Goal: Task Accomplishment & Management: Manage account settings

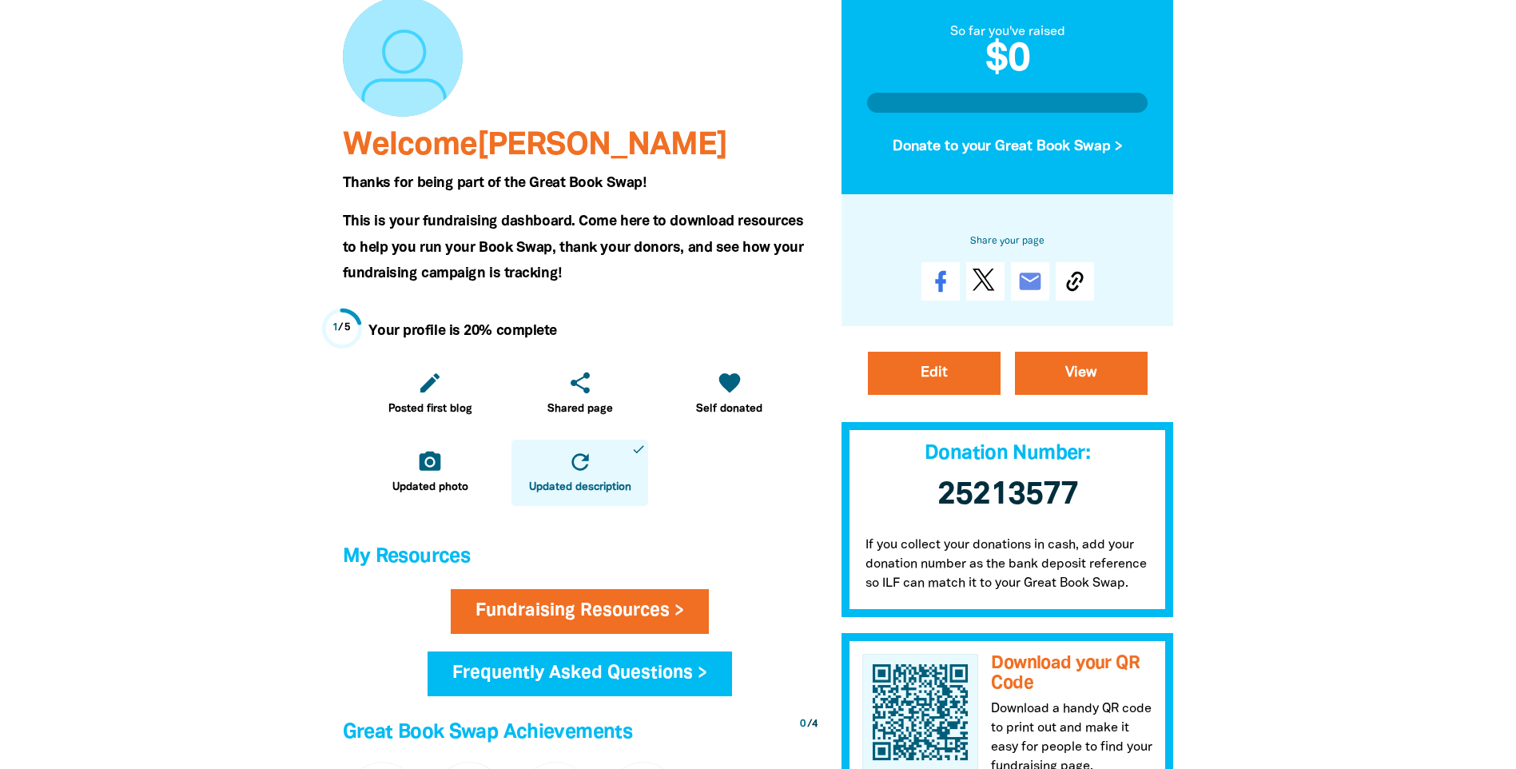
scroll to position [400, 0]
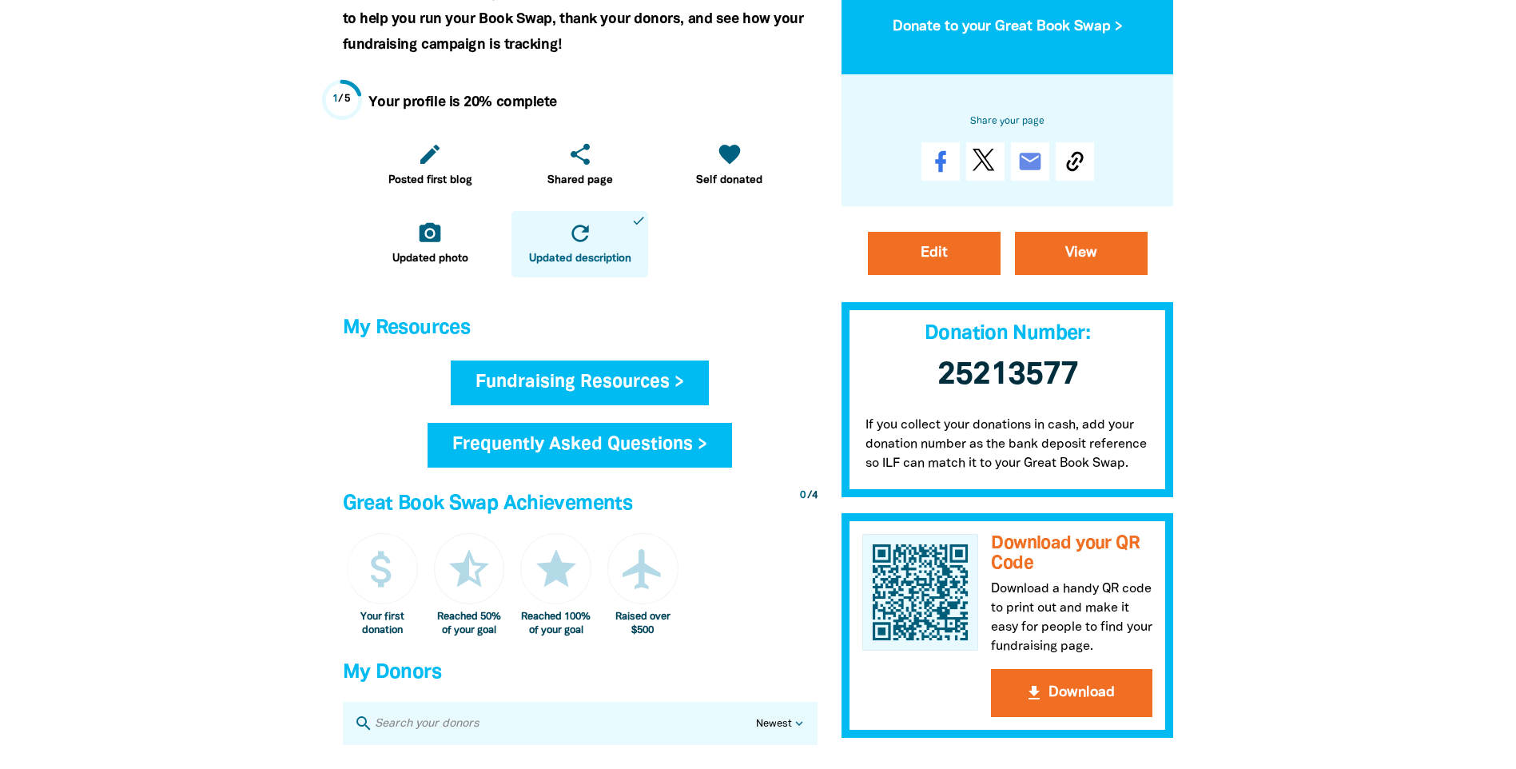
click at [563, 390] on link "Fundraising Resources >" at bounding box center [580, 382] width 258 height 45
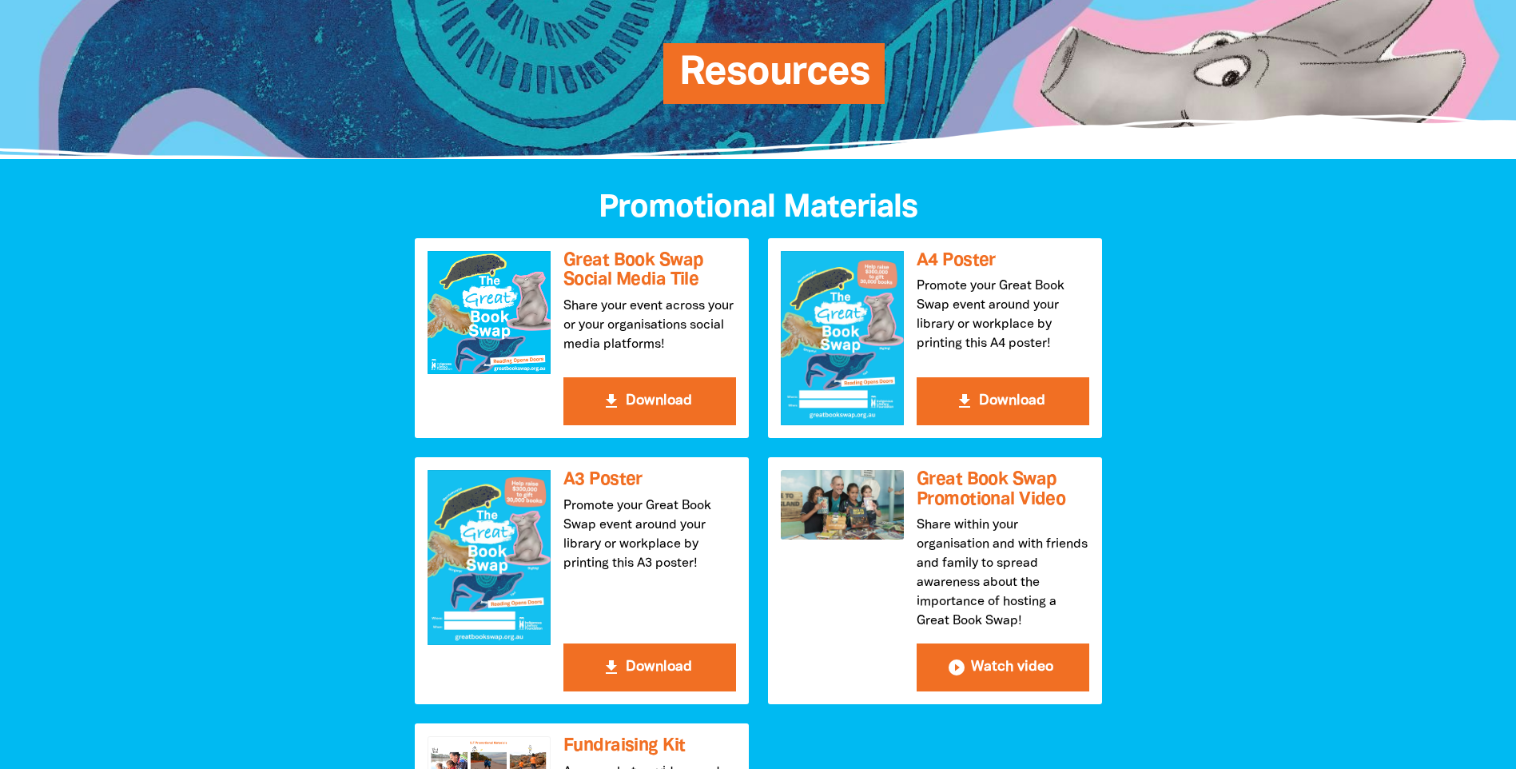
scroll to position [240, 0]
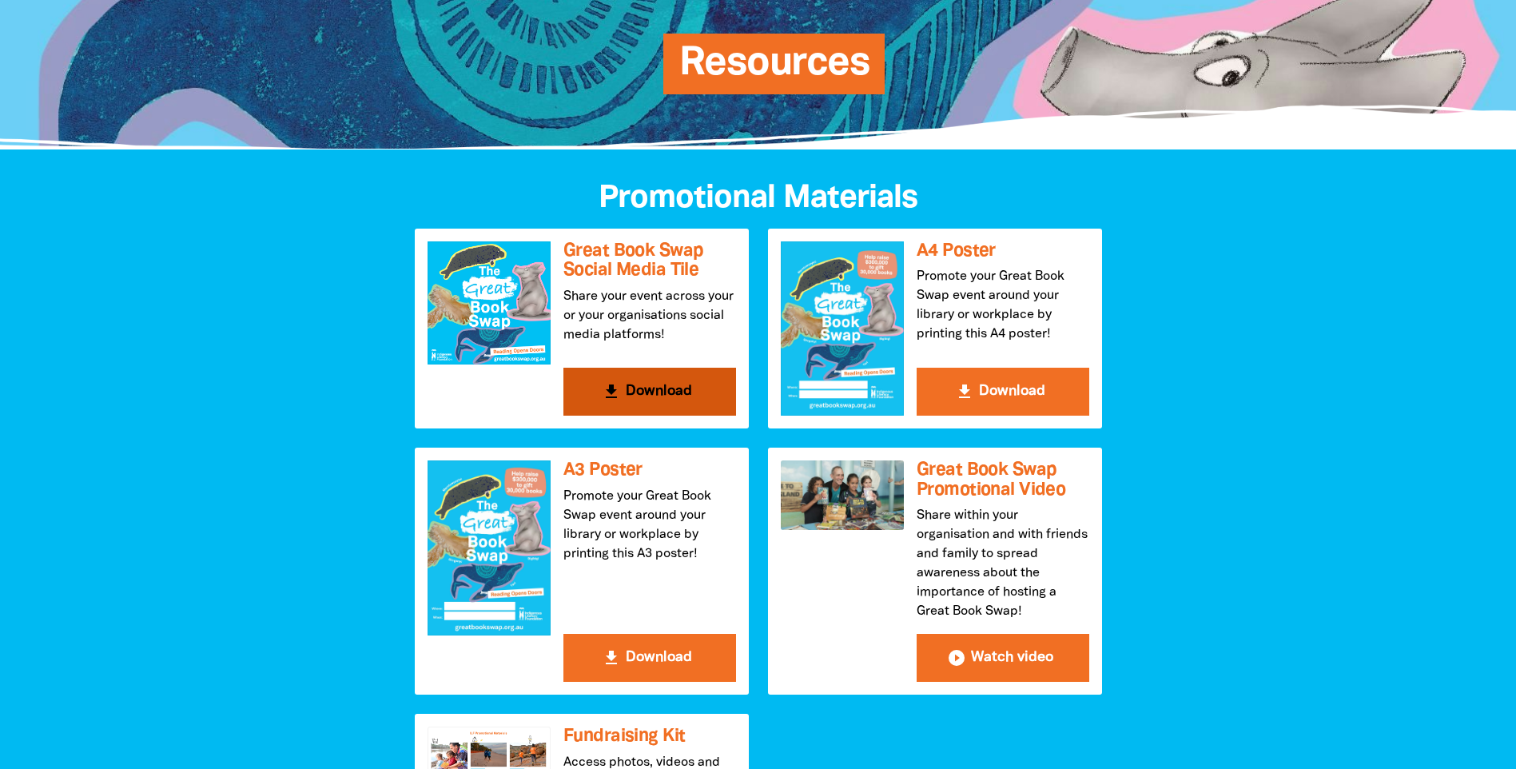
click at [506, 338] on div at bounding box center [489, 302] width 123 height 123
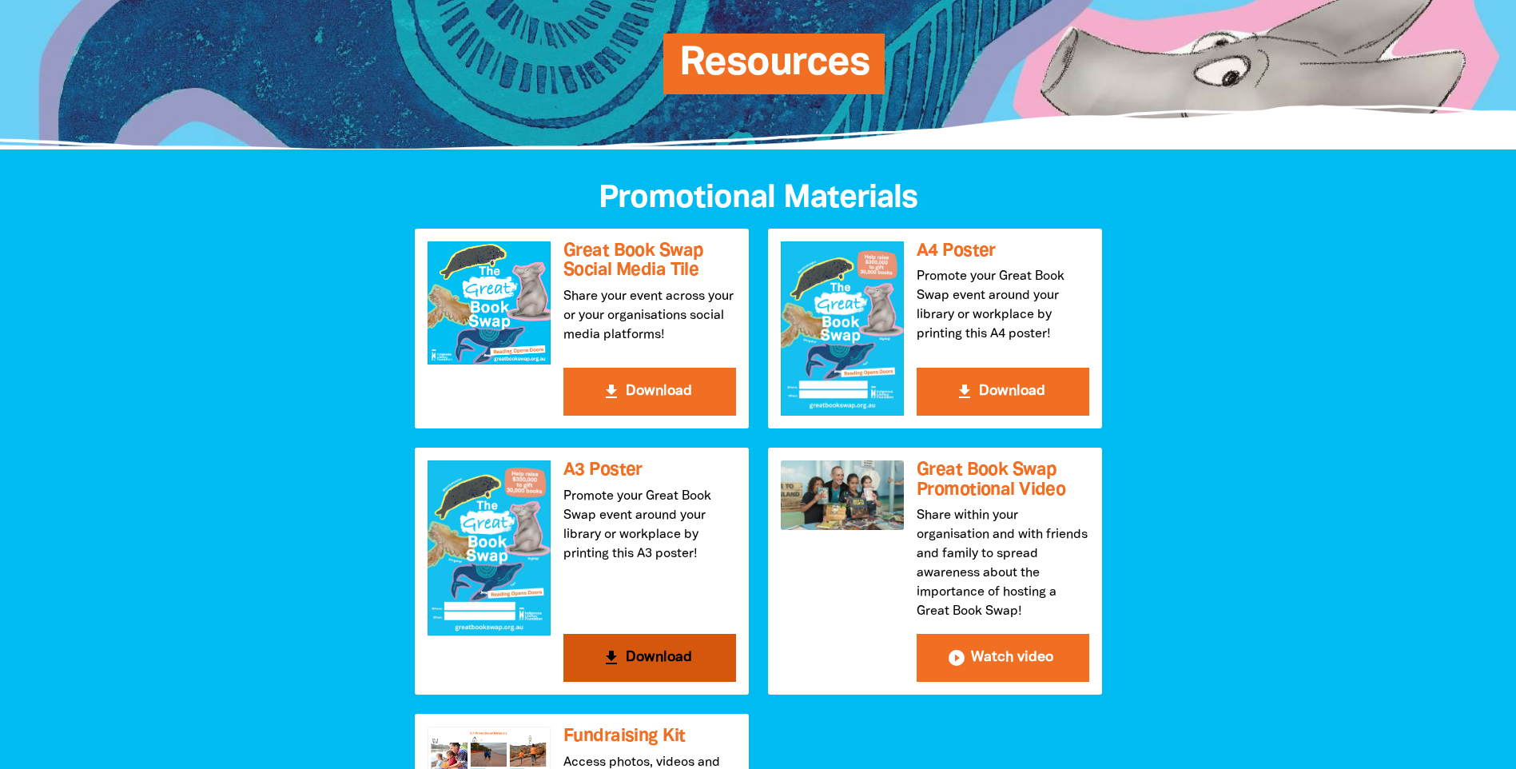
click at [524, 480] on div at bounding box center [489, 547] width 123 height 174
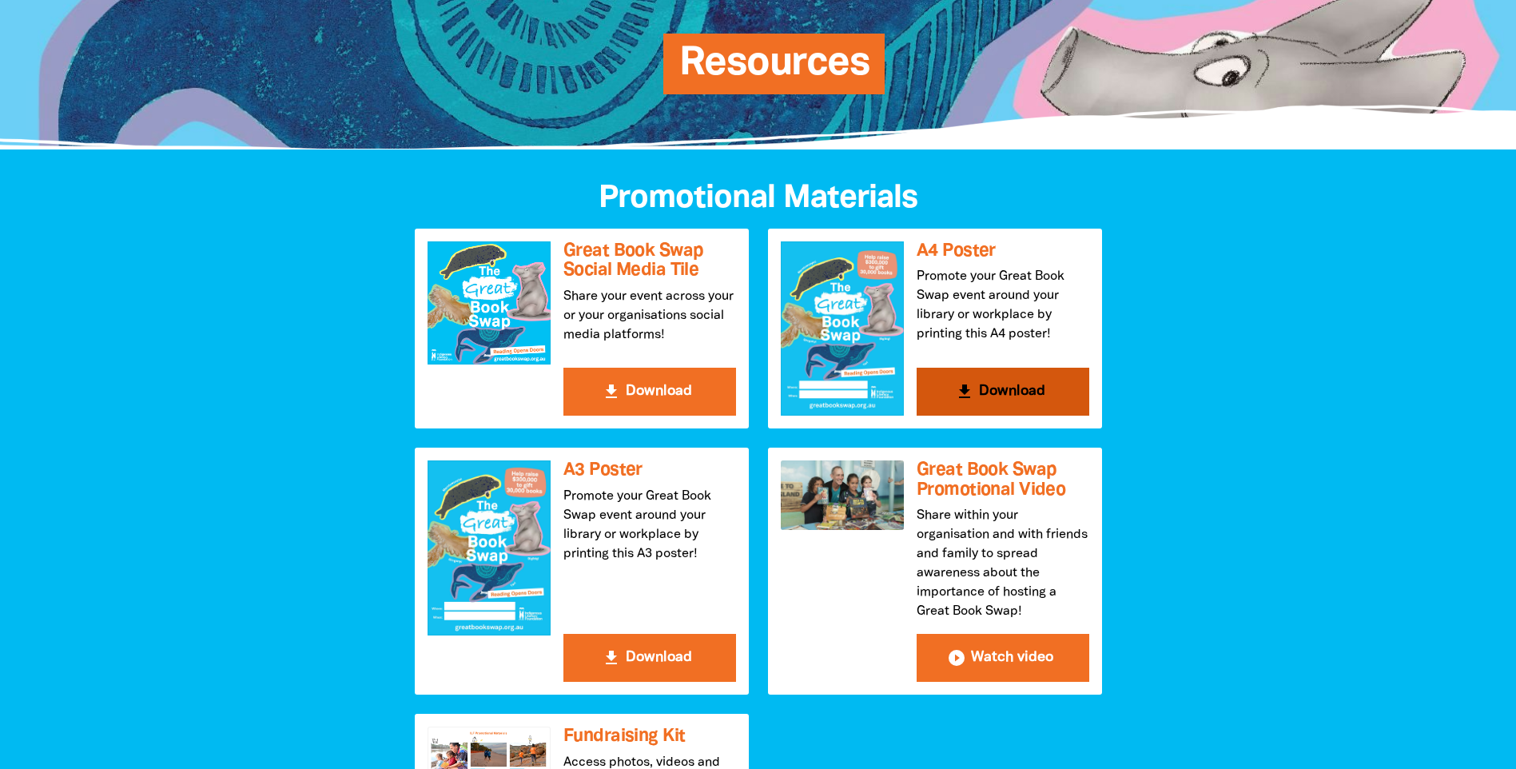
click at [887, 330] on div at bounding box center [842, 328] width 123 height 174
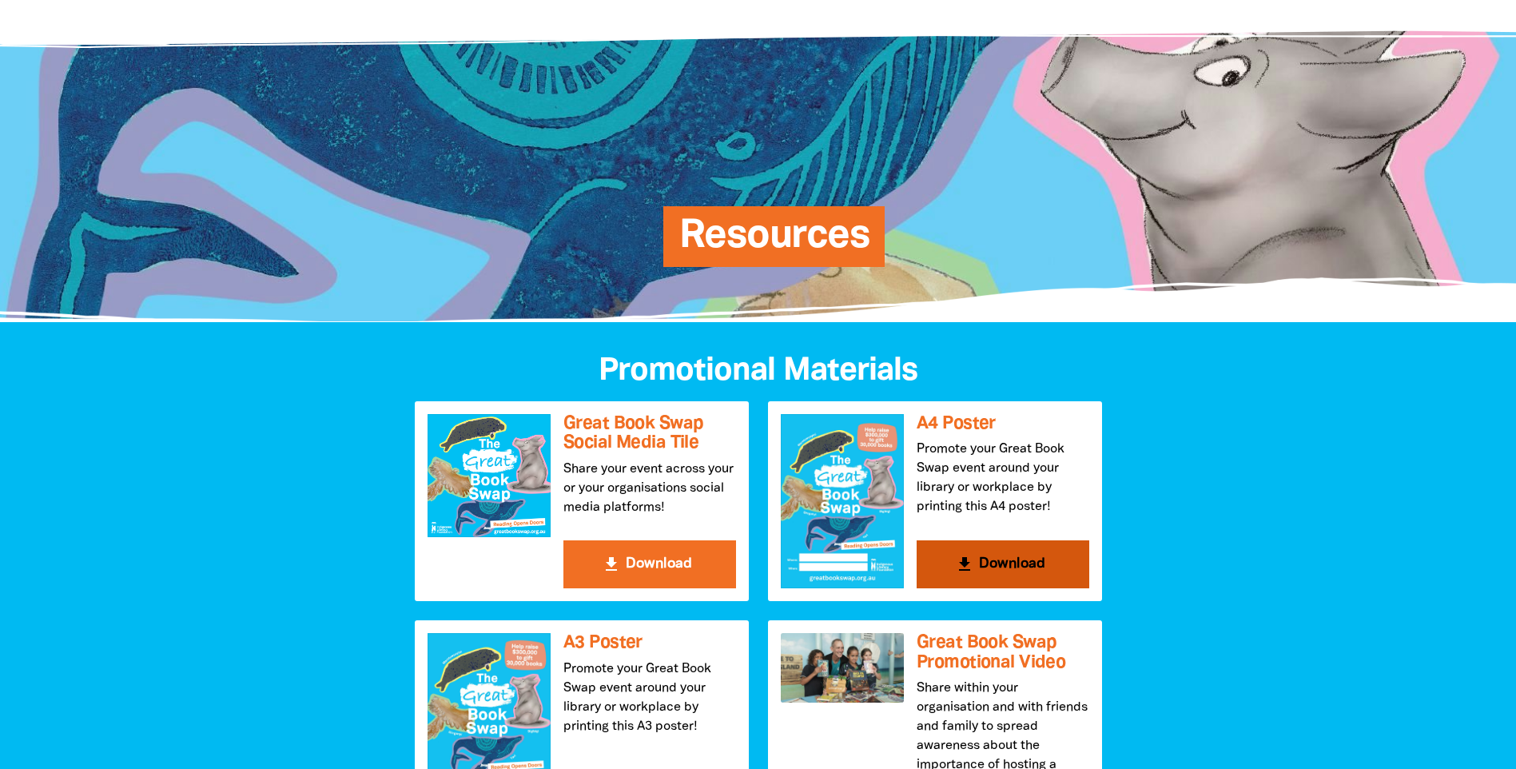
scroll to position [0, 0]
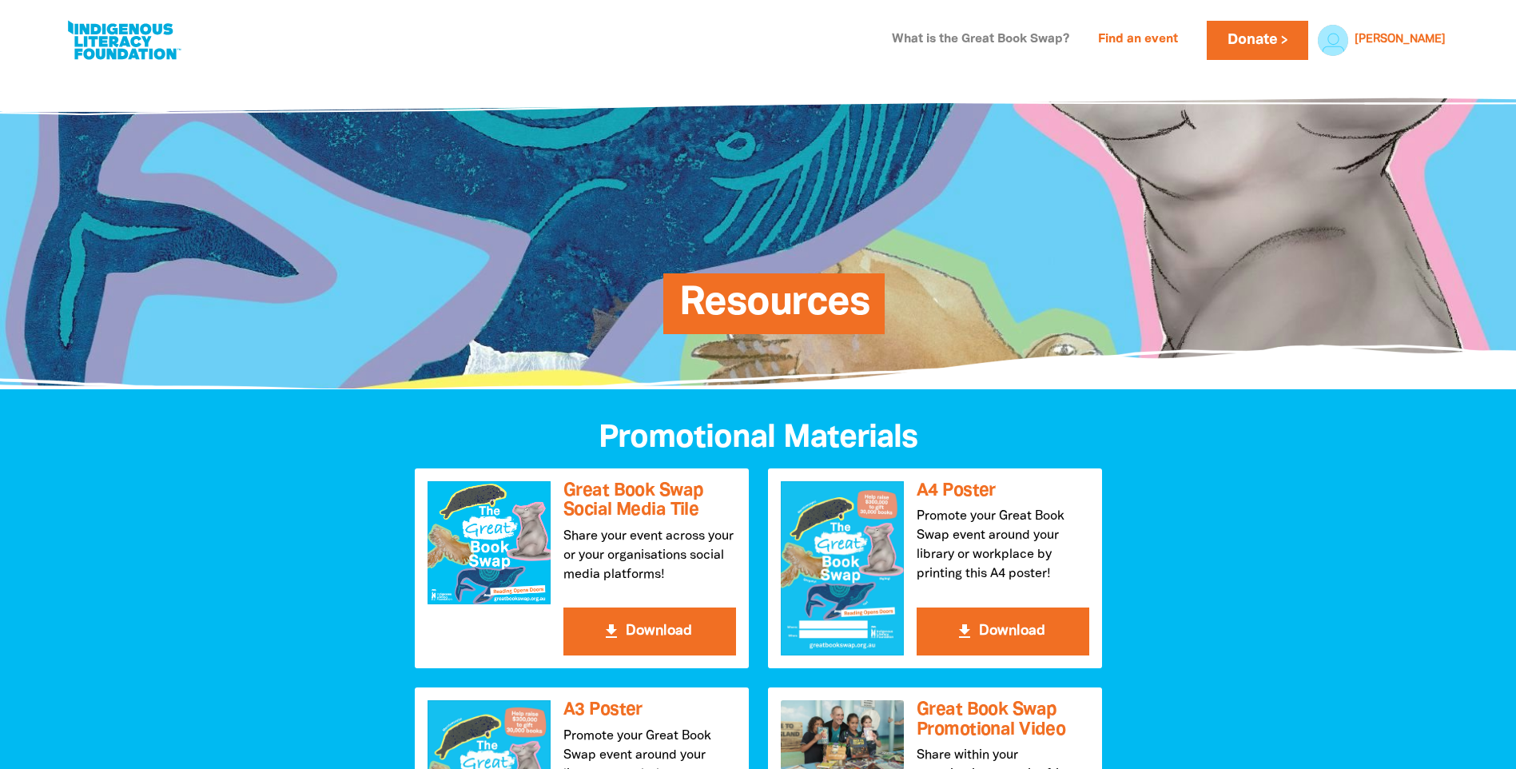
click at [1004, 39] on link "What is the Great Book Swap?" at bounding box center [980, 40] width 197 height 26
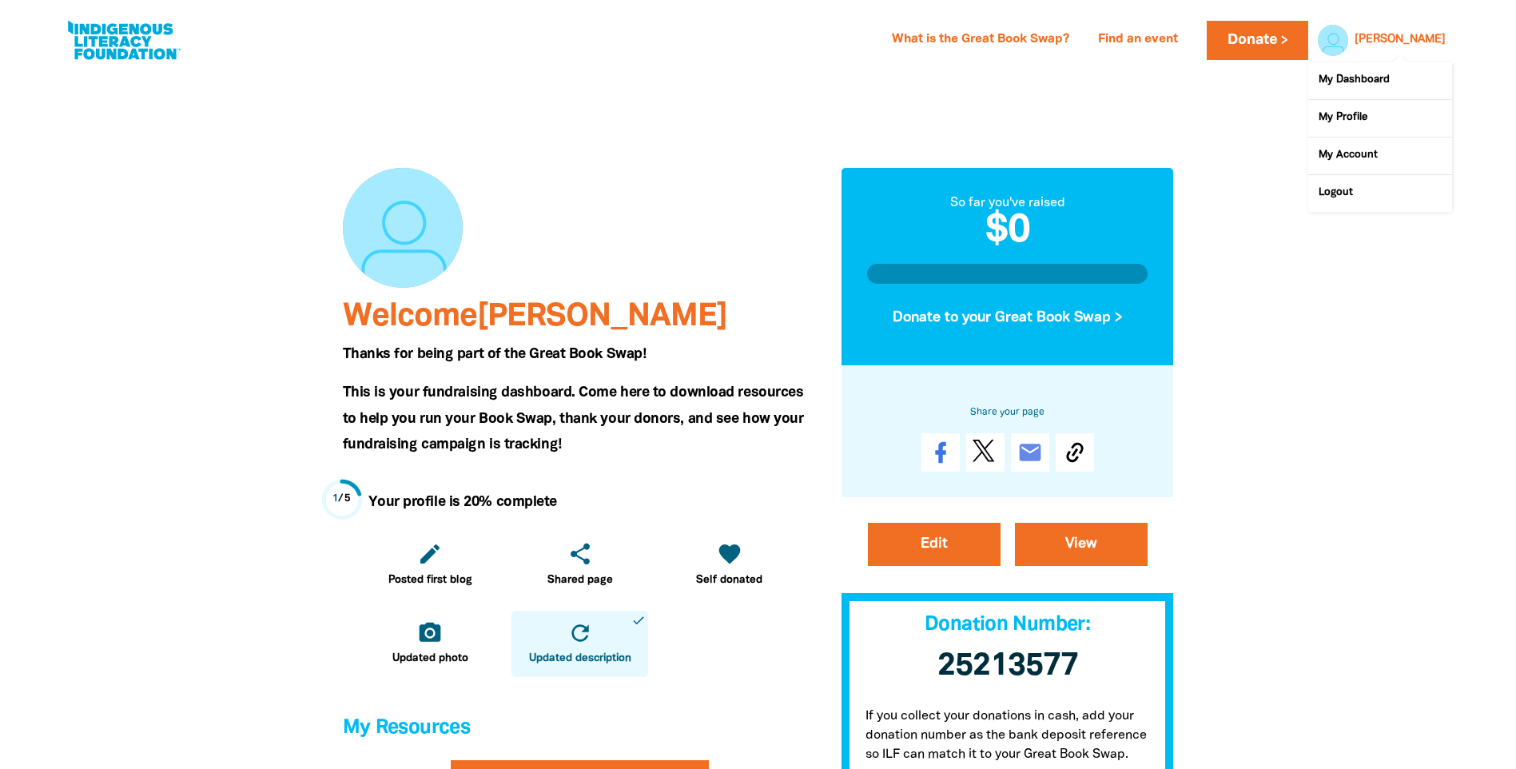
click at [1004, 34] on link "[PERSON_NAME]" at bounding box center [1400, 39] width 91 height 11
click at [1004, 117] on link "My Profile" at bounding box center [1380, 118] width 144 height 37
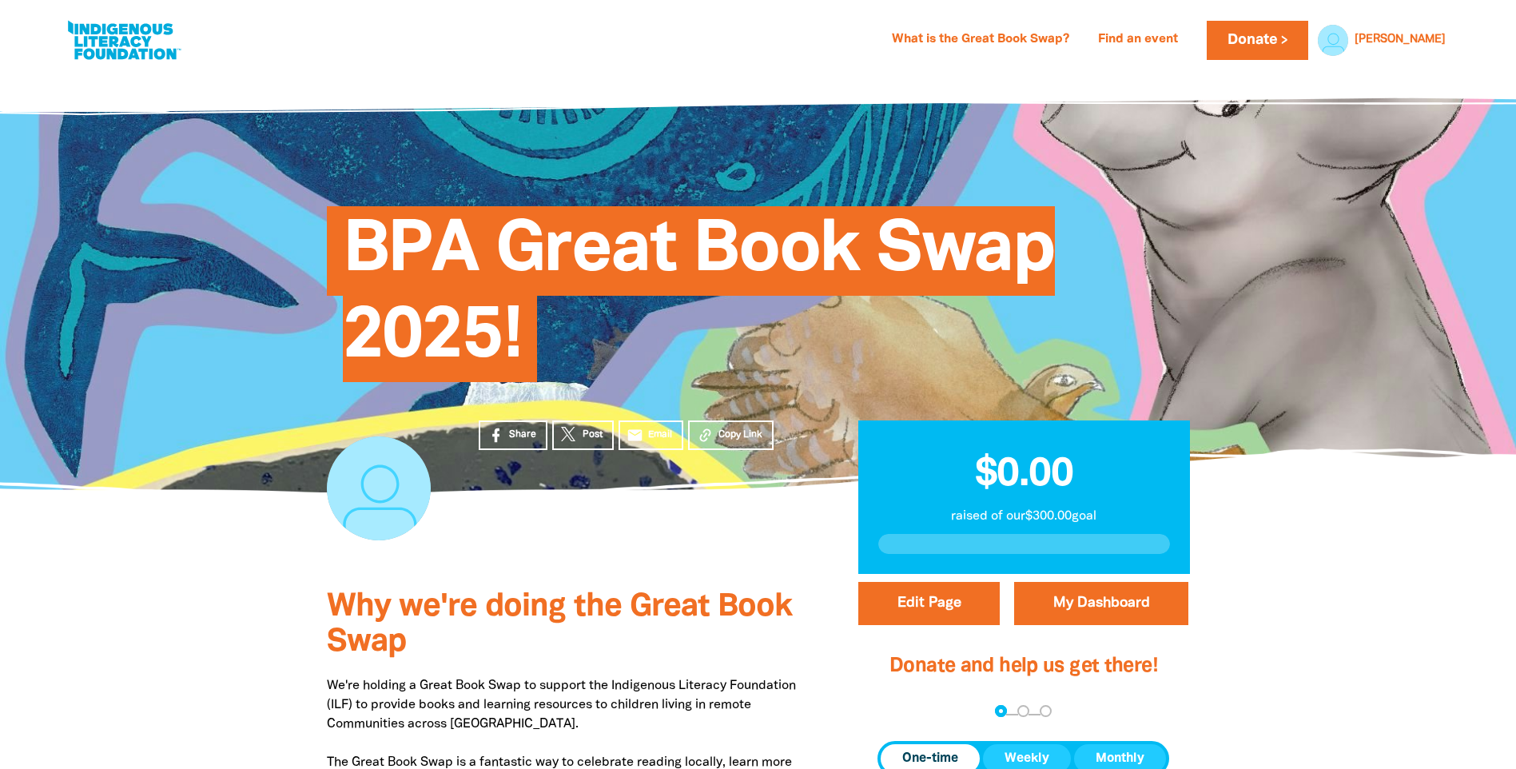
click at [125, 142] on div at bounding box center [758, 282] width 1516 height 420
click at [364, 480] on div at bounding box center [379, 488] width 104 height 104
drag, startPoint x: 406, startPoint y: 494, endPoint x: 376, endPoint y: 510, distance: 34.3
click at [376, 480] on div at bounding box center [379, 488] width 104 height 104
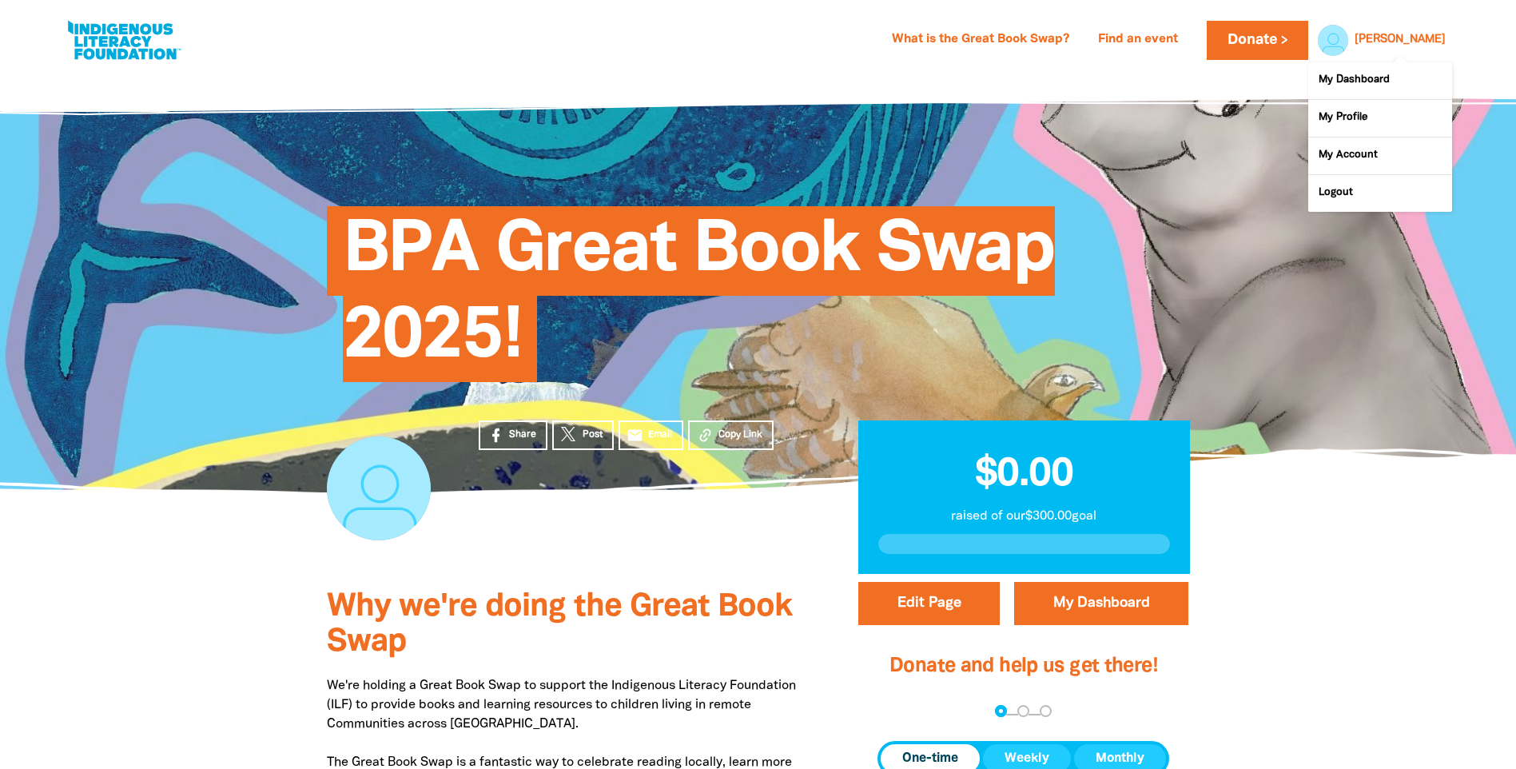
click at [1004, 33] on div at bounding box center [1329, 40] width 38 height 38
click at [1004, 120] on link "My Profile" at bounding box center [1380, 118] width 144 height 37
click at [1004, 153] on link "My Account" at bounding box center [1380, 155] width 144 height 37
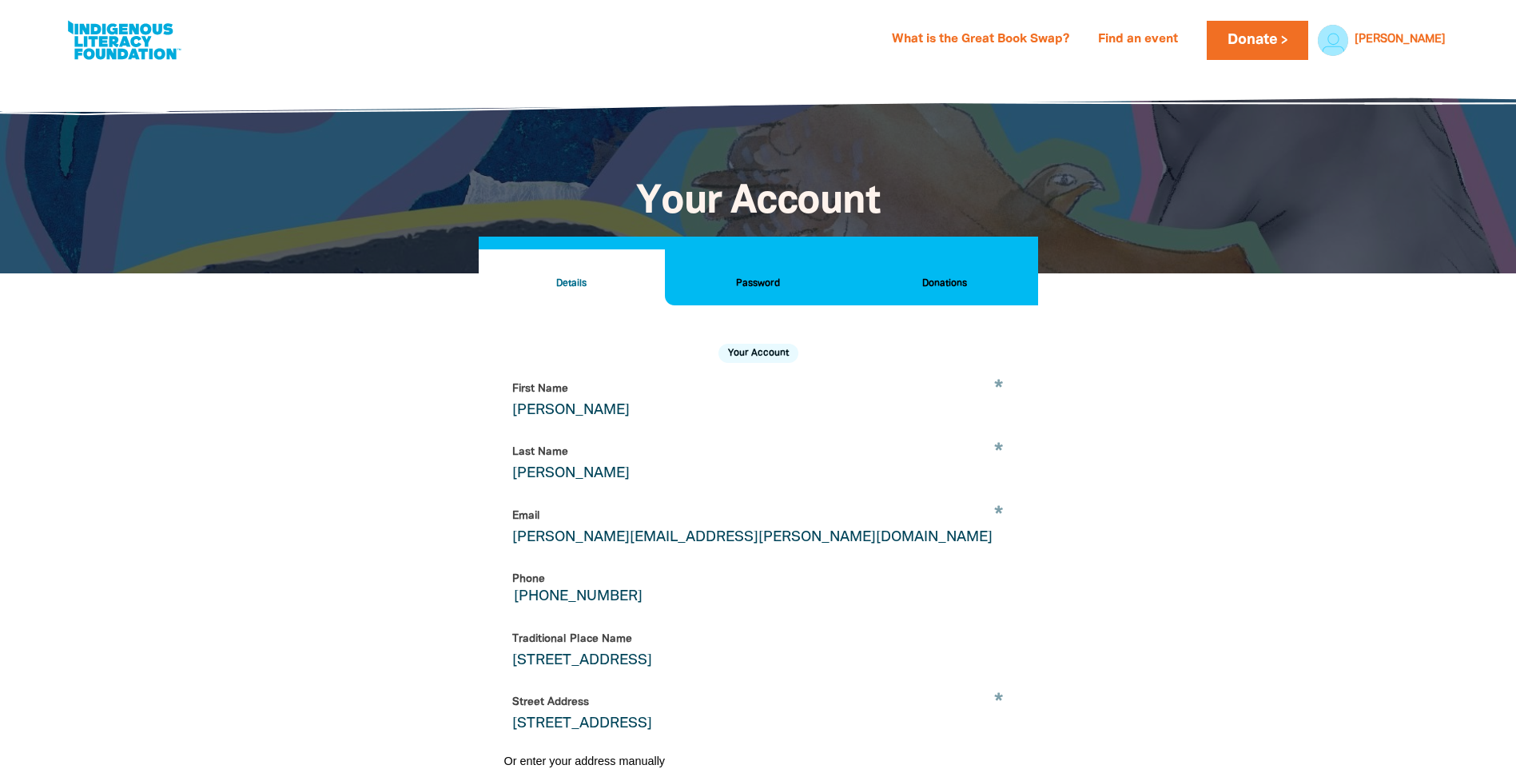
select select "AU"
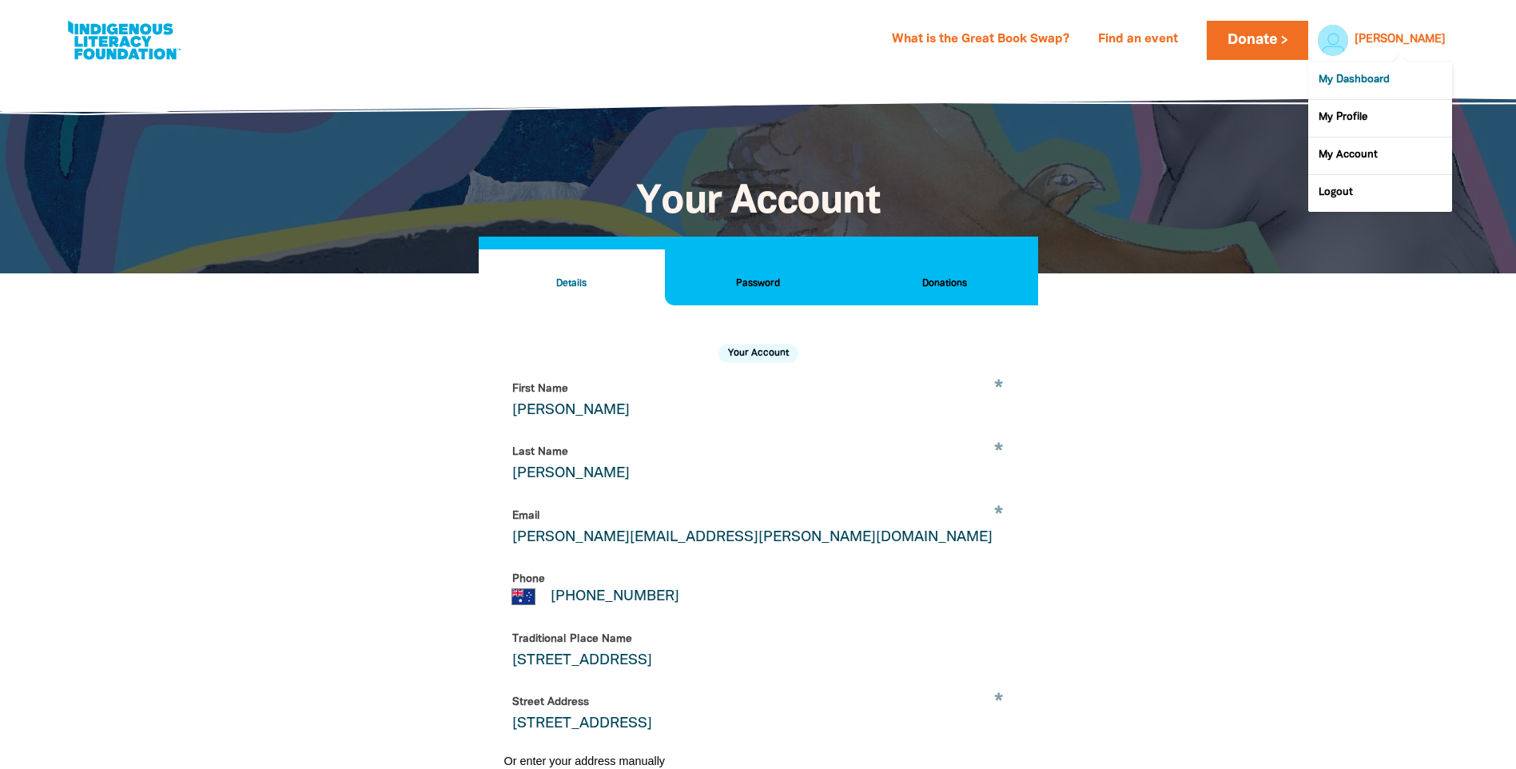
click at [1004, 75] on link "My Dashboard" at bounding box center [1380, 80] width 144 height 37
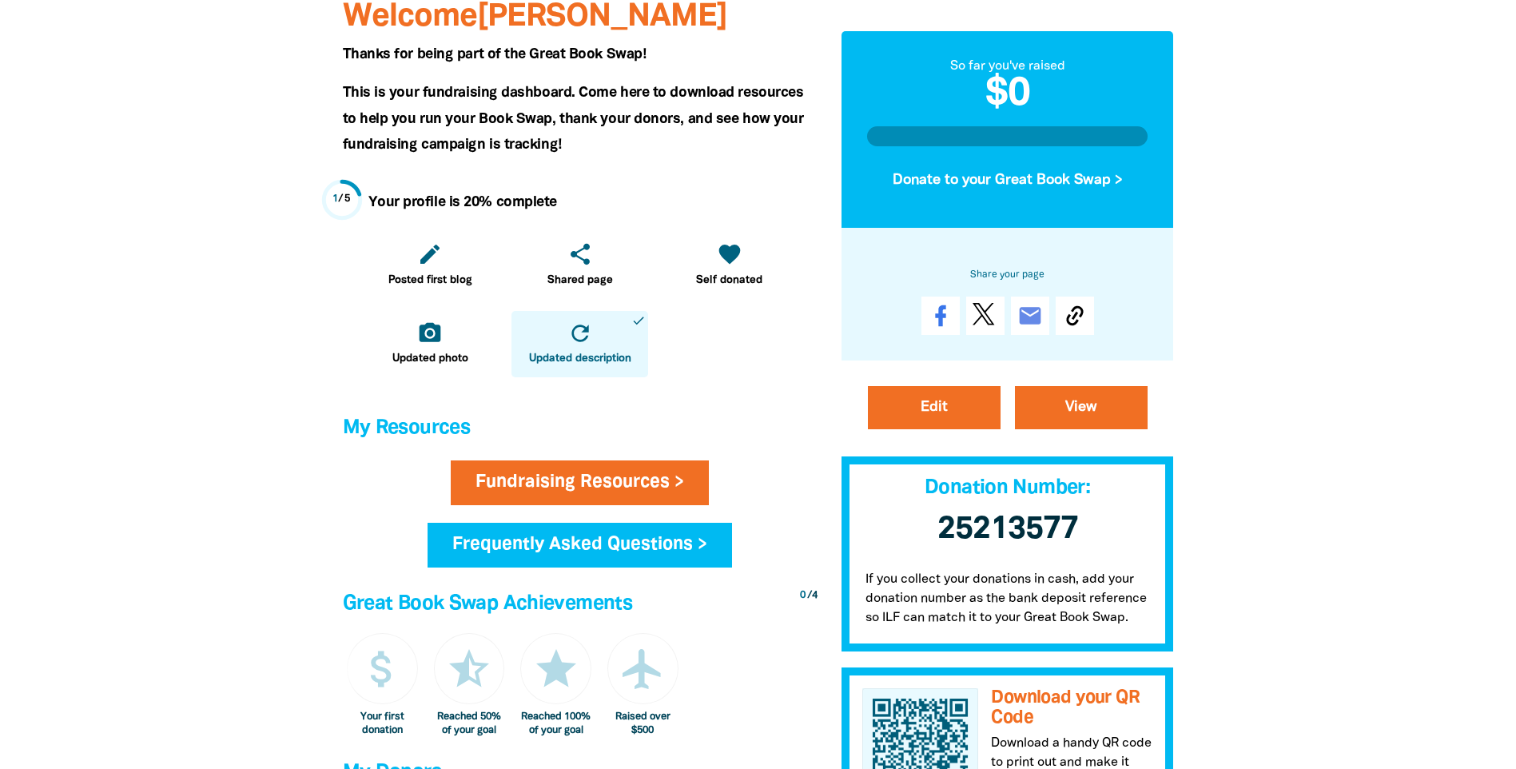
scroll to position [320, 0]
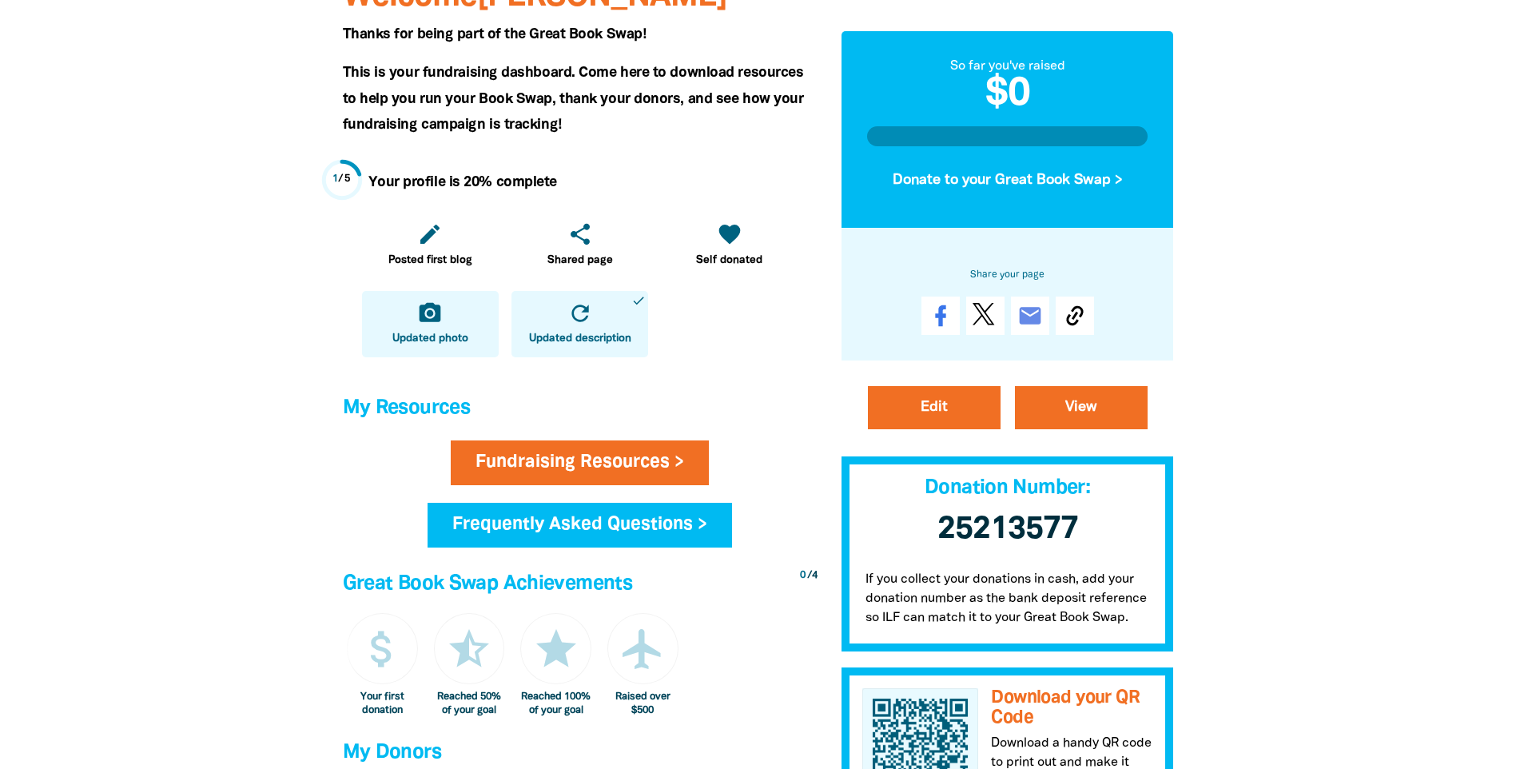
click at [435, 320] on icon "camera_alt" at bounding box center [430, 313] width 26 height 26
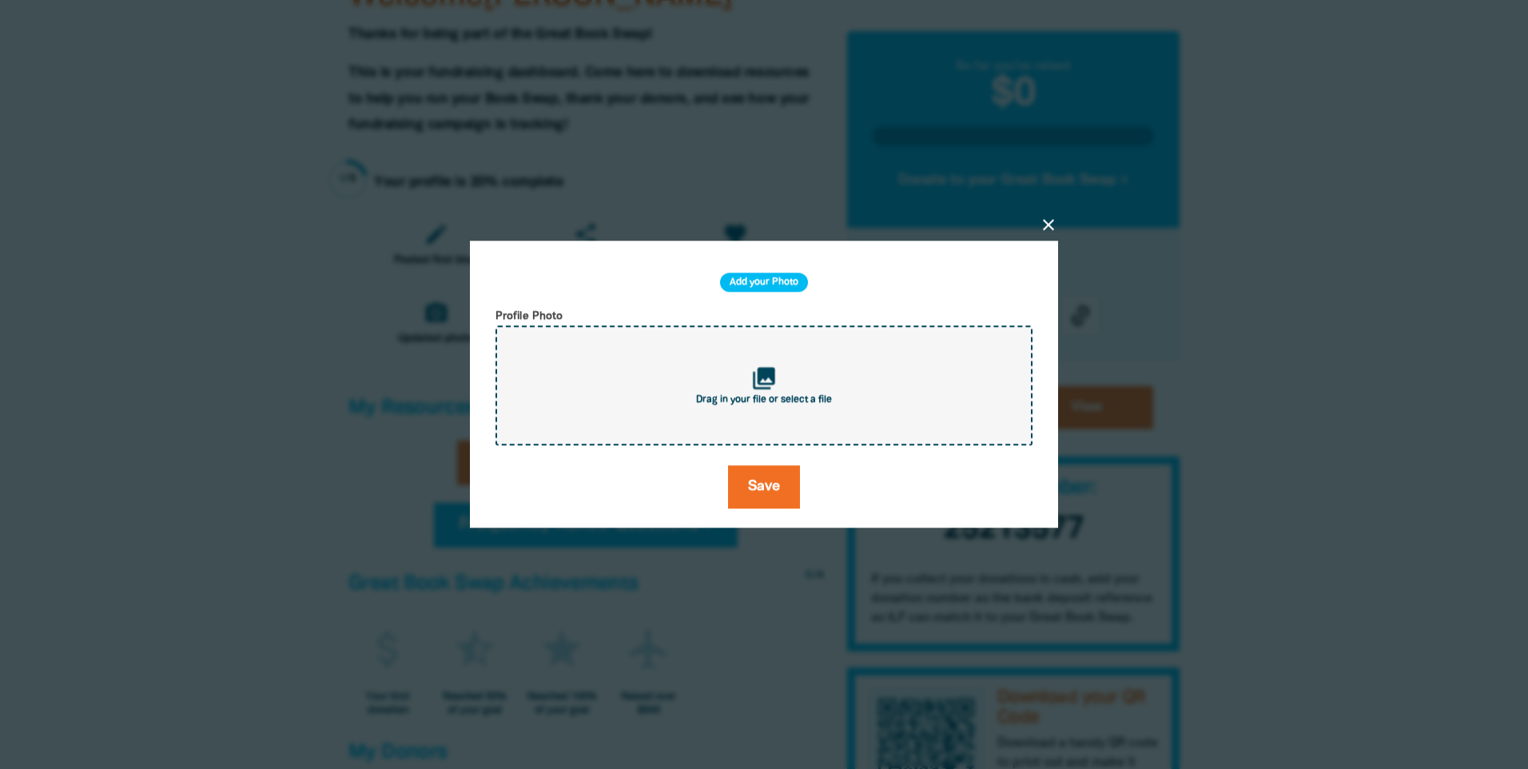
drag, startPoint x: 810, startPoint y: 368, endPoint x: 718, endPoint y: 415, distance: 102.6
click at [718, 415] on div "collections Drag in your file or select a file" at bounding box center [763, 386] width 537 height 120
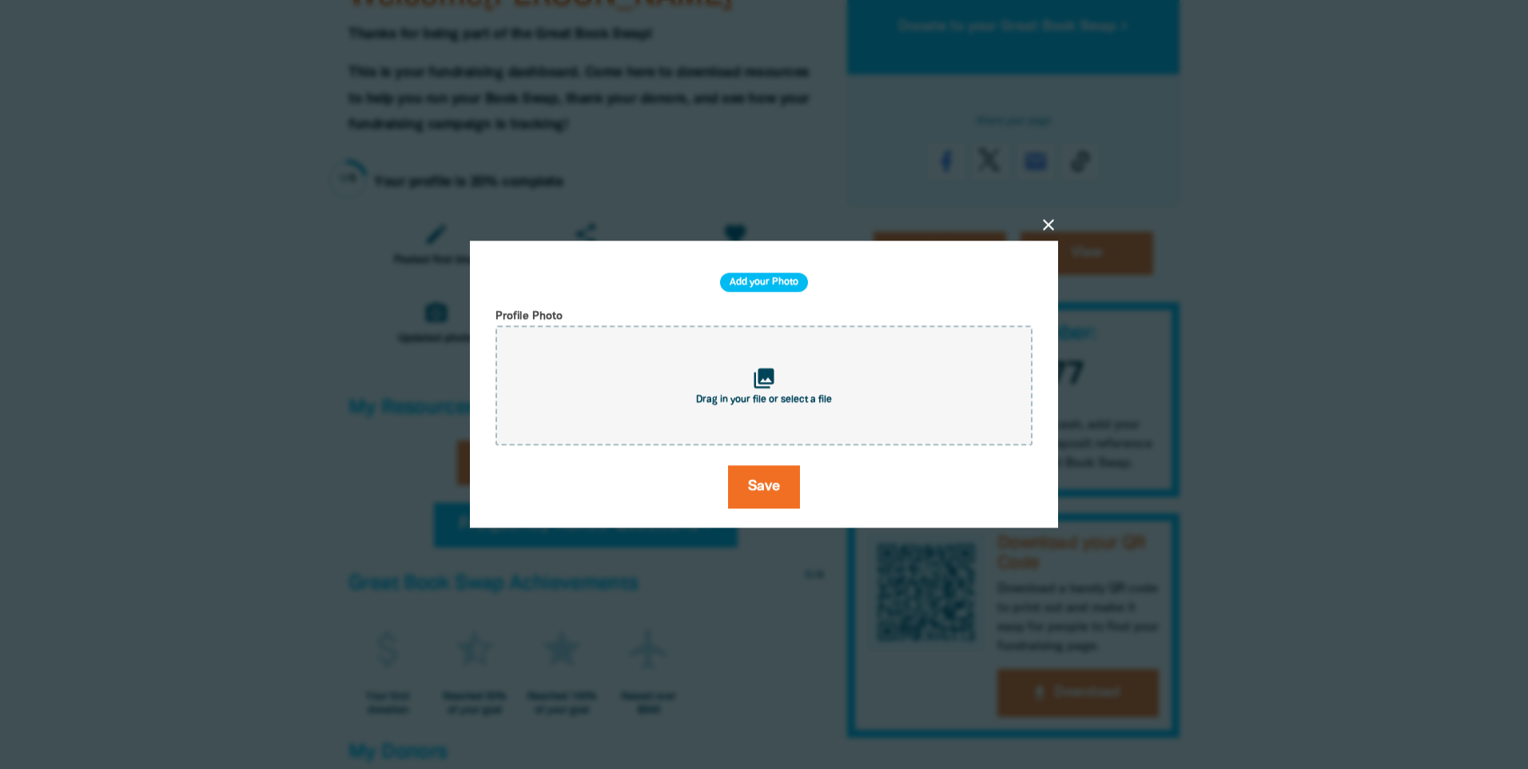
click at [789, 277] on h2 "Add your Photo" at bounding box center [764, 282] width 88 height 19
drag, startPoint x: 789, startPoint y: 277, endPoint x: 693, endPoint y: 364, distance: 129.6
click at [693, 364] on div "collections Drag in your file or select a file" at bounding box center [763, 386] width 537 height 120
click at [754, 281] on h2 "Add your Photo" at bounding box center [764, 282] width 88 height 19
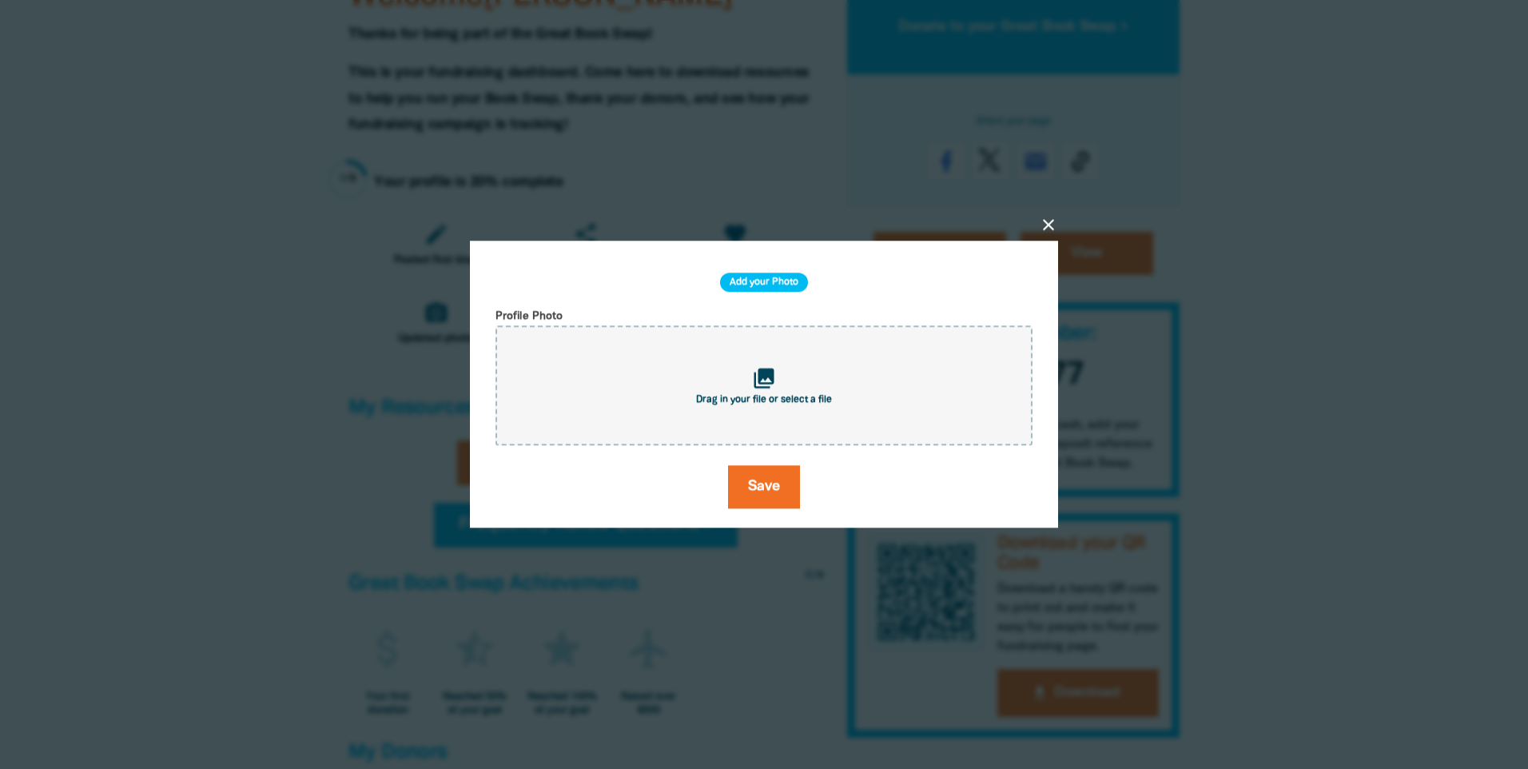
drag, startPoint x: 754, startPoint y: 281, endPoint x: 777, endPoint y: 306, distance: 33.4
click at [777, 306] on div "Add your Photo Profile Photo collections Drag in your file or select a file Save" at bounding box center [764, 385] width 550 height 249
drag, startPoint x: 777, startPoint y: 306, endPoint x: 750, endPoint y: 413, distance: 110.3
click at [750, 413] on div "collections Drag in your file or select a file" at bounding box center [763, 386] width 537 height 120
click at [1004, 225] on icon "close" at bounding box center [1048, 225] width 19 height 19
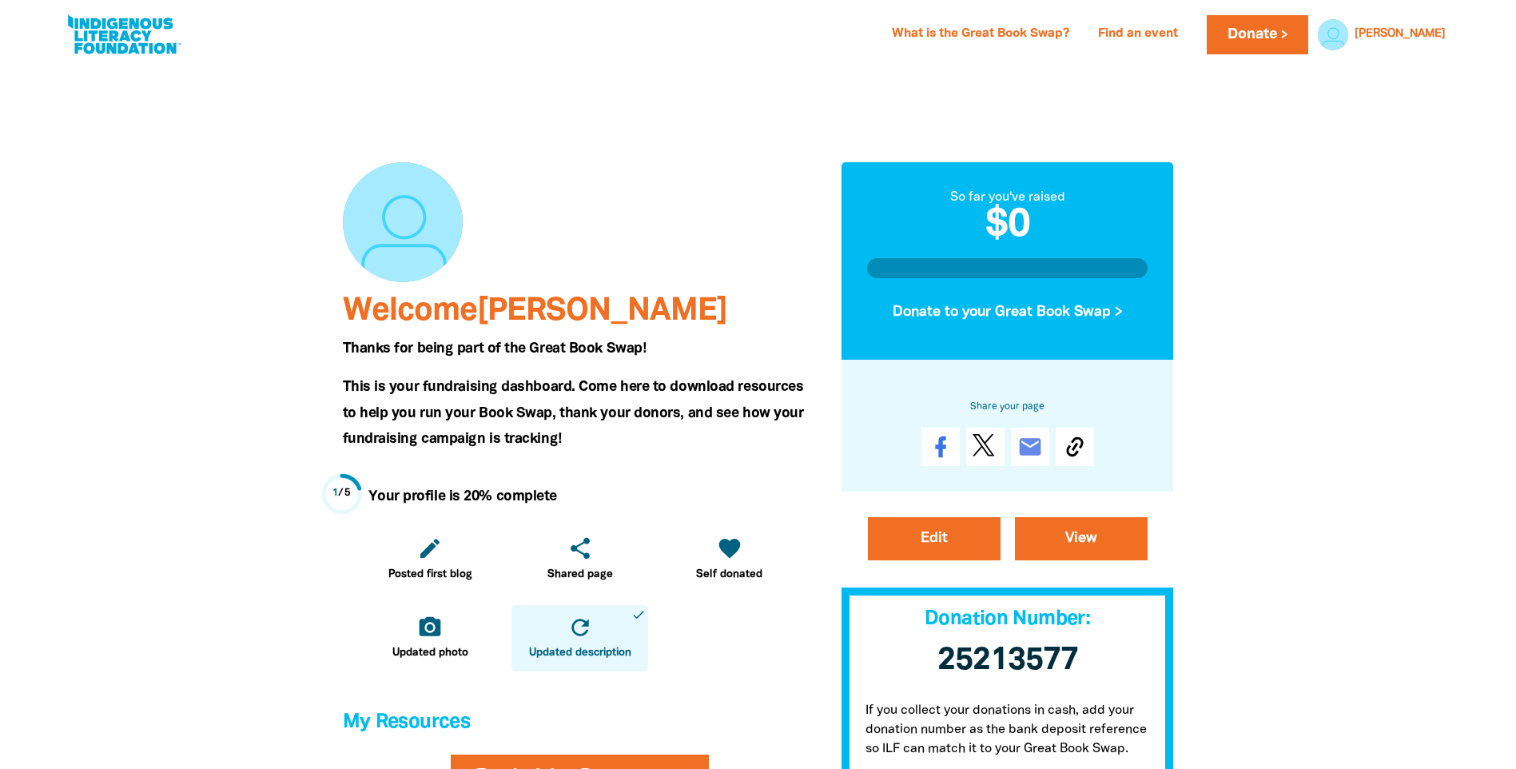
scroll to position [0, 0]
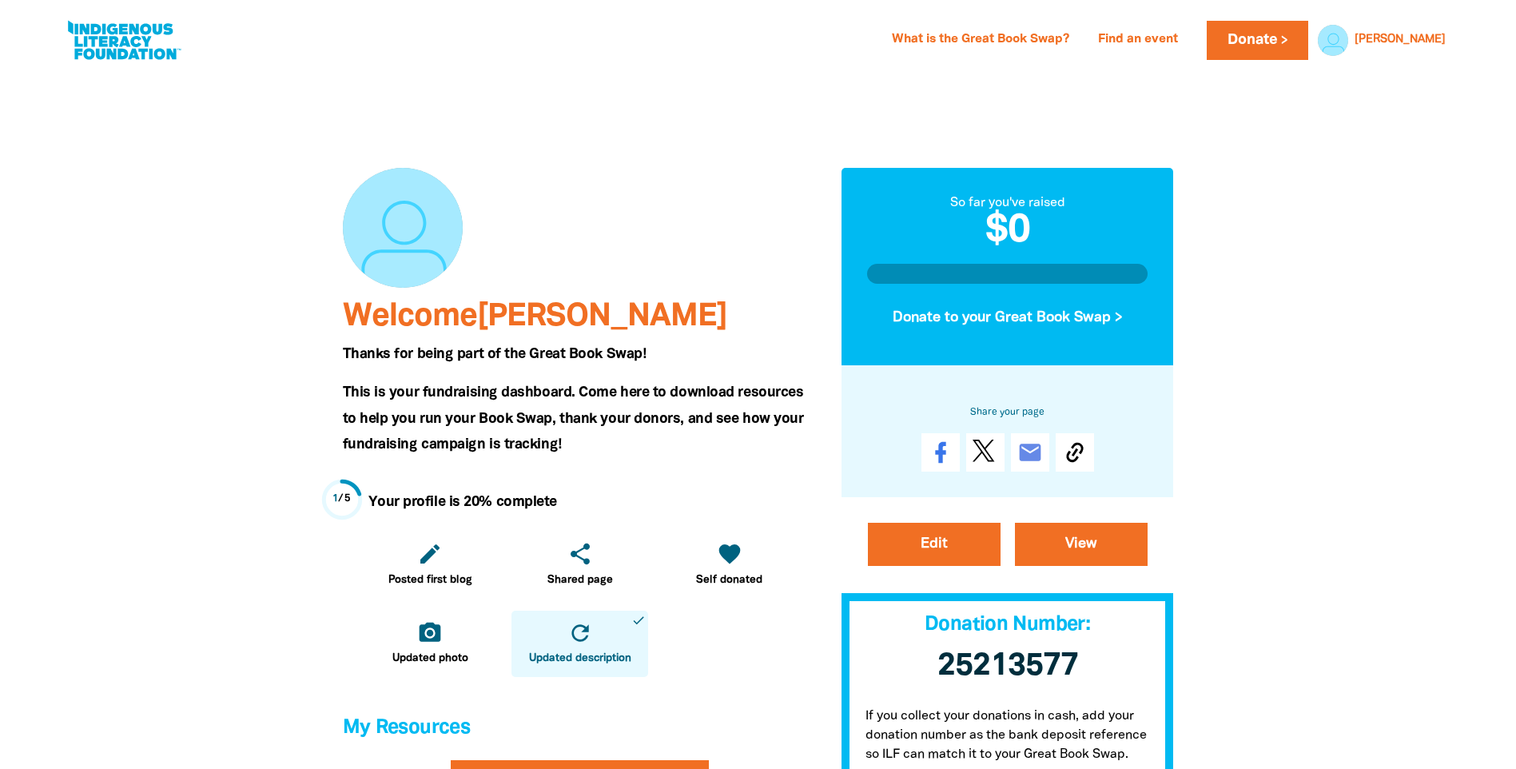
click at [409, 256] on div at bounding box center [403, 228] width 120 height 120
drag, startPoint x: 412, startPoint y: 253, endPoint x: 727, endPoint y: 131, distance: 338.2
click at [727, 131] on div "Welcome katie Thanks for being part of the Great Book Swap! This is your fundra…" at bounding box center [580, 735] width 499 height 1262
click at [1004, 84] on link "My Dashboard" at bounding box center [1380, 80] width 144 height 37
click at [1004, 121] on link "My Profile" at bounding box center [1380, 118] width 144 height 37
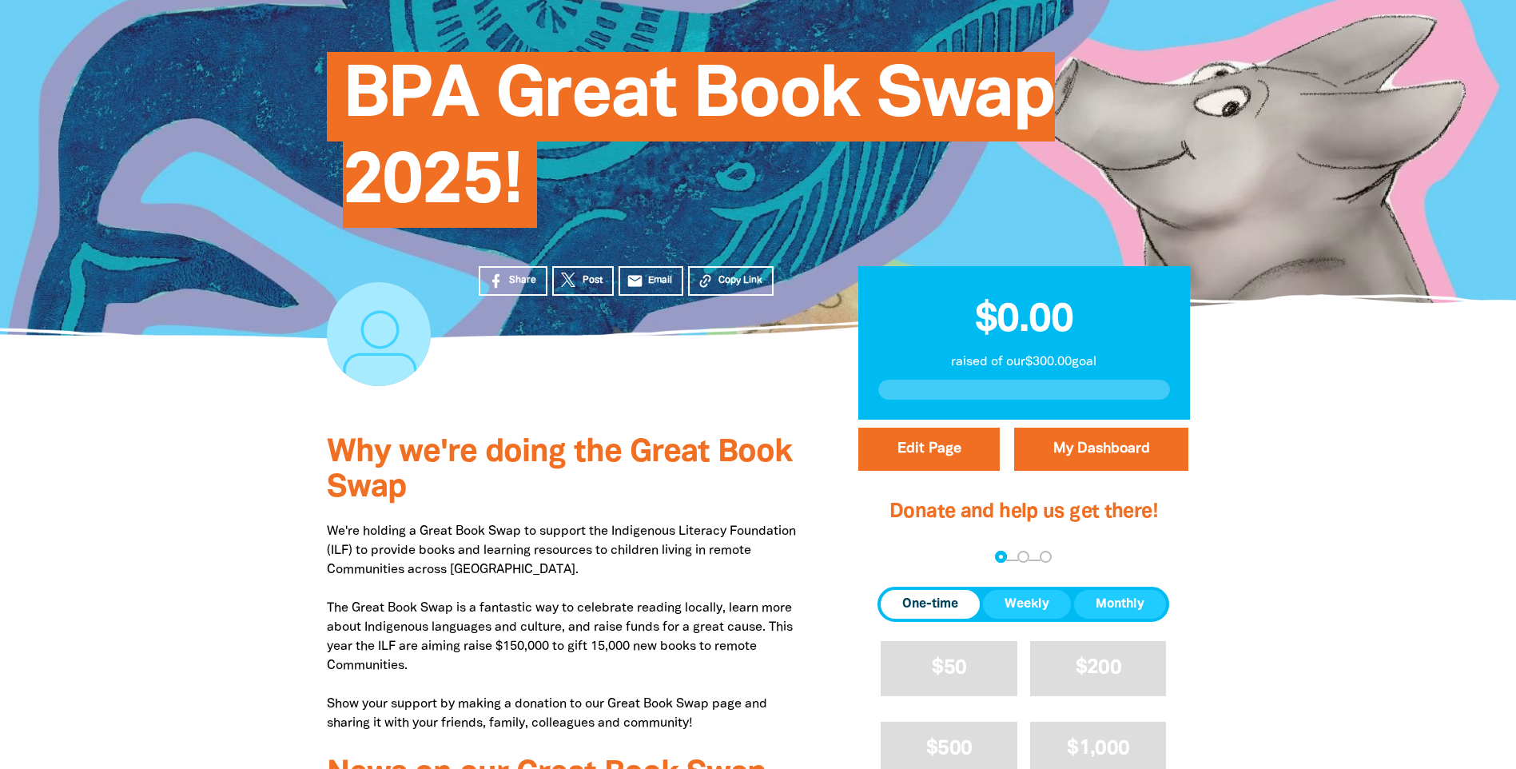
scroll to position [85, 0]
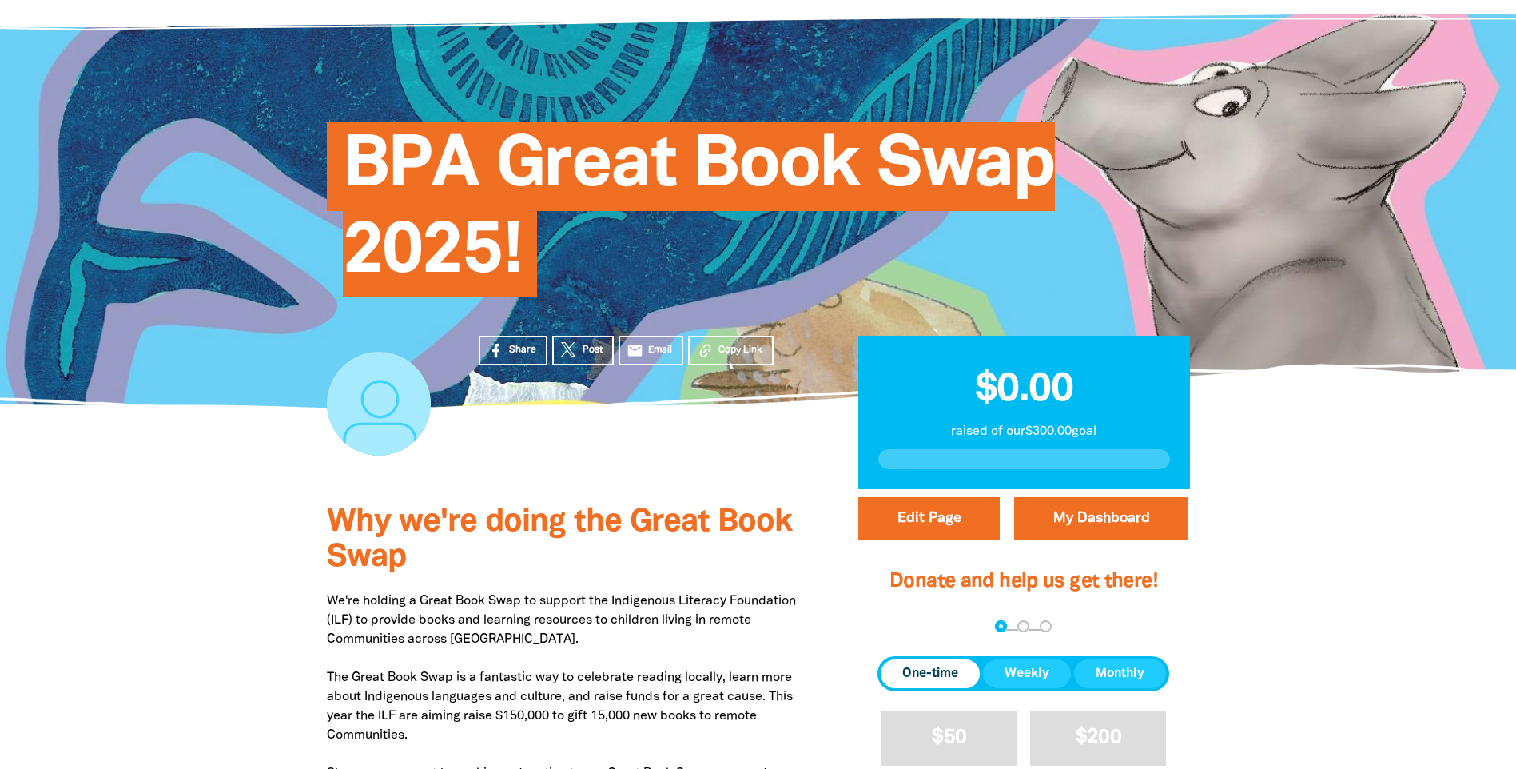
click at [379, 393] on div at bounding box center [379, 404] width 104 height 104
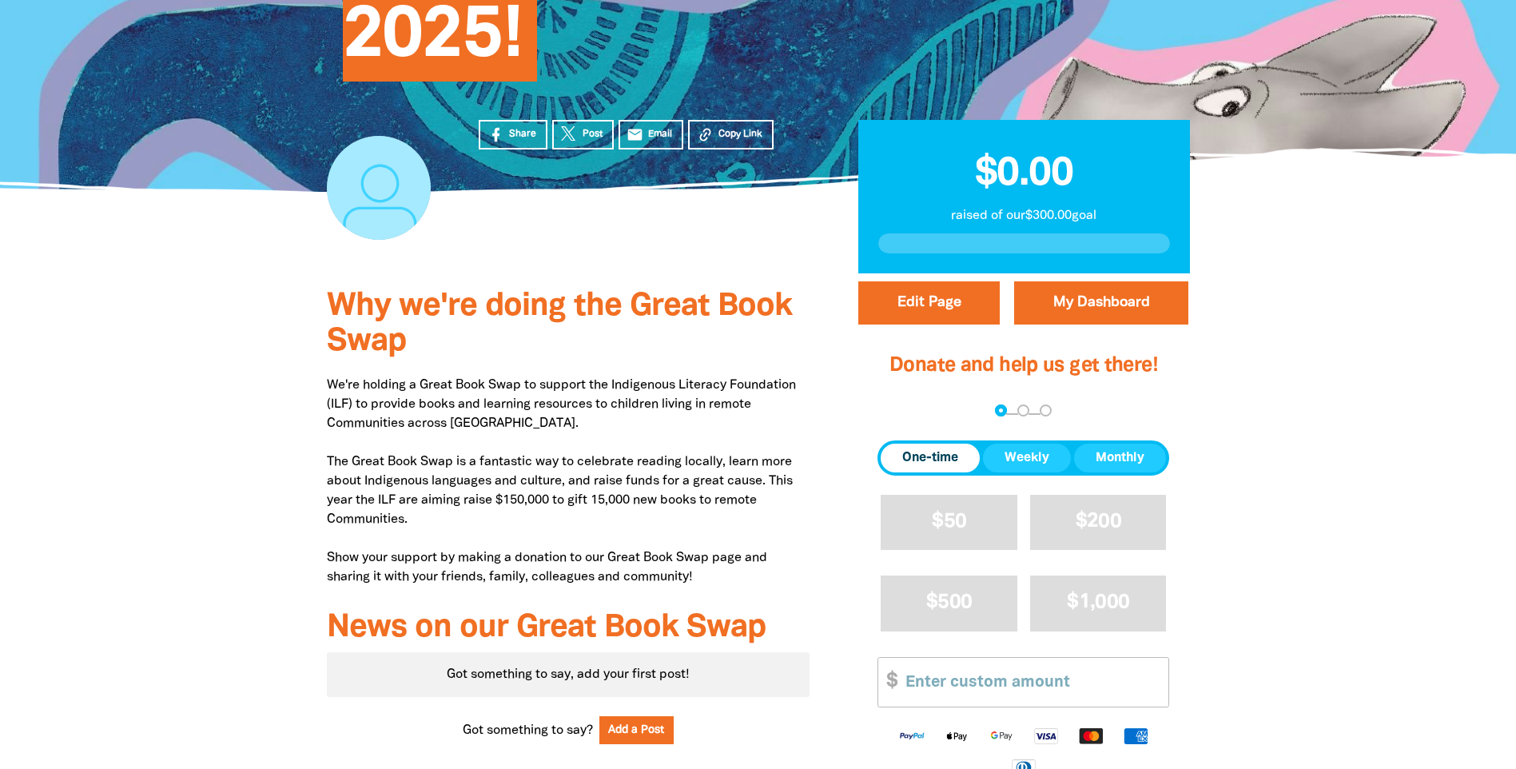
scroll to position [324, 0]
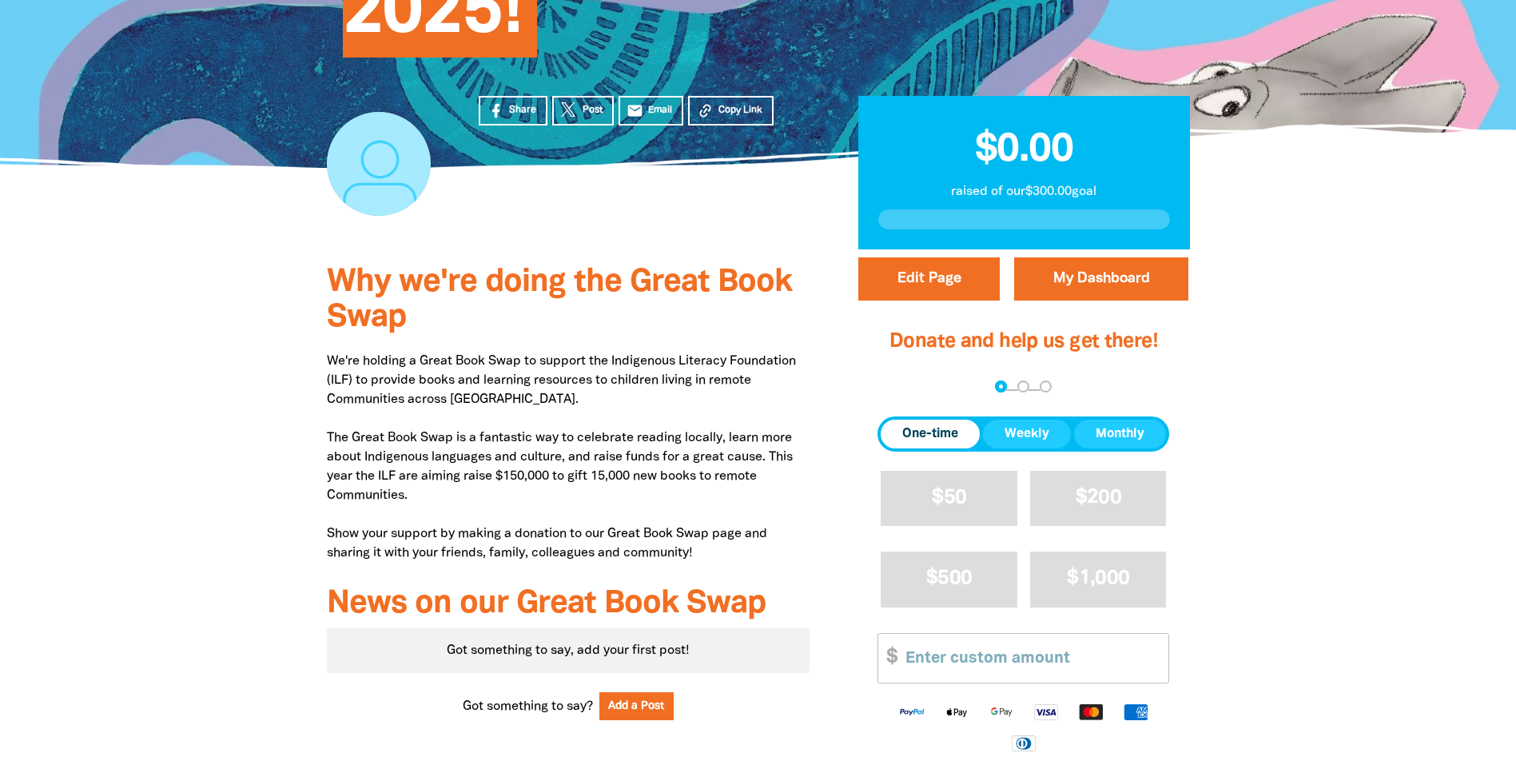
click at [372, 176] on div at bounding box center [379, 164] width 104 height 104
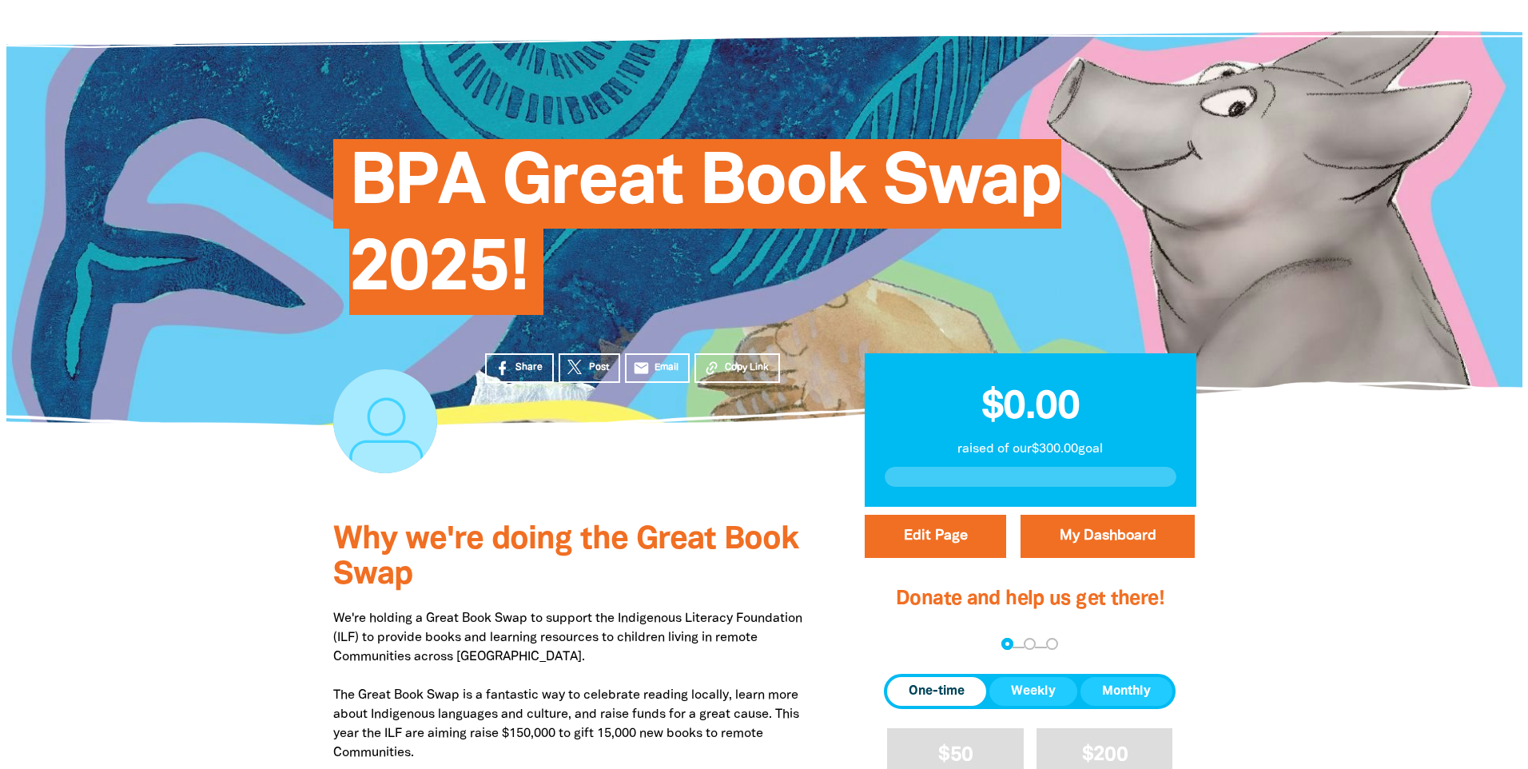
scroll to position [320, 0]
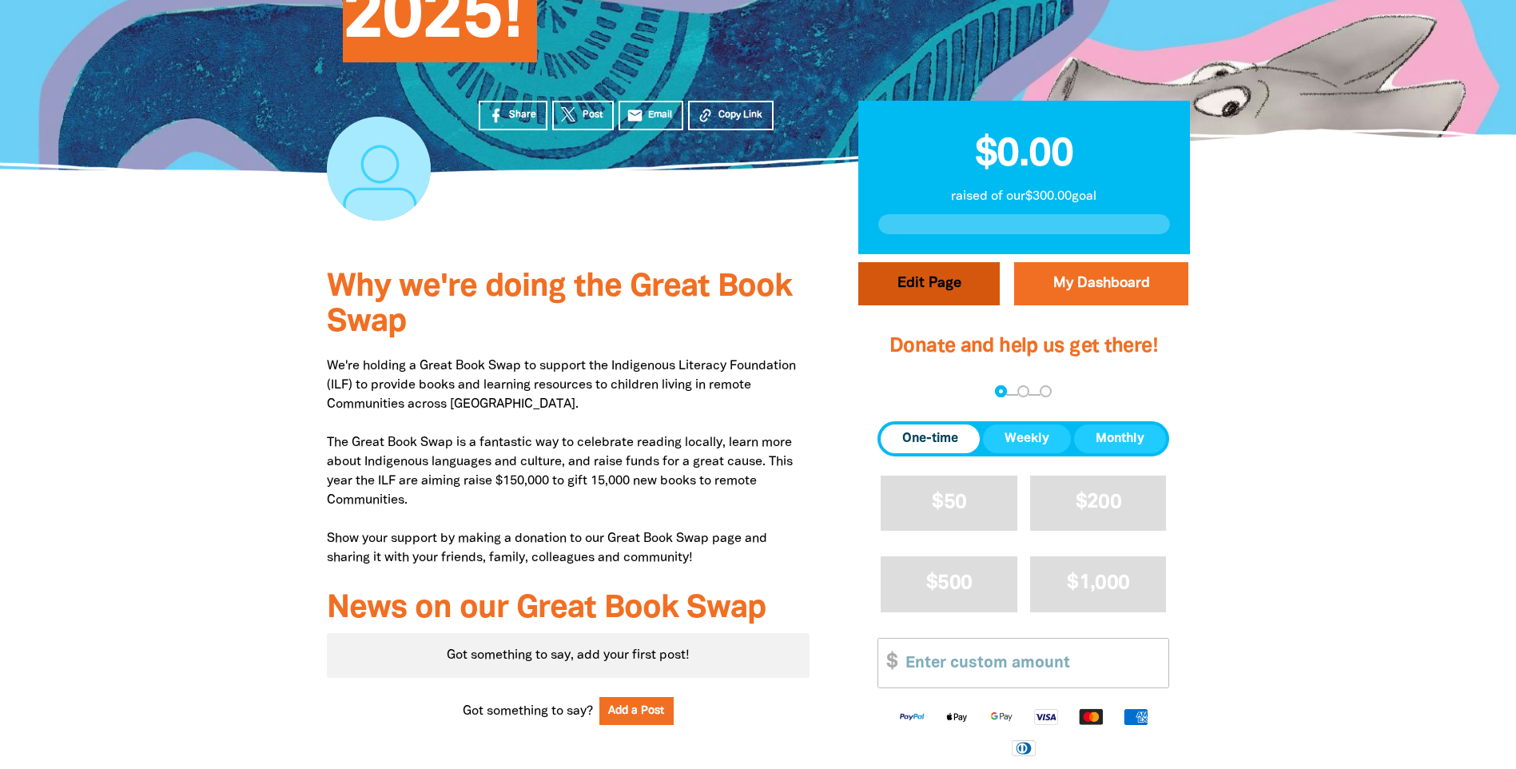
click at [957, 290] on button "Edit Page" at bounding box center [928, 283] width 141 height 43
select select "Yes"
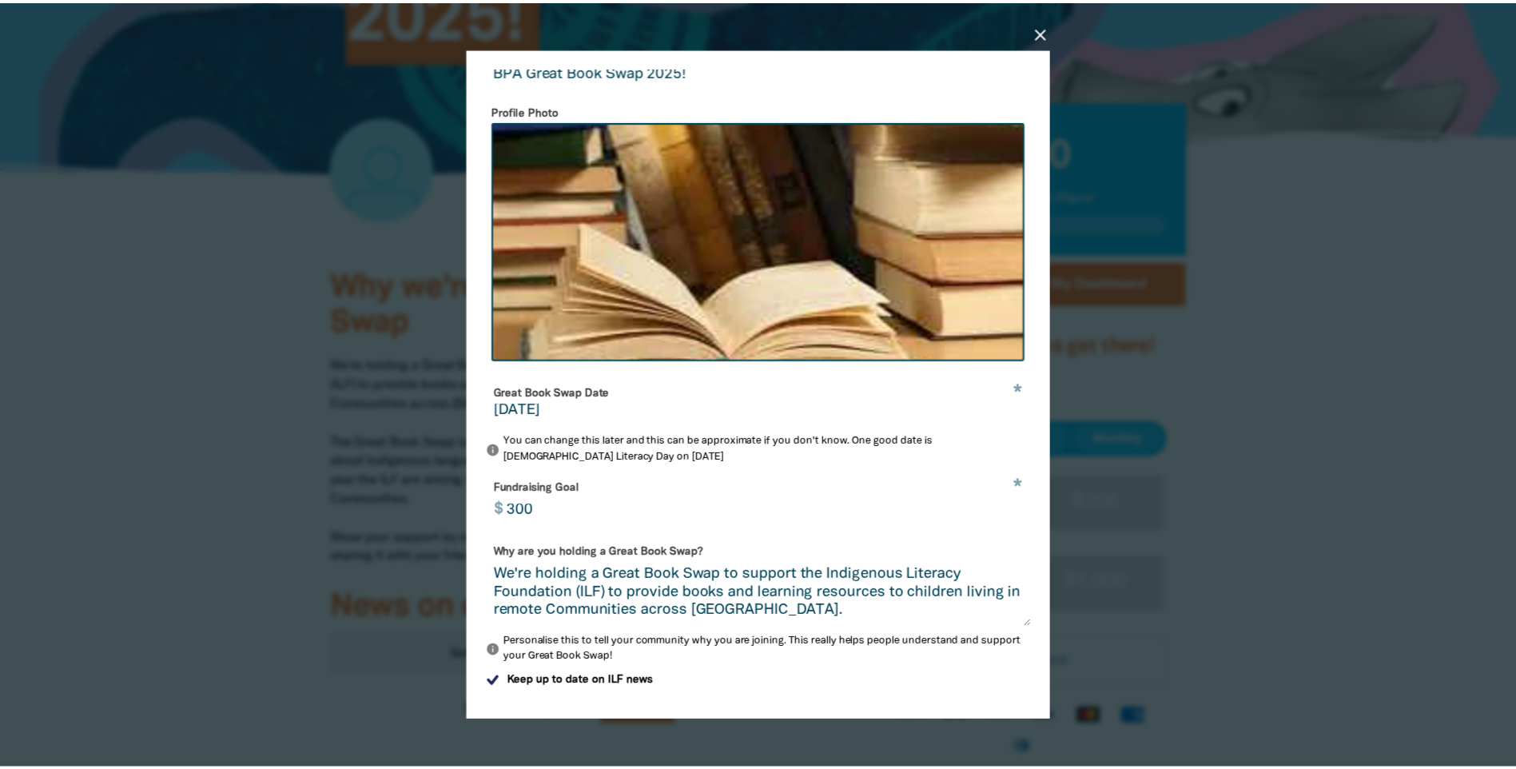
scroll to position [0, 0]
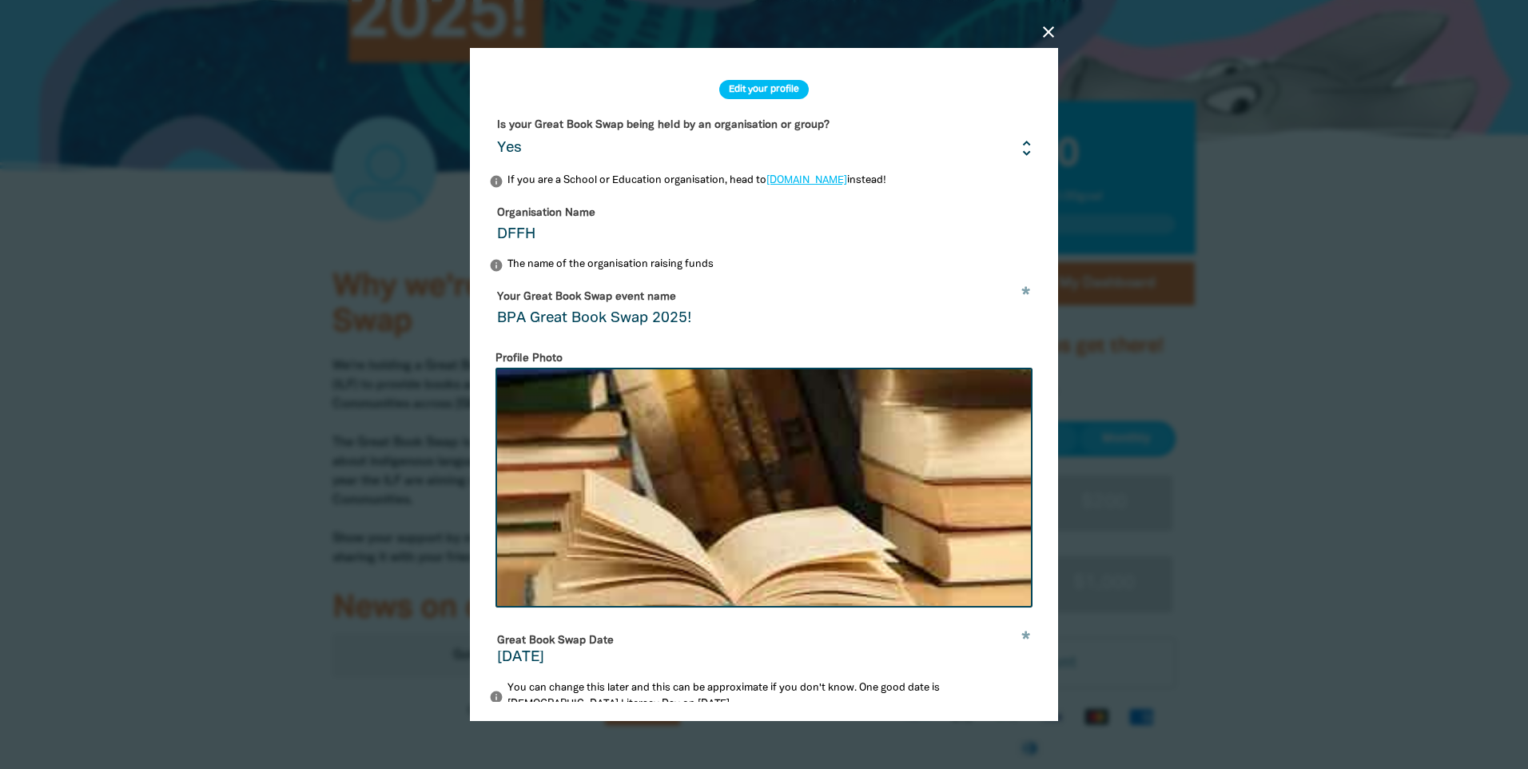
drag, startPoint x: 1047, startPoint y: 28, endPoint x: 841, endPoint y: 93, distance: 216.1
click at [1004, 28] on icon "close" at bounding box center [1048, 31] width 19 height 19
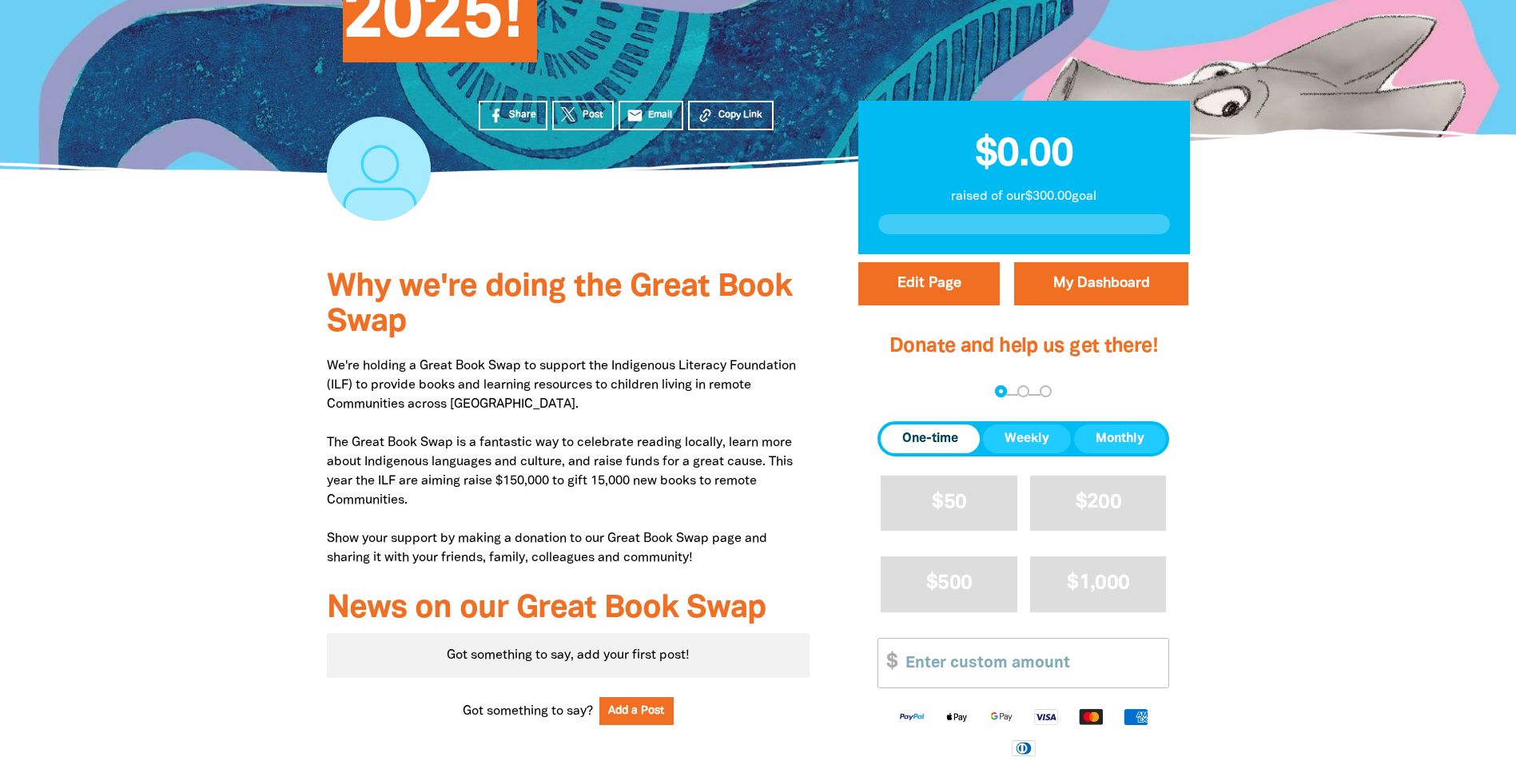
click at [370, 179] on div at bounding box center [379, 169] width 104 height 104
drag, startPoint x: 369, startPoint y: 178, endPoint x: 279, endPoint y: 221, distance: 99.7
click at [279, 221] on div "Share Post email Email Copy Link $0.00 raised of our $300.00 goal" at bounding box center [758, 214] width 959 height 82
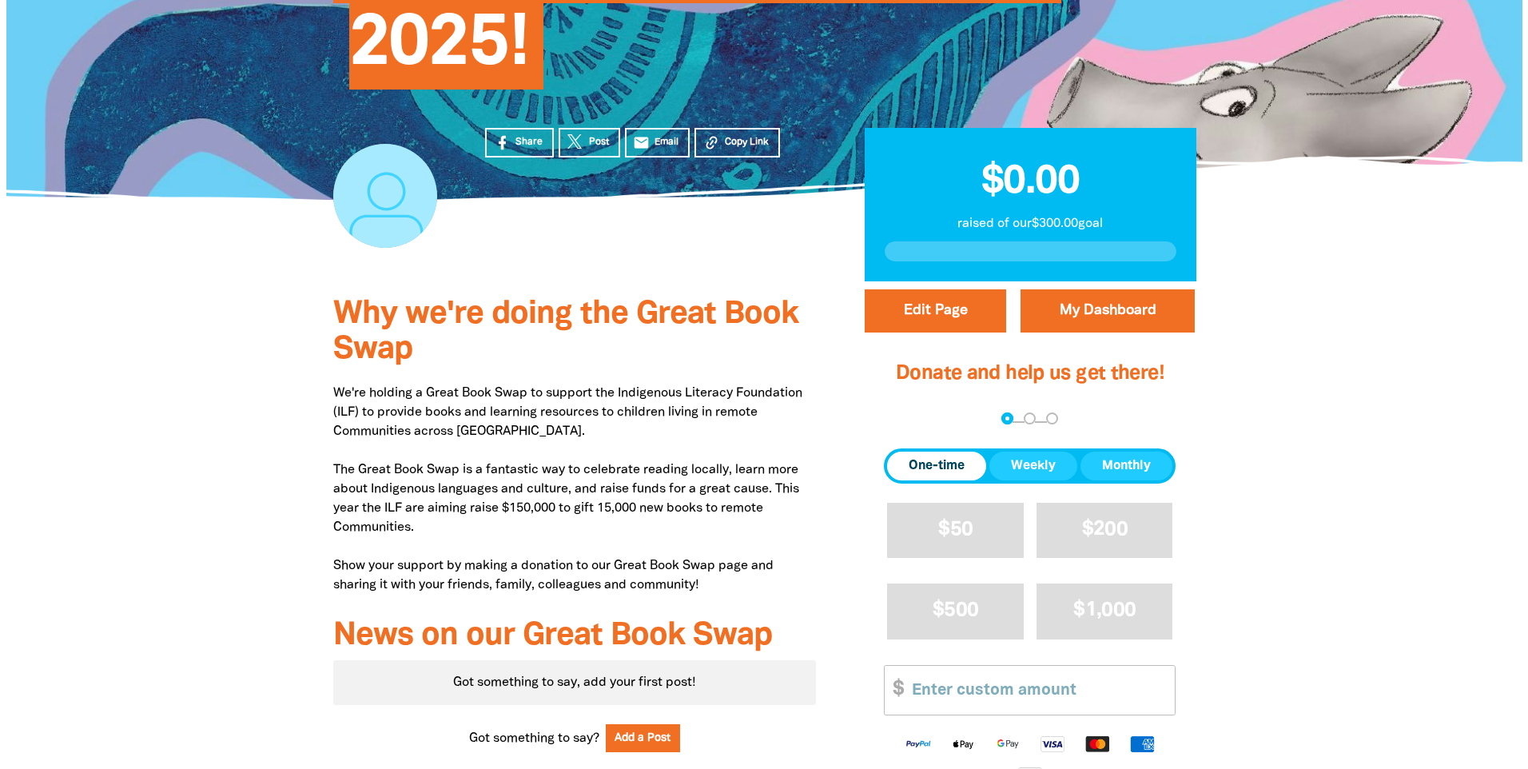
scroll to position [320, 0]
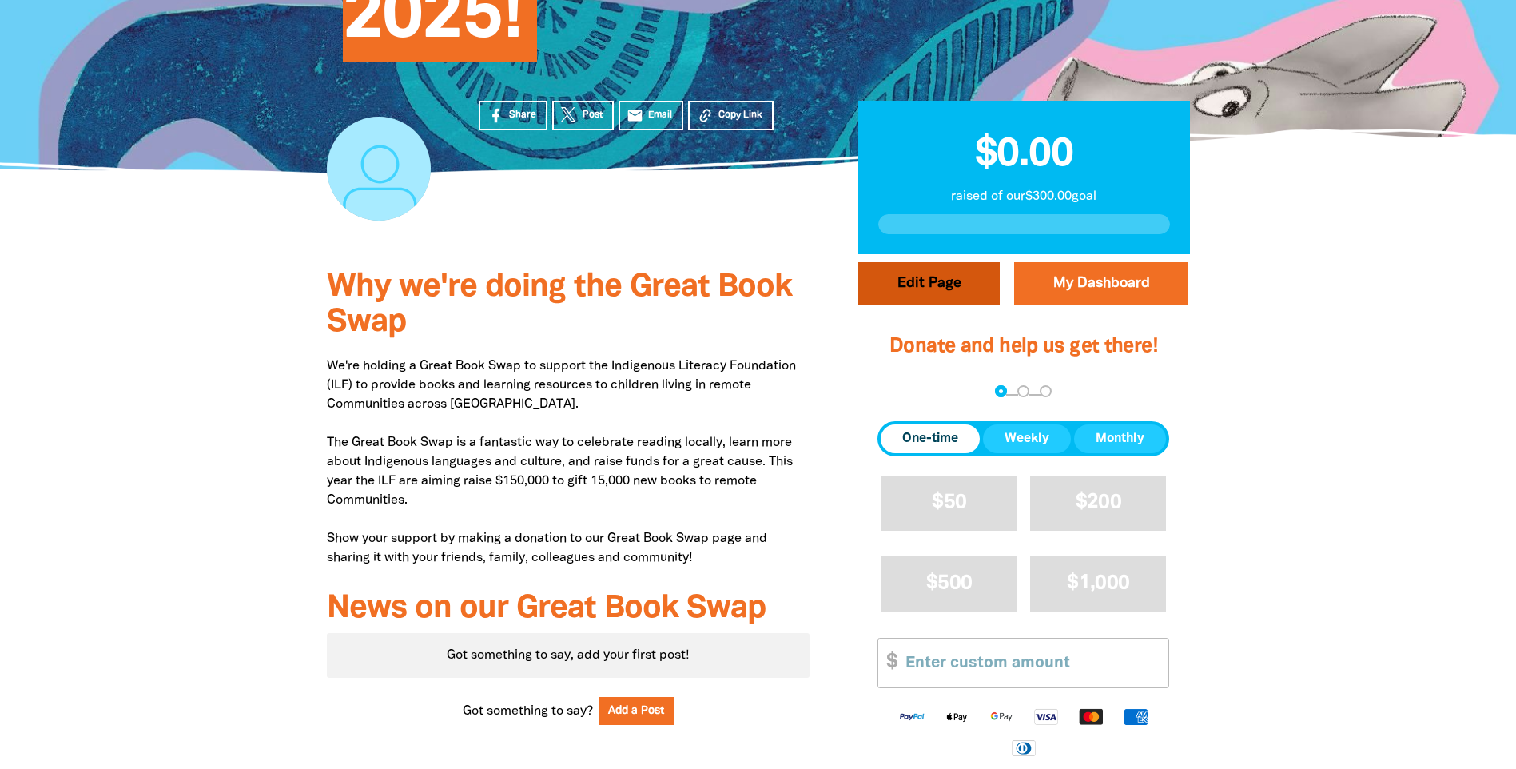
click at [940, 287] on button "Edit Page" at bounding box center [928, 283] width 141 height 43
select select "Yes"
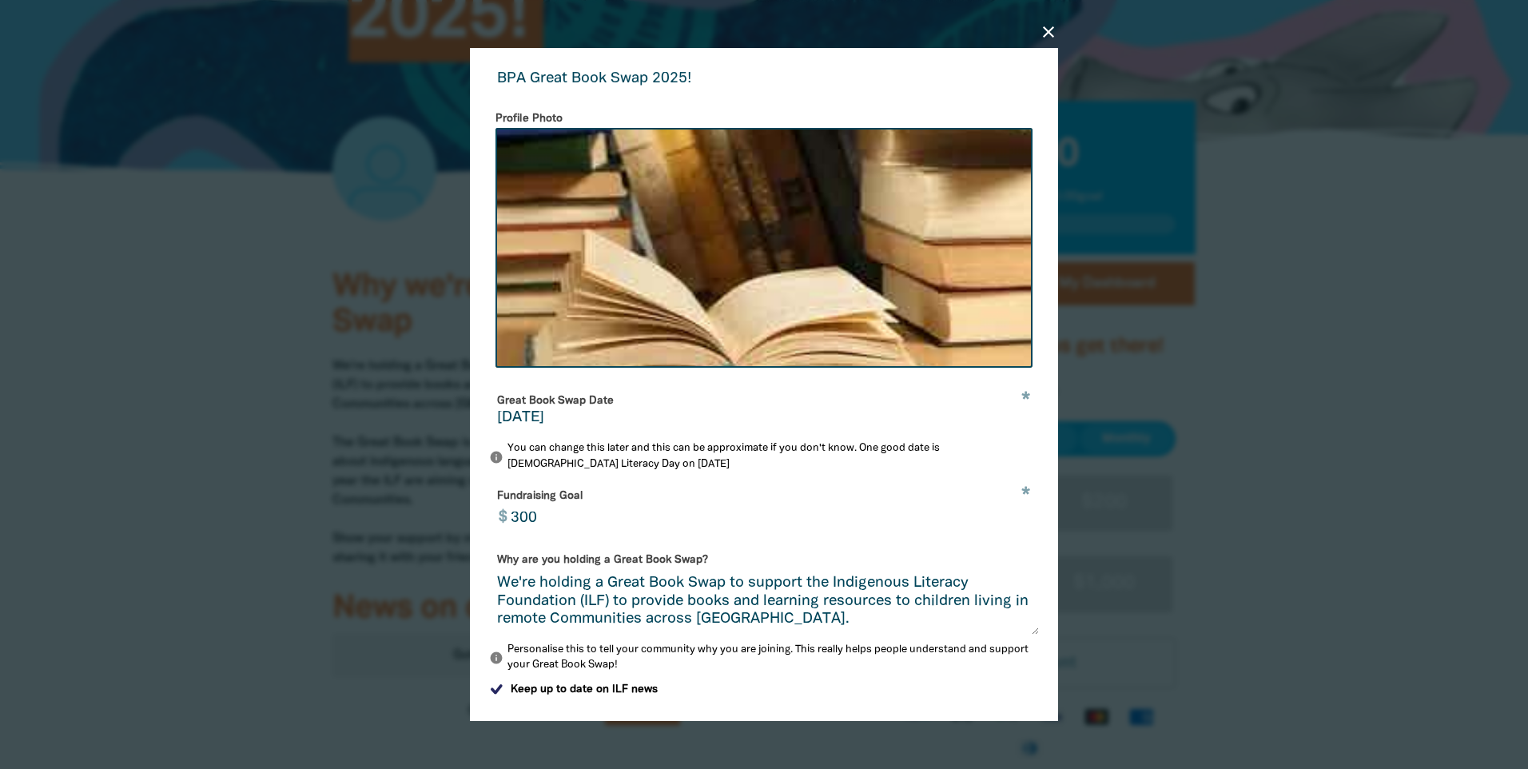
click at [833, 480] on form "Is your Great Book Swap being held by an organisation or group? Yes No info If …" at bounding box center [764, 336] width 550 height 929
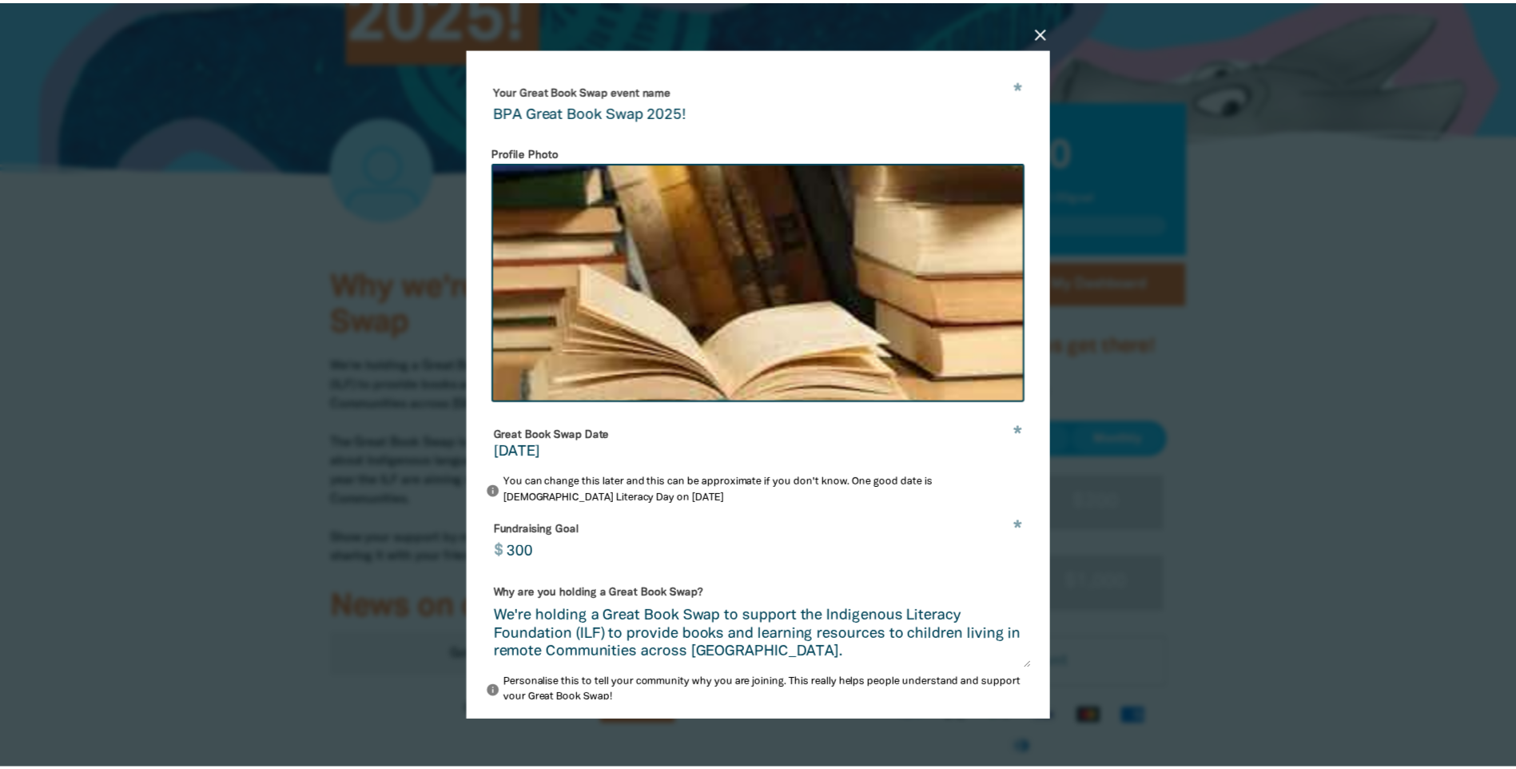
scroll to position [352, 0]
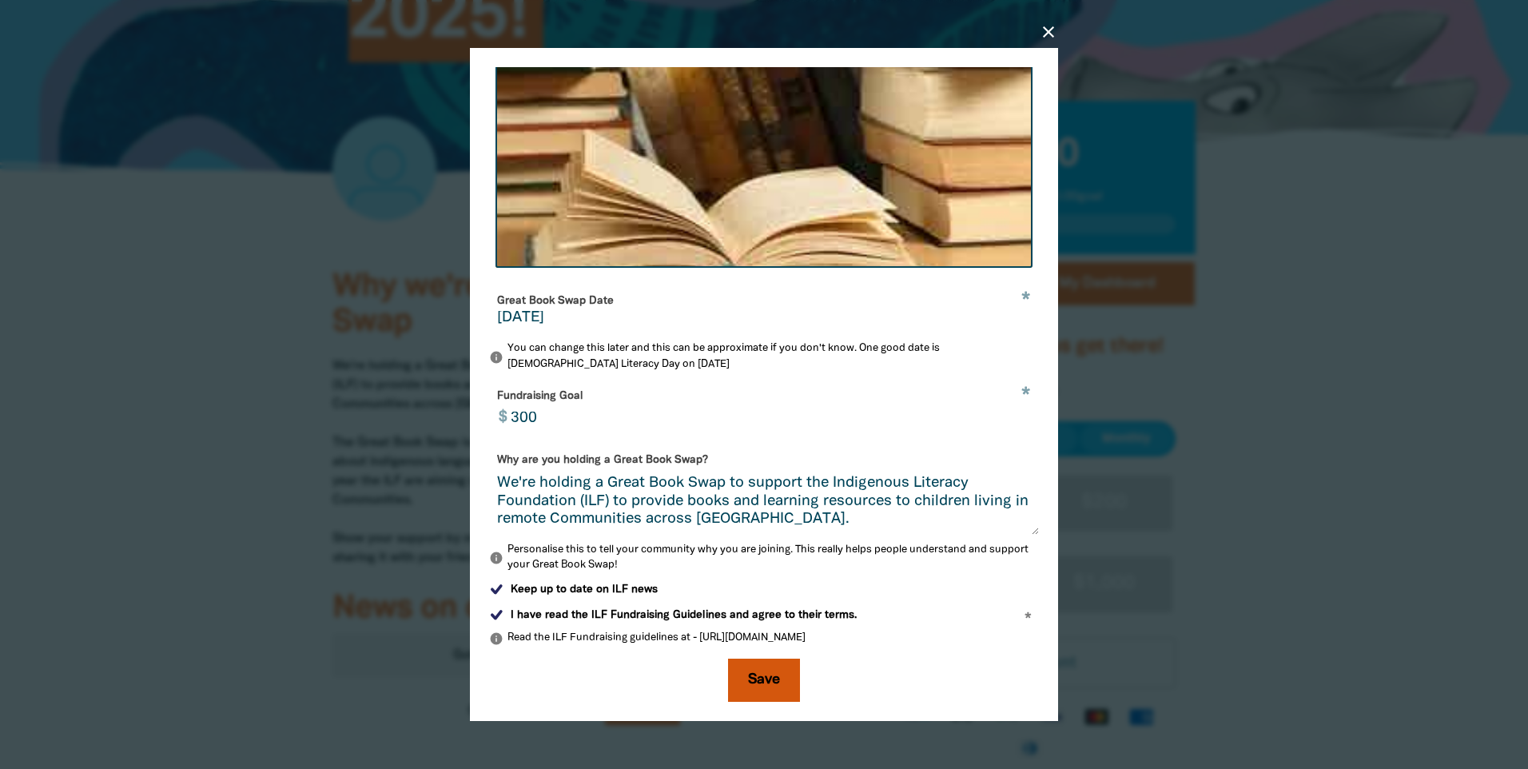
click at [749, 480] on button "Save" at bounding box center [764, 679] width 72 height 43
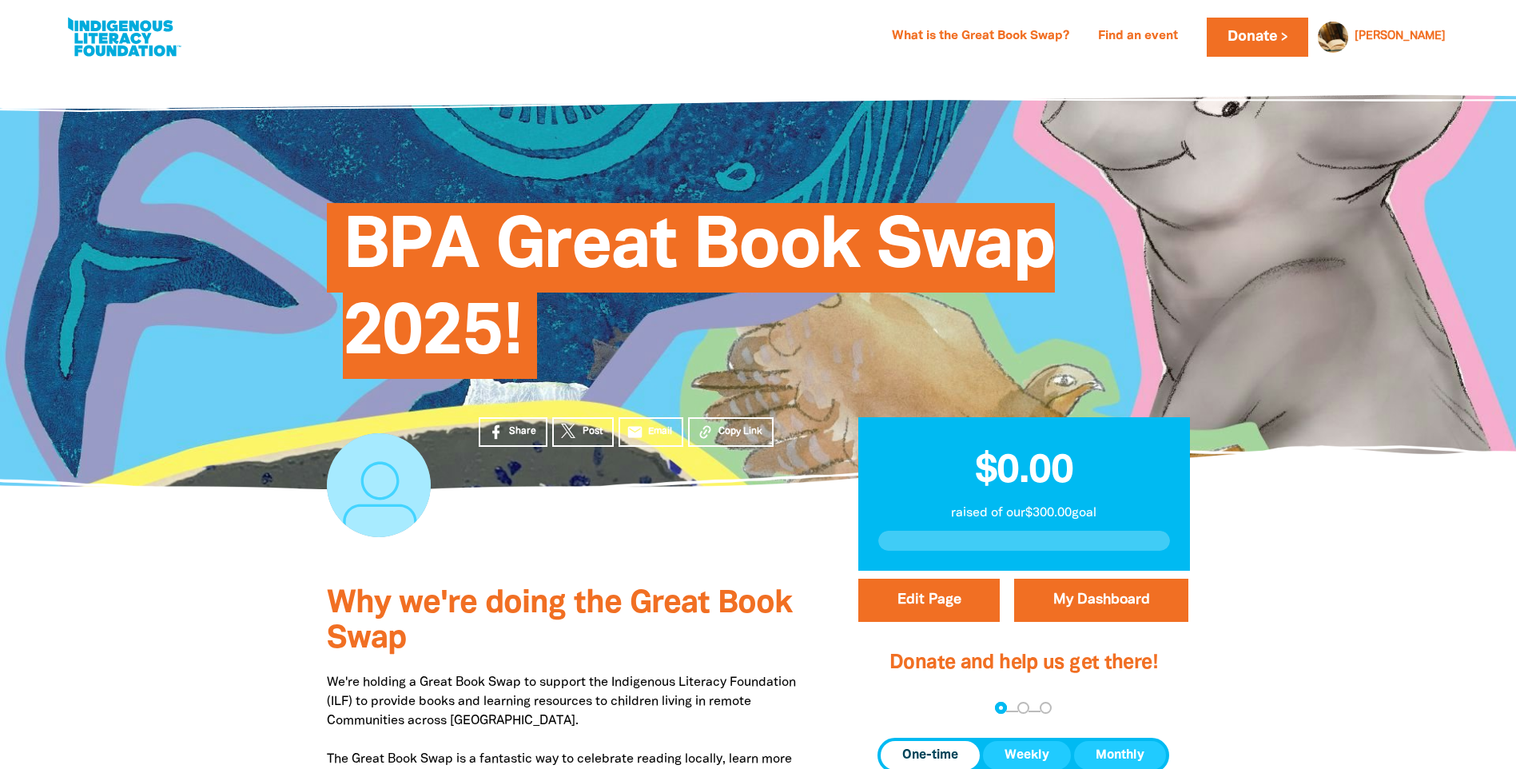
scroll to position [0, 0]
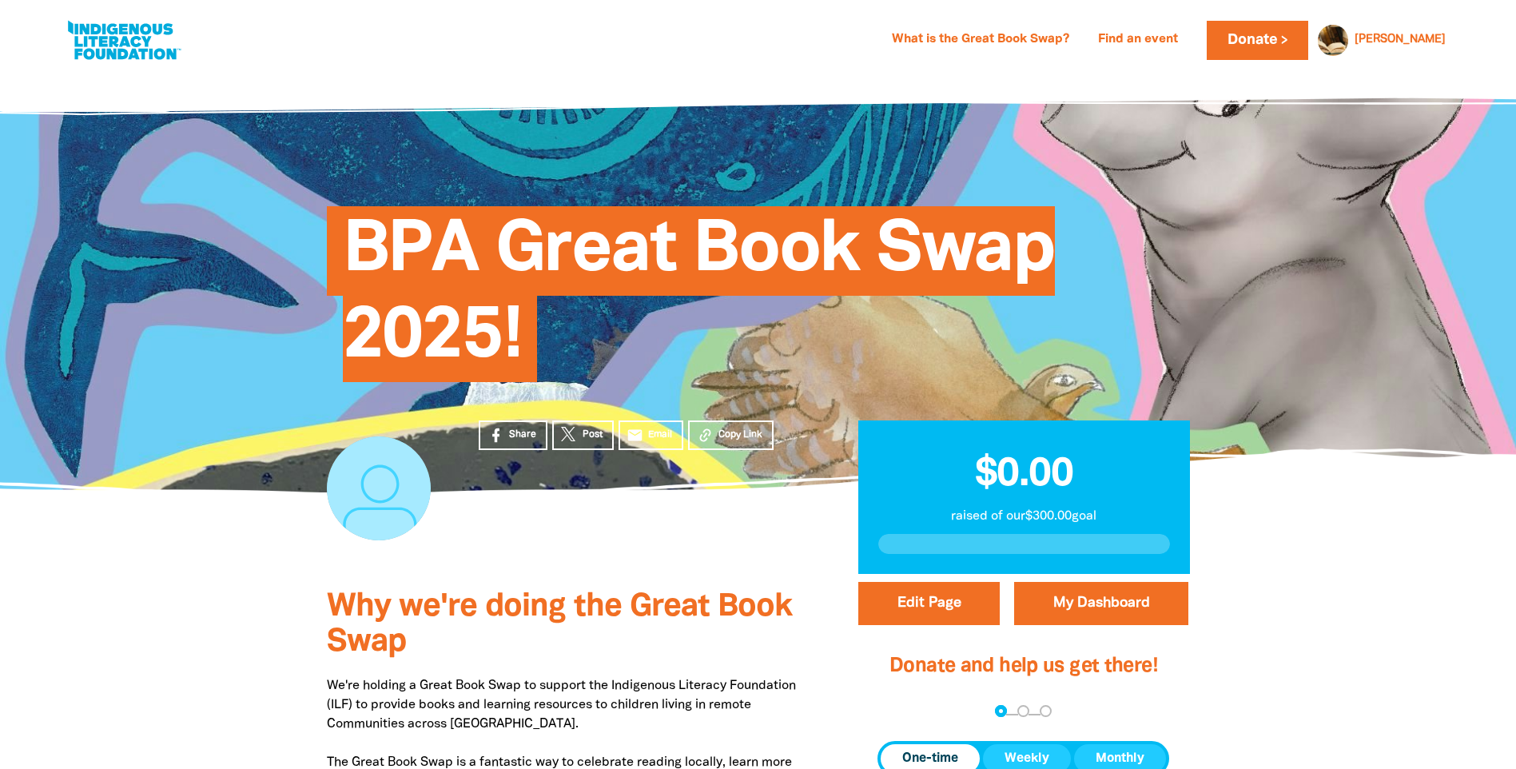
click at [368, 480] on div at bounding box center [379, 488] width 104 height 104
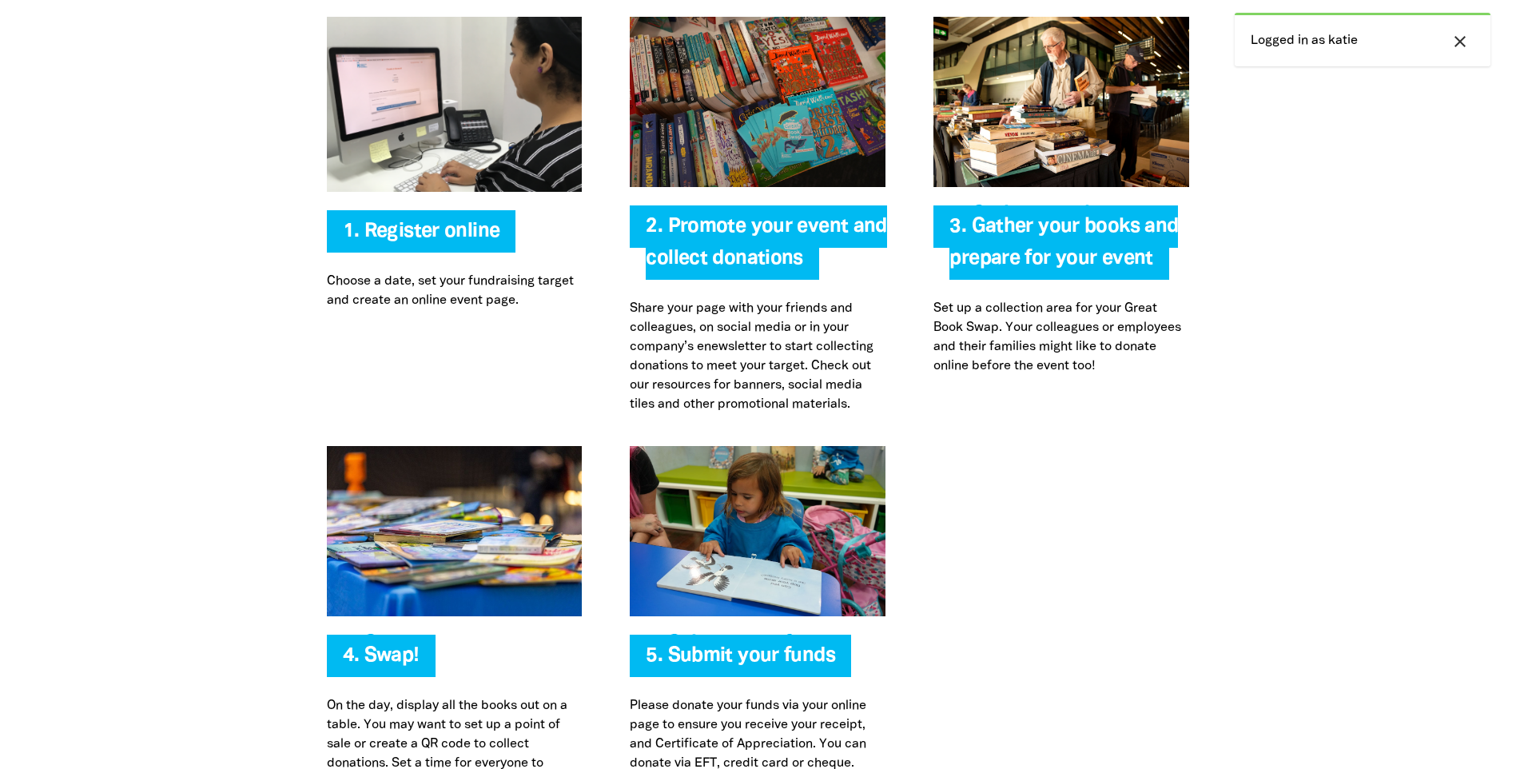
select select "AU"
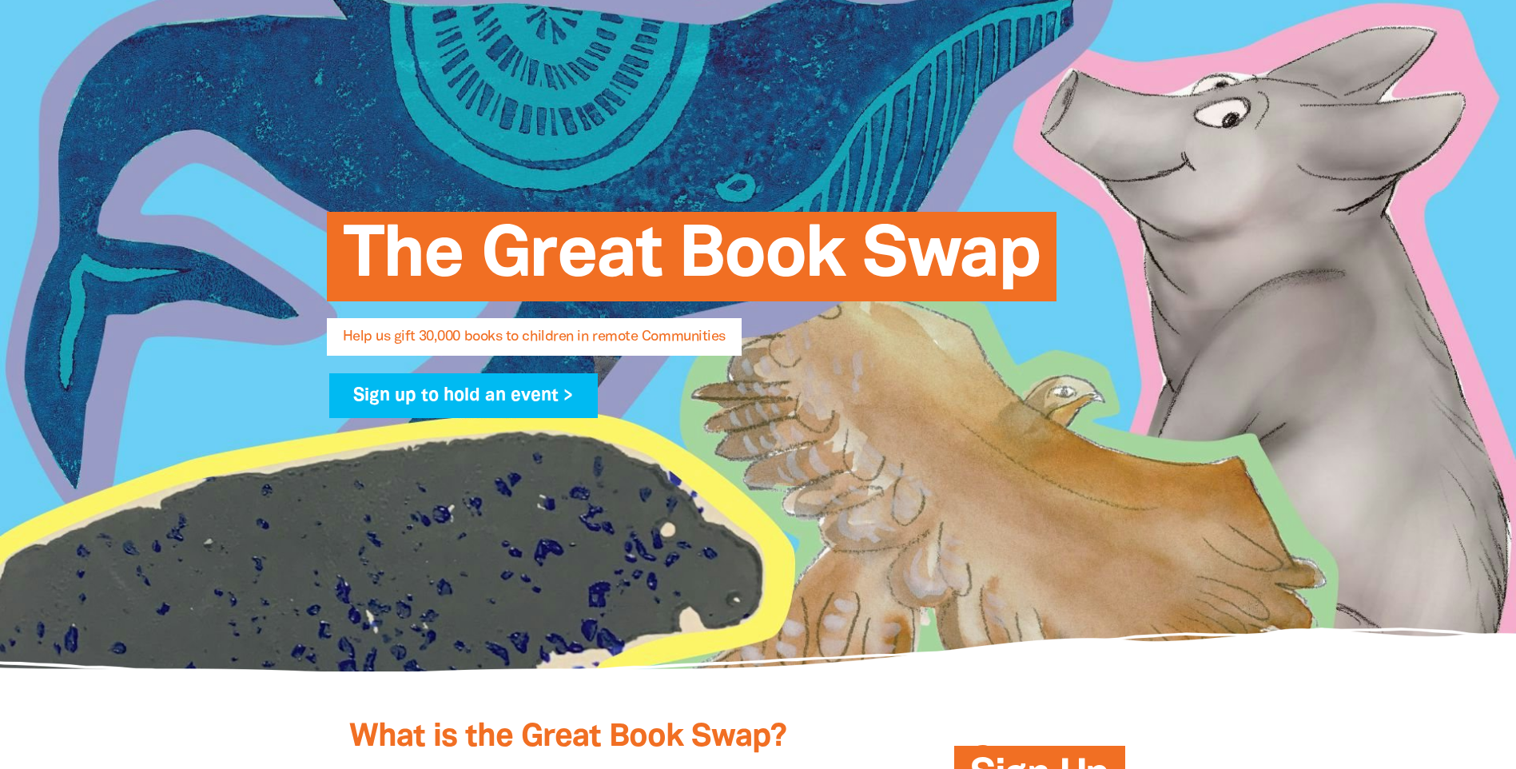
scroll to position [240, 0]
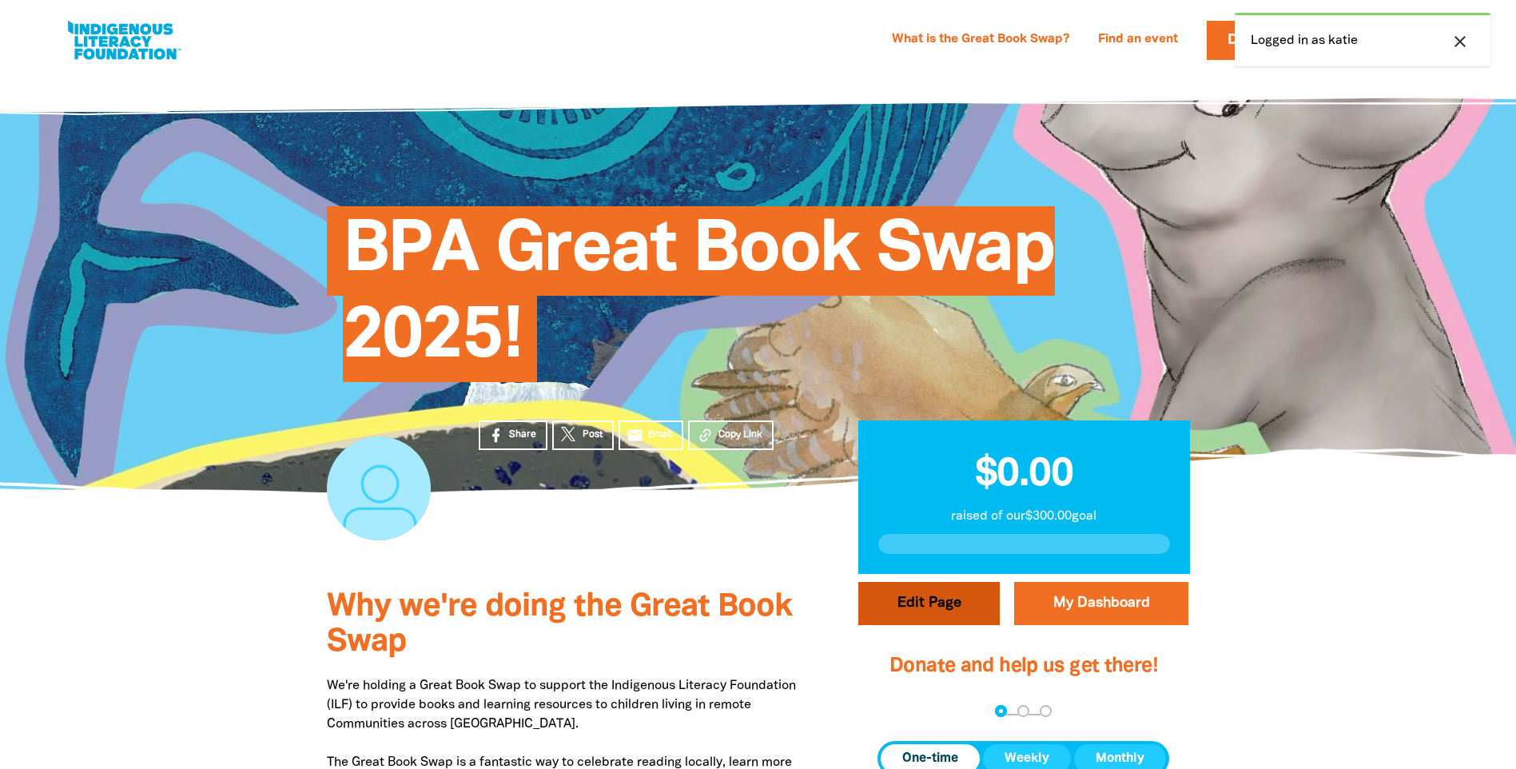
click at [922, 611] on button "Edit Page" at bounding box center [928, 603] width 141 height 43
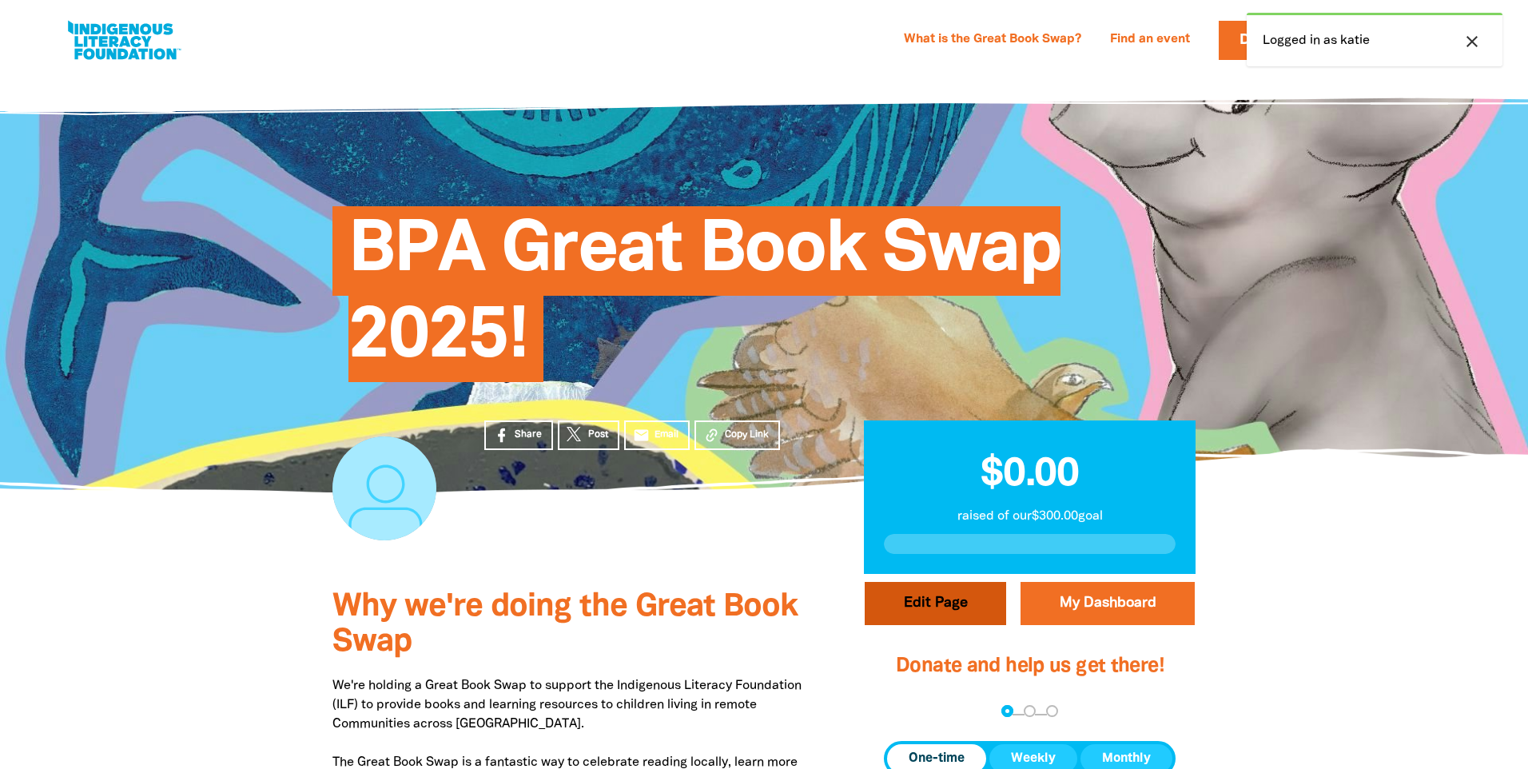
select select "Yes"
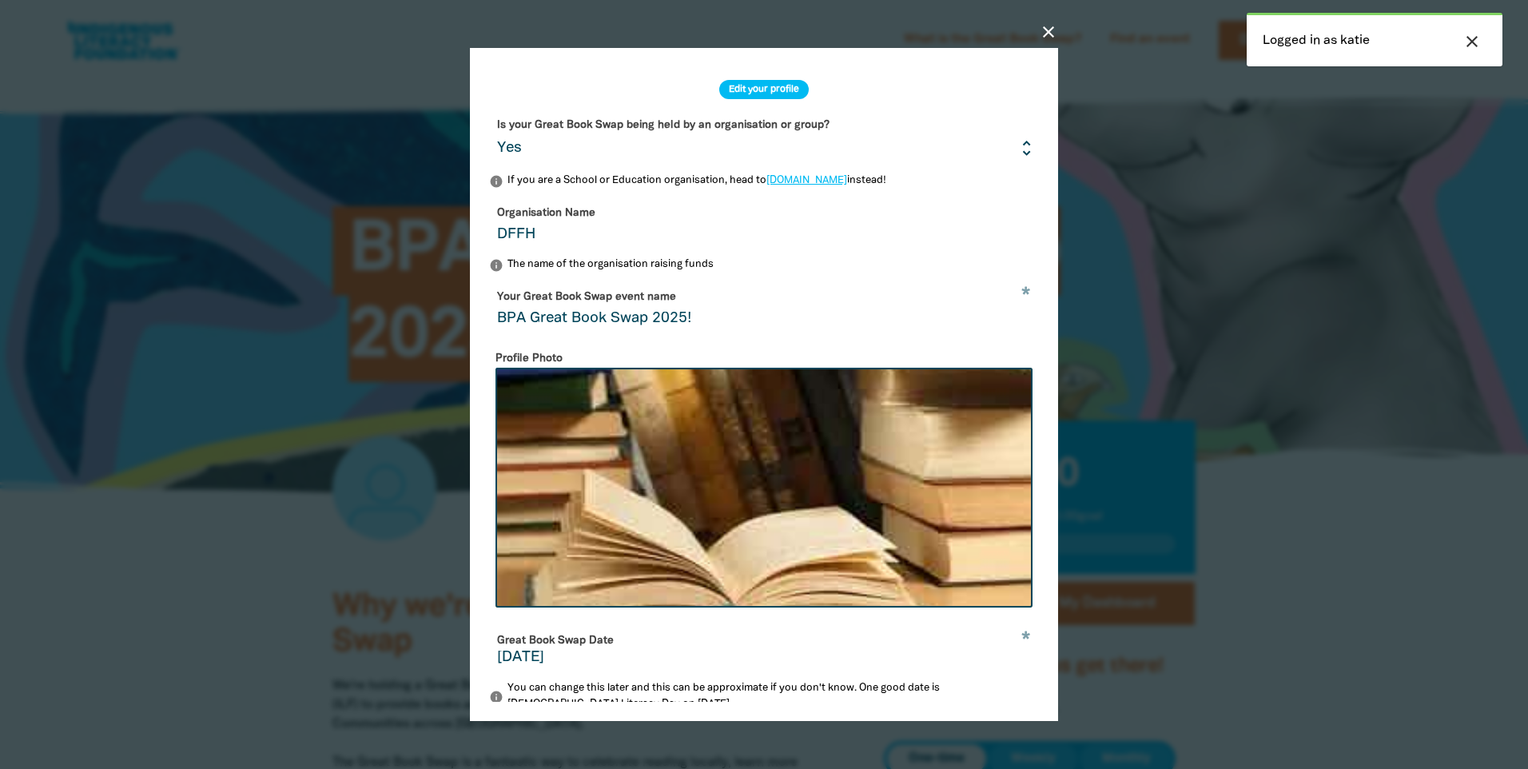
click at [775, 91] on h2 "Edit your profile" at bounding box center [764, 89] width 90 height 19
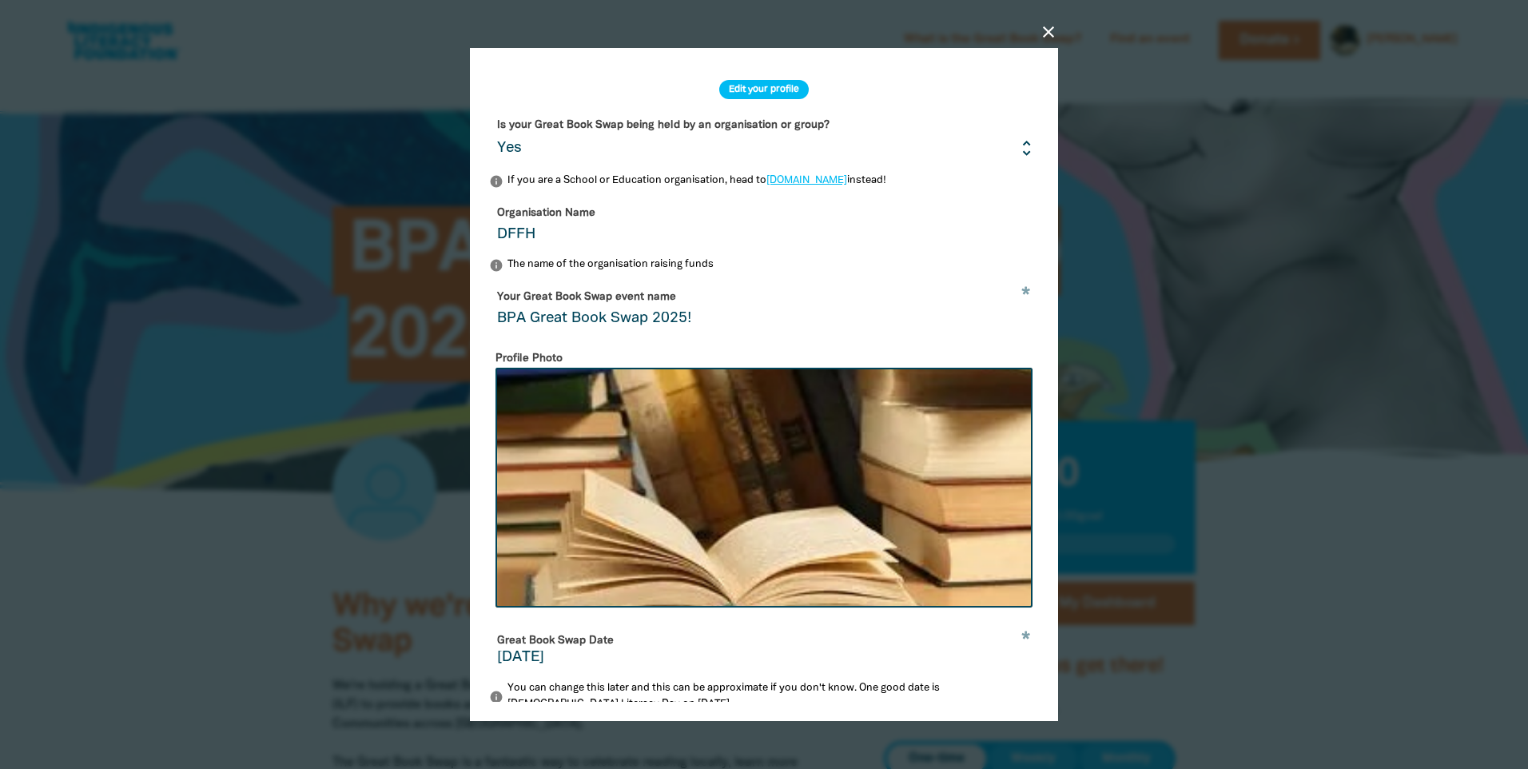
click at [765, 95] on h2 "Edit your profile" at bounding box center [764, 89] width 90 height 19
drag, startPoint x: 1052, startPoint y: 37, endPoint x: 843, endPoint y: 86, distance: 215.2
click at [1053, 37] on icon "close" at bounding box center [1048, 31] width 19 height 19
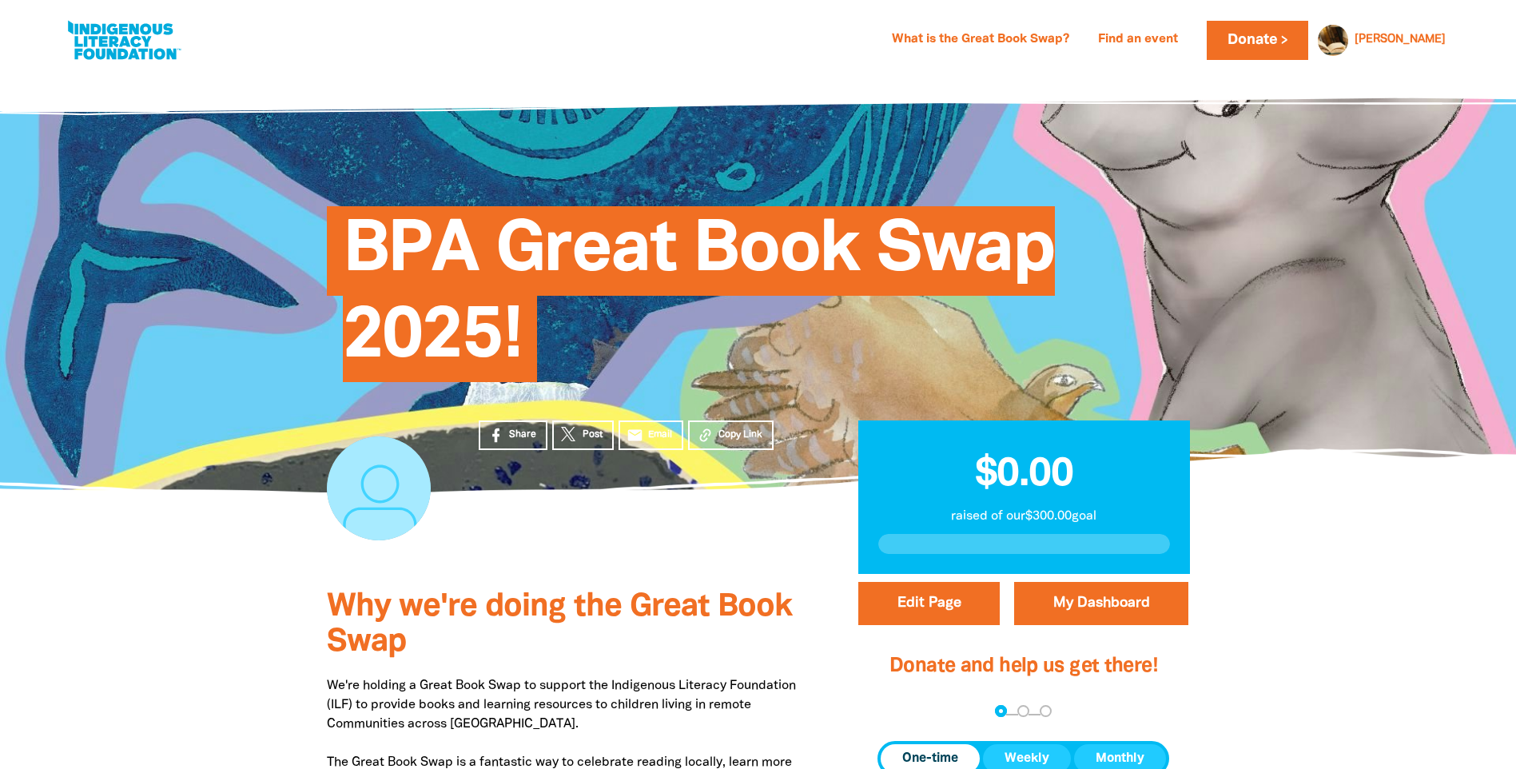
click at [411, 479] on div at bounding box center [379, 488] width 104 height 104
click at [411, 478] on div at bounding box center [379, 488] width 104 height 104
click at [412, 474] on div at bounding box center [379, 488] width 104 height 104
drag, startPoint x: 412, startPoint y: 471, endPoint x: 448, endPoint y: 516, distance: 58.0
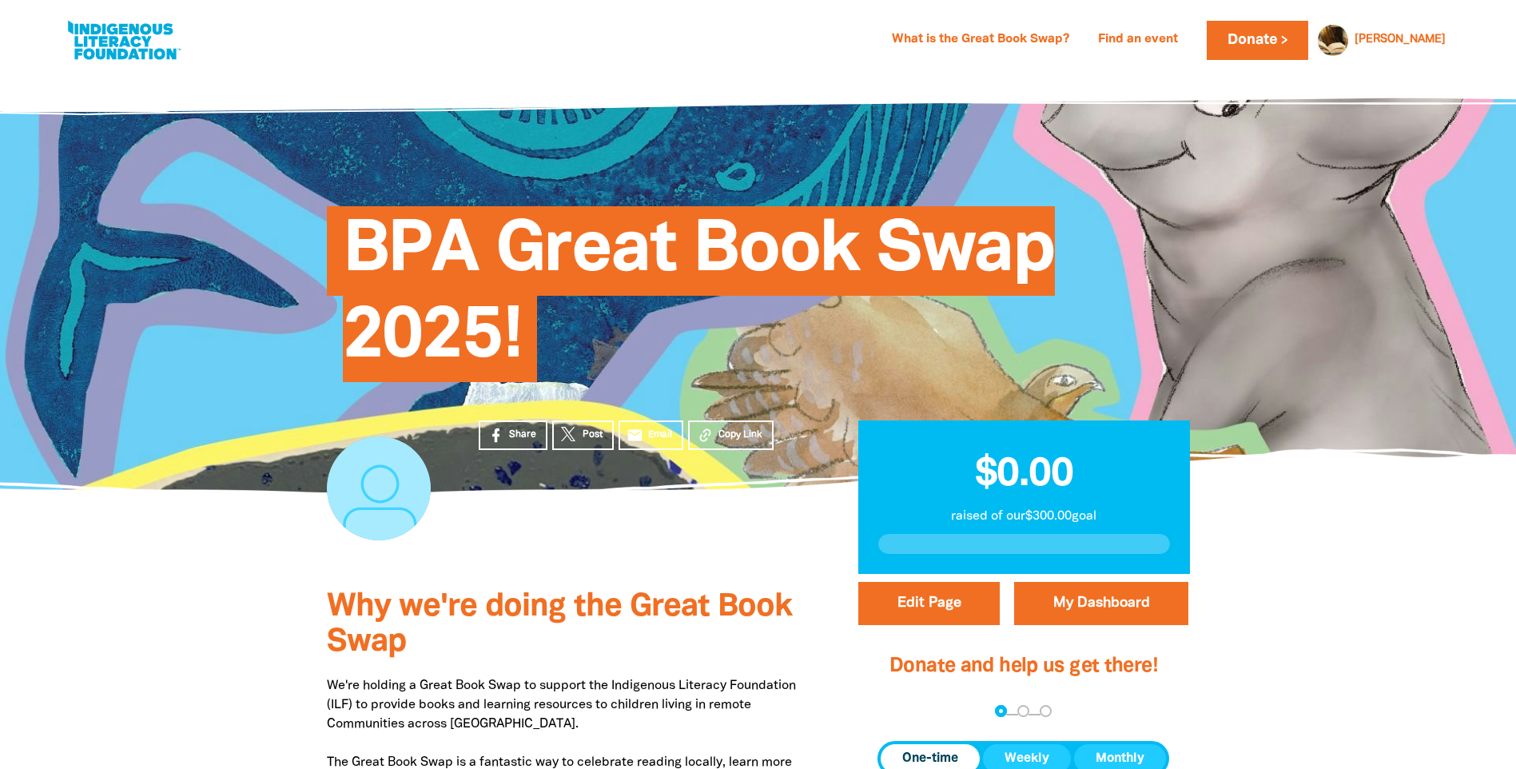
click at [448, 516] on div at bounding box center [379, 533] width 152 height 82
click at [1307, 44] on link "Donate" at bounding box center [1257, 40] width 101 height 39
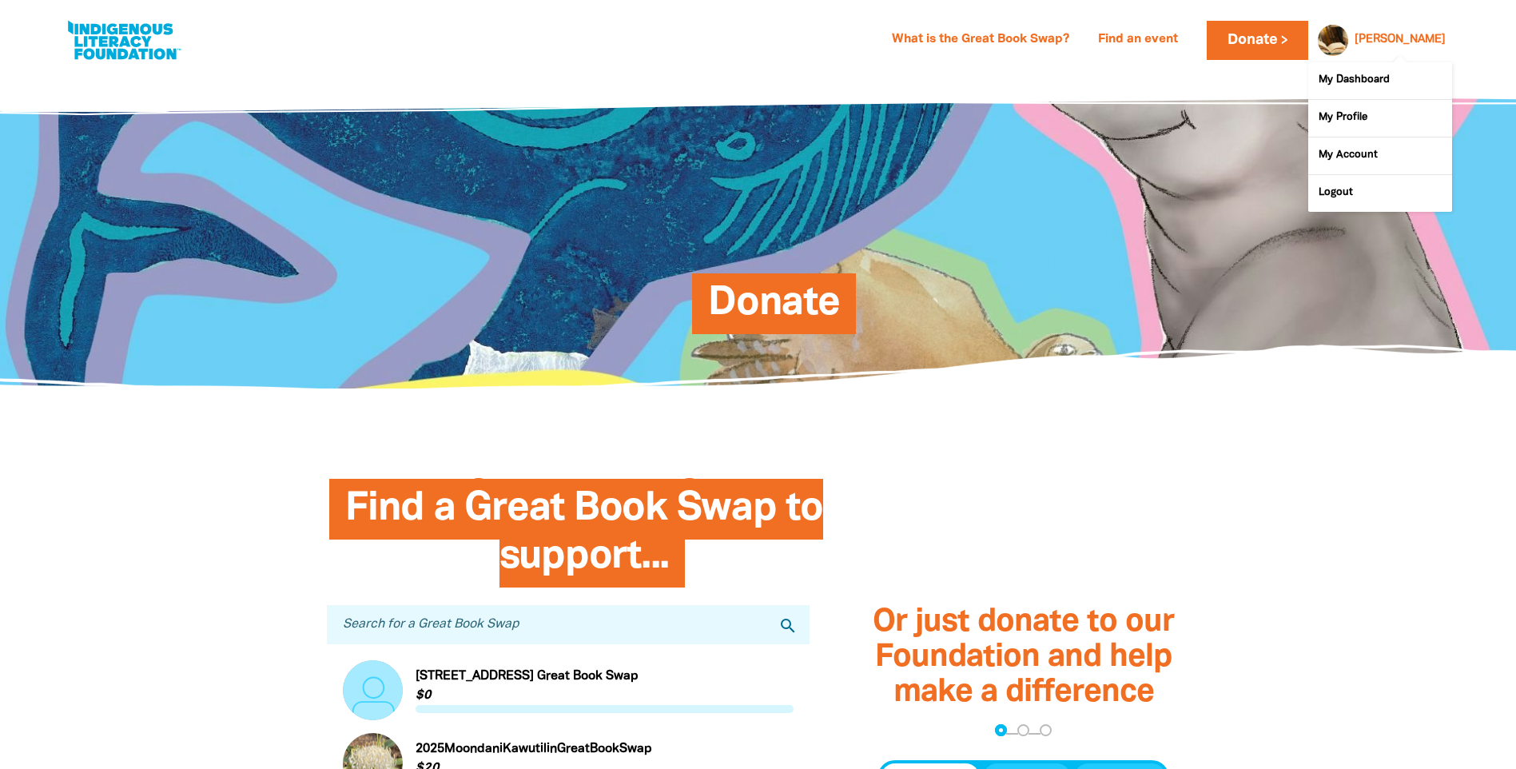
click at [1438, 39] on link "[PERSON_NAME]" at bounding box center [1400, 39] width 91 height 11
click at [1356, 157] on link "My Account" at bounding box center [1380, 155] width 144 height 37
select select "AU"
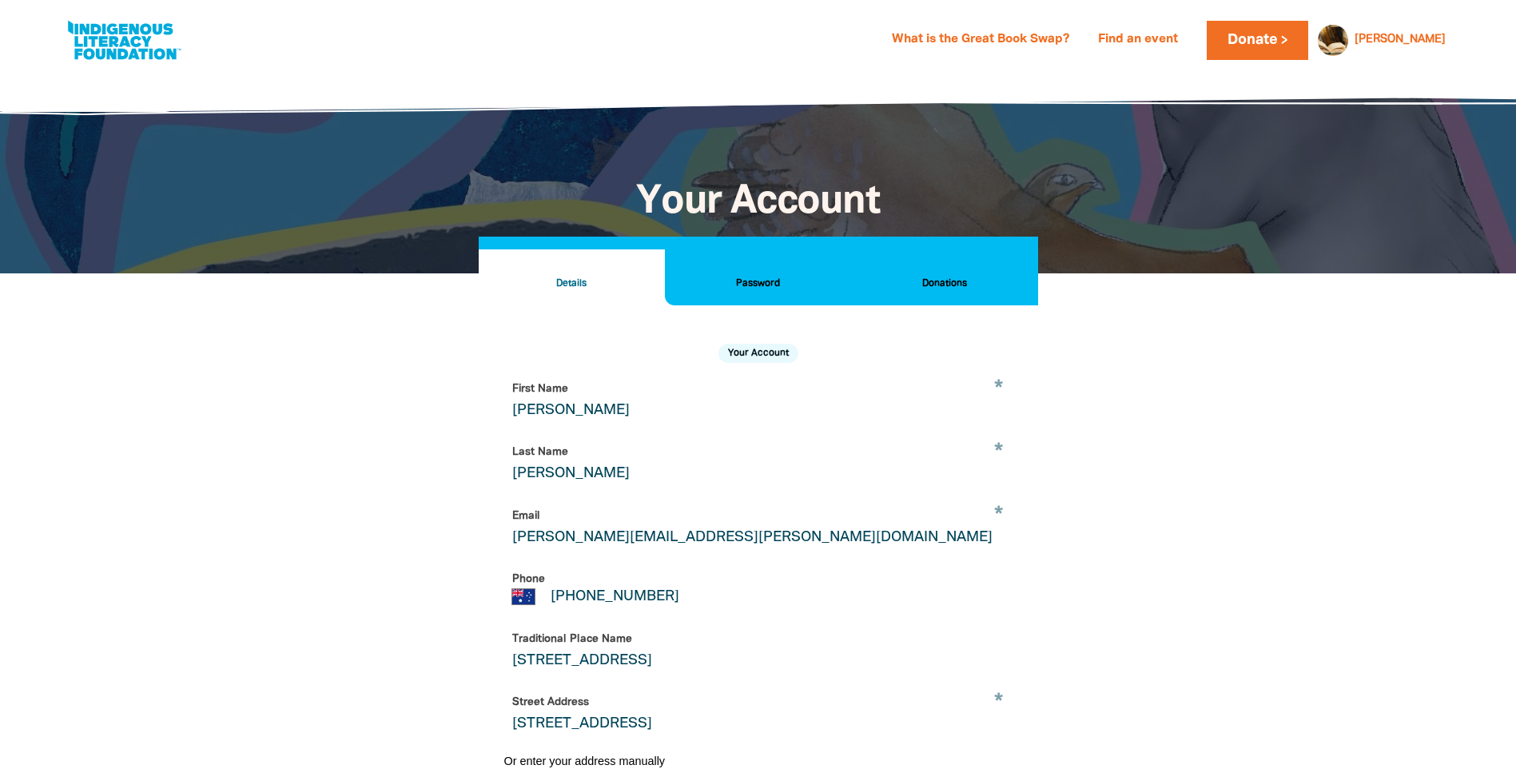
click at [763, 283] on h2 "Password" at bounding box center [758, 284] width 161 height 18
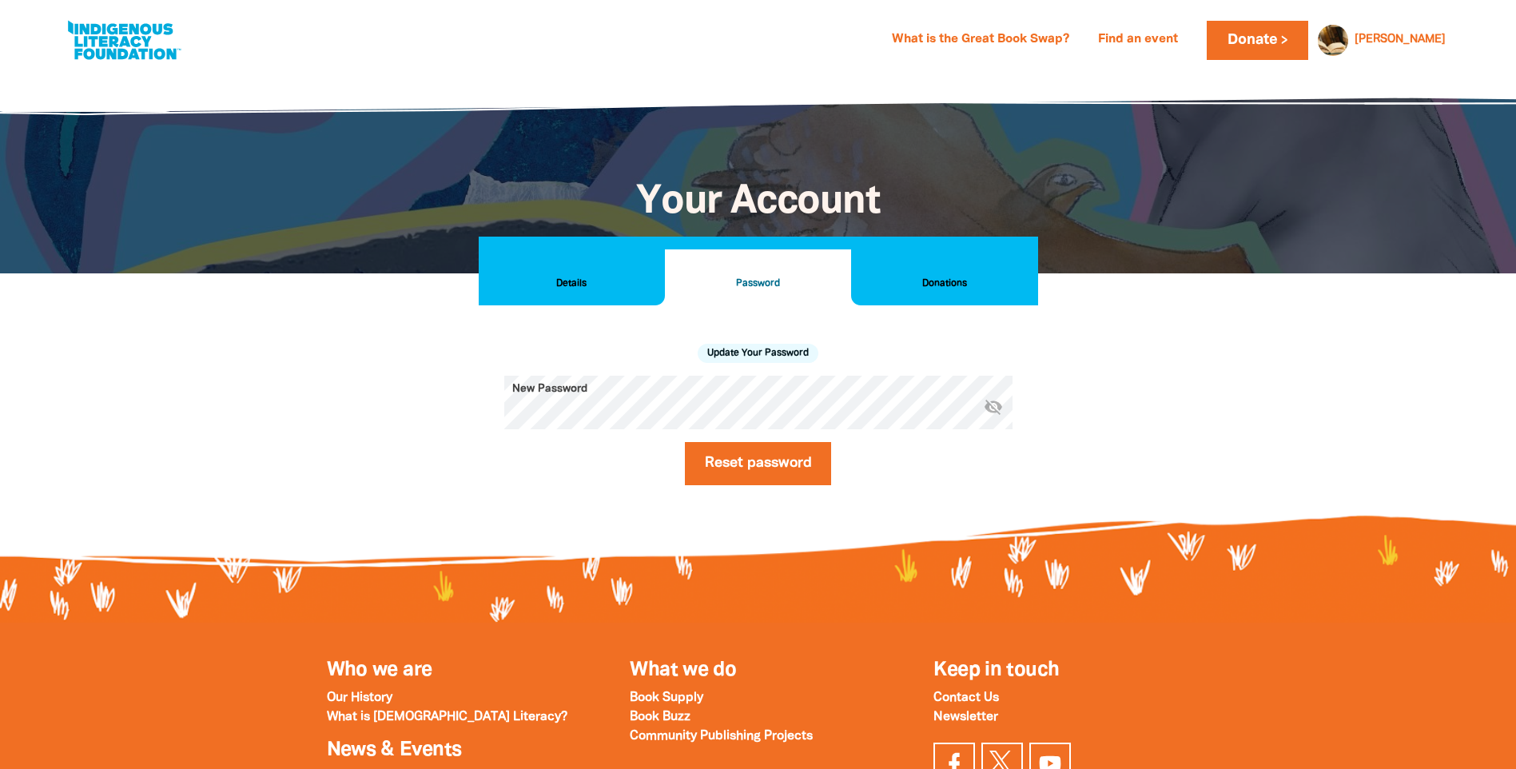
click at [935, 280] on h2 "Donations" at bounding box center [944, 284] width 161 height 18
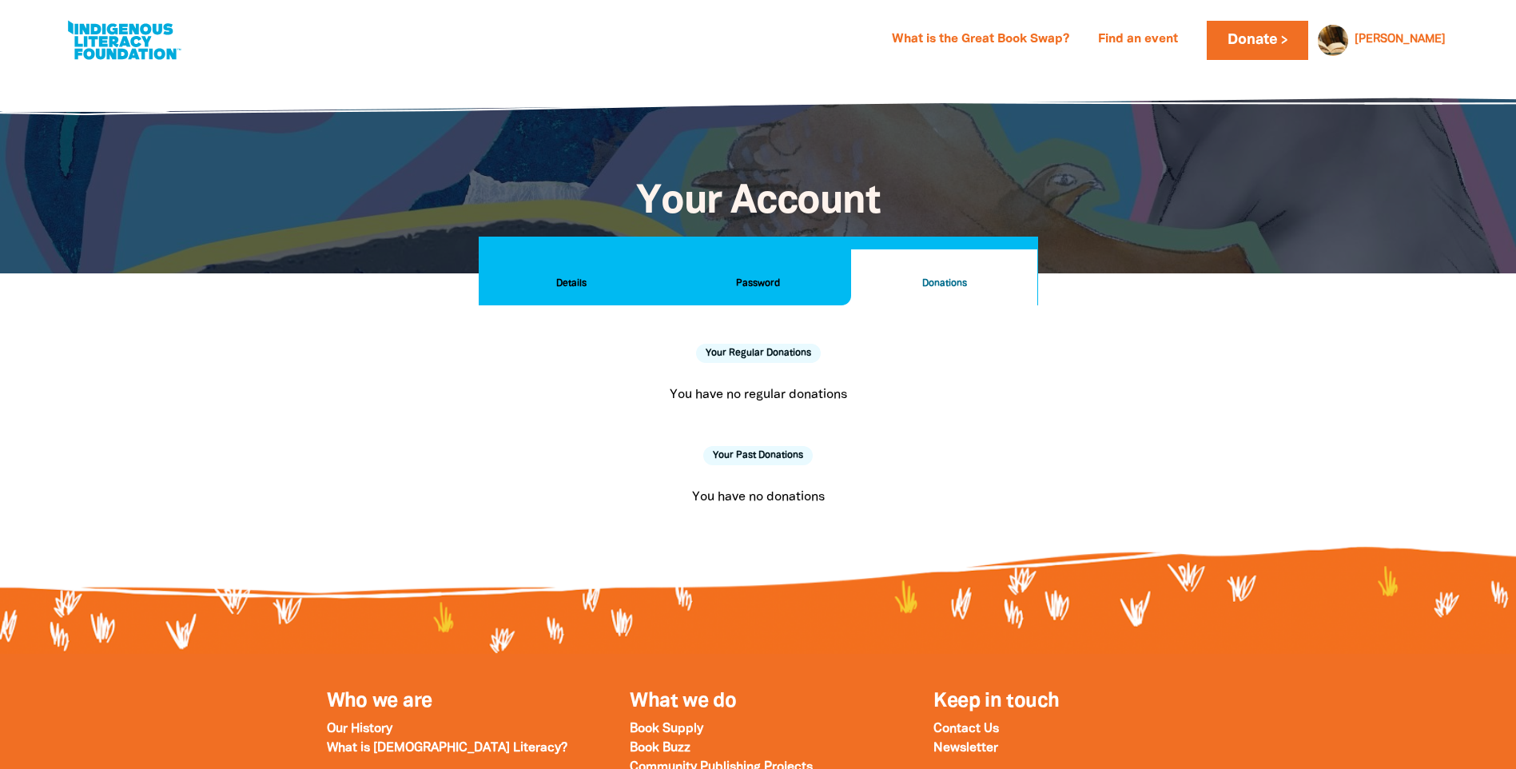
click at [571, 278] on h2 "Details" at bounding box center [571, 284] width 161 height 18
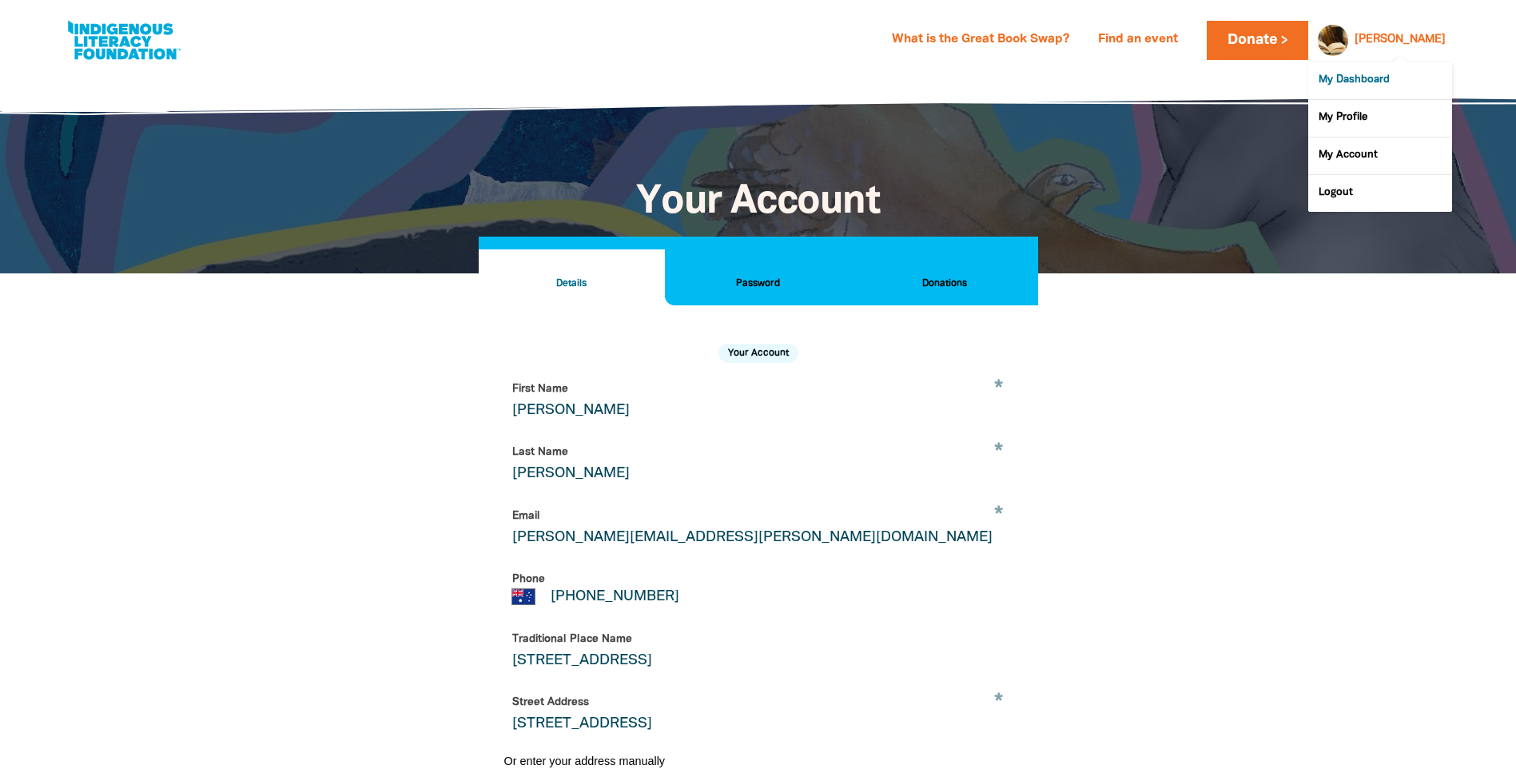
click at [1371, 83] on link "My Dashboard" at bounding box center [1380, 80] width 144 height 37
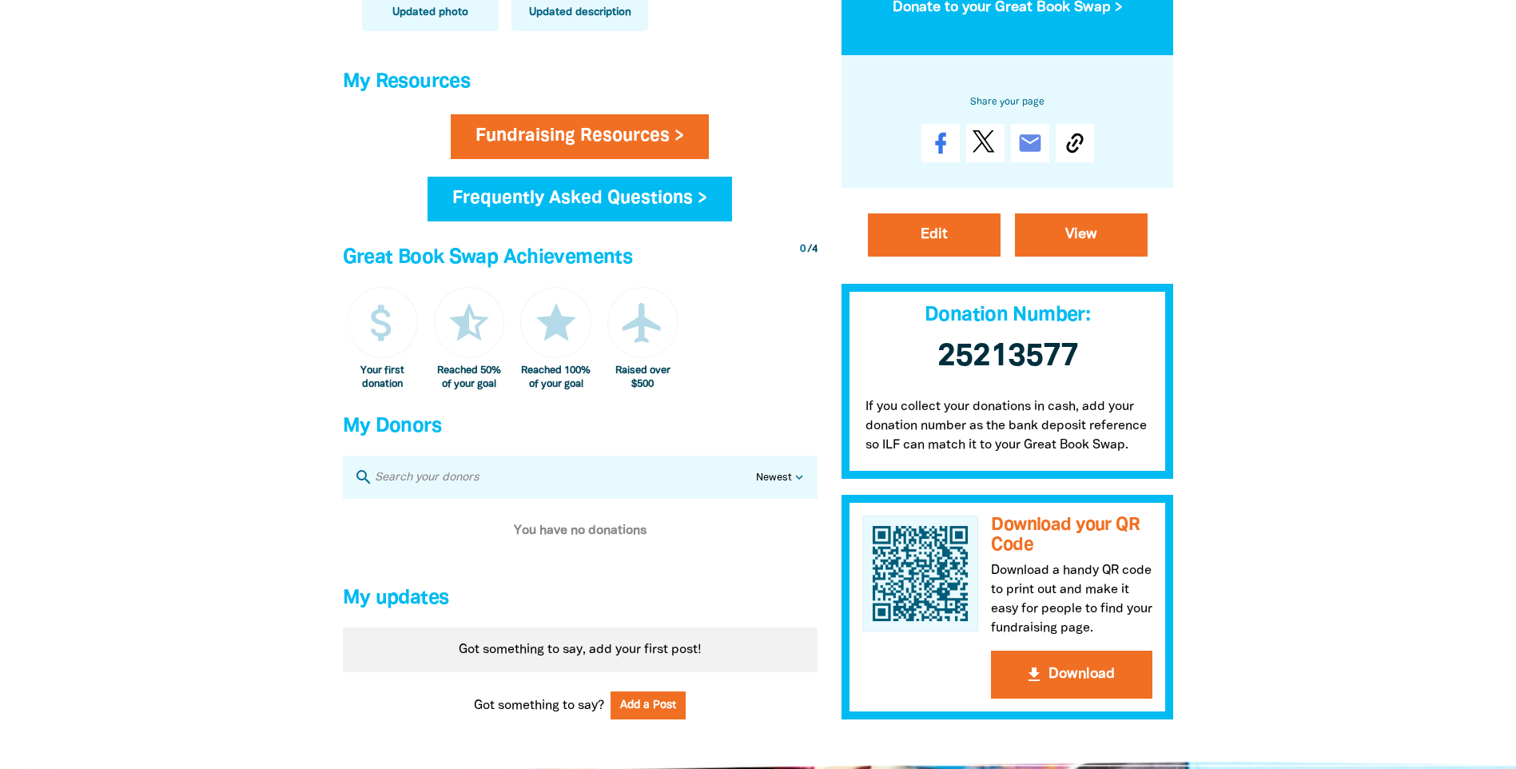
scroll to position [639, 0]
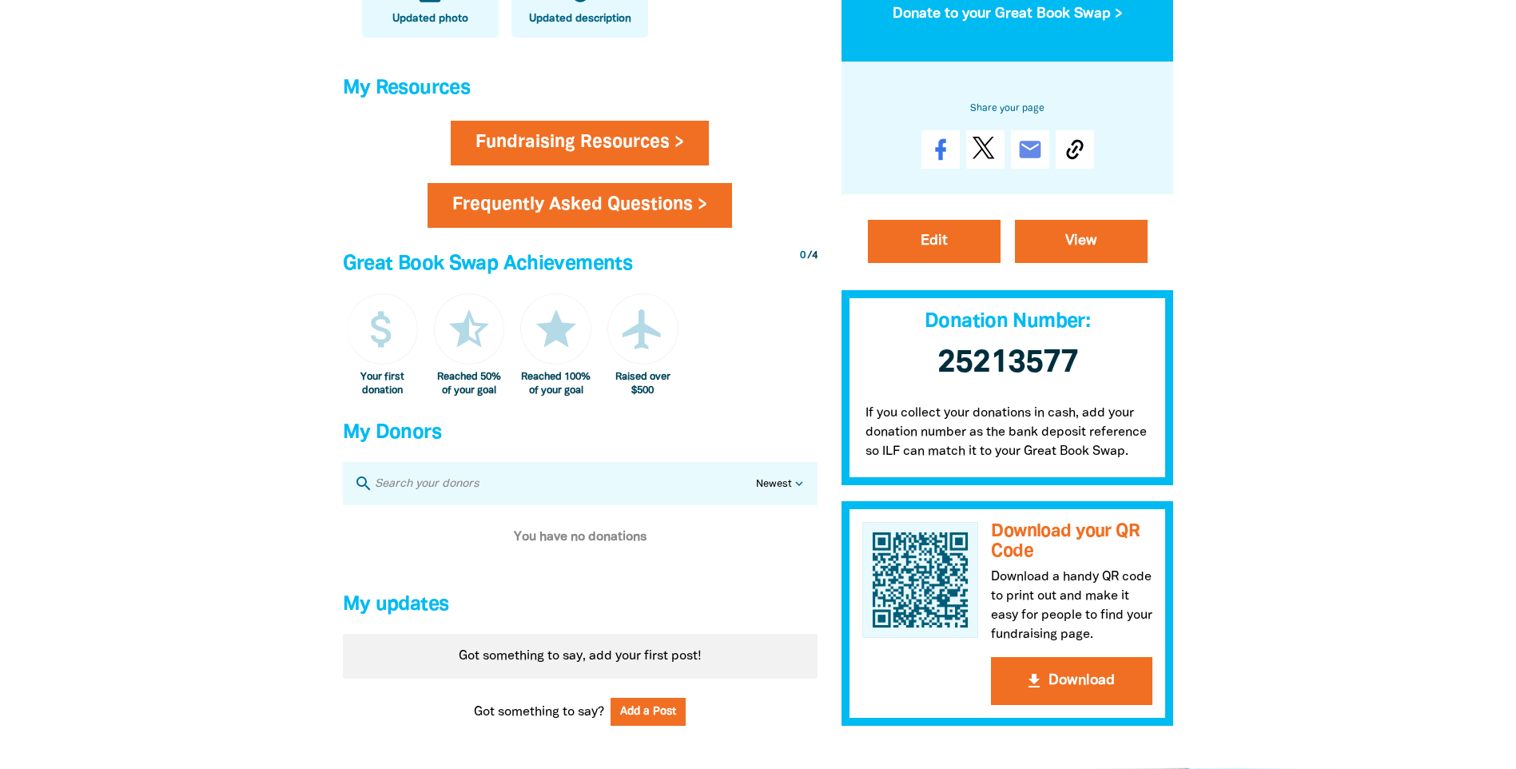
click at [646, 221] on link "Frequently Asked Questions >" at bounding box center [580, 205] width 304 height 45
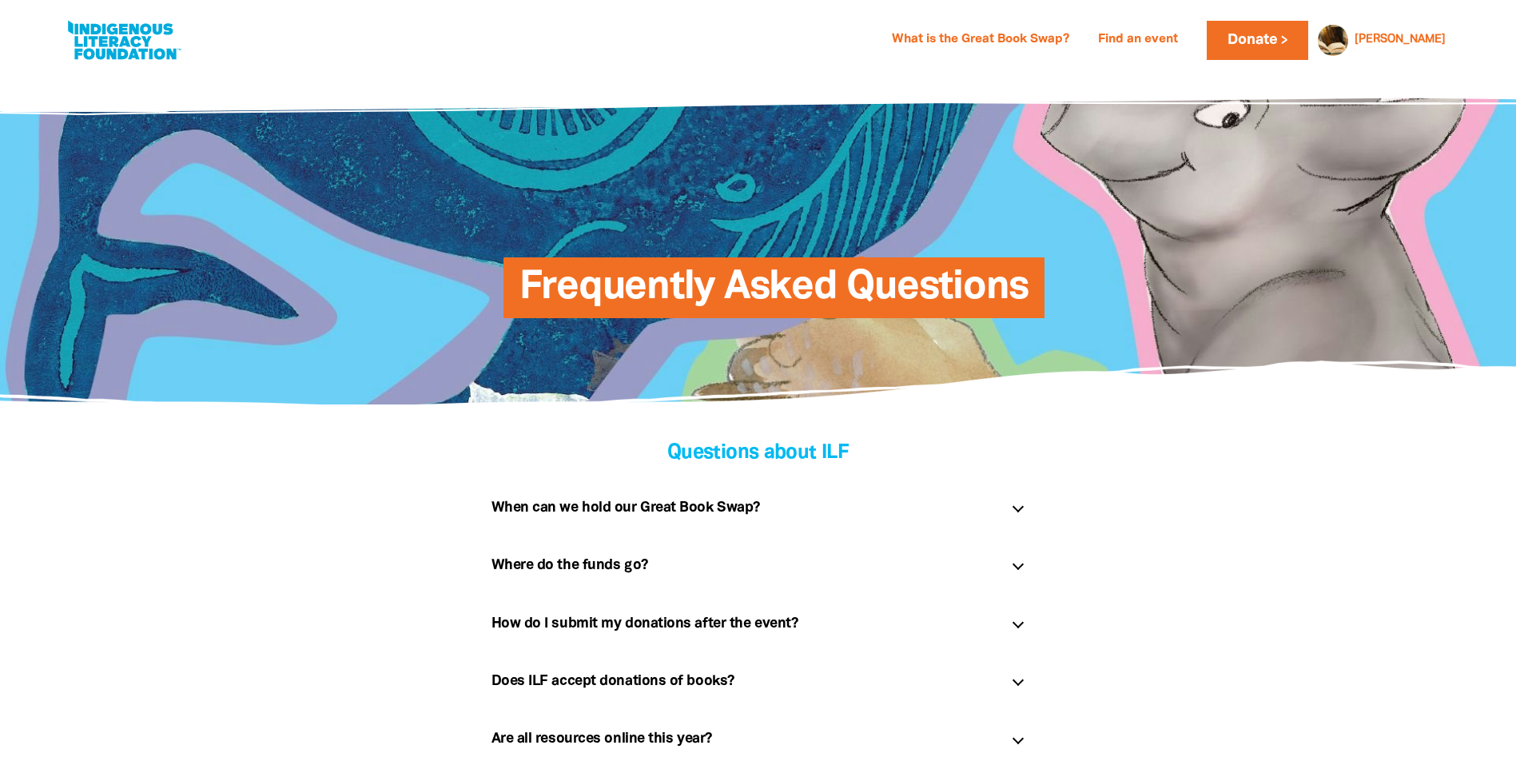
click at [1013, 505] on div at bounding box center [1017, 506] width 11 height 11
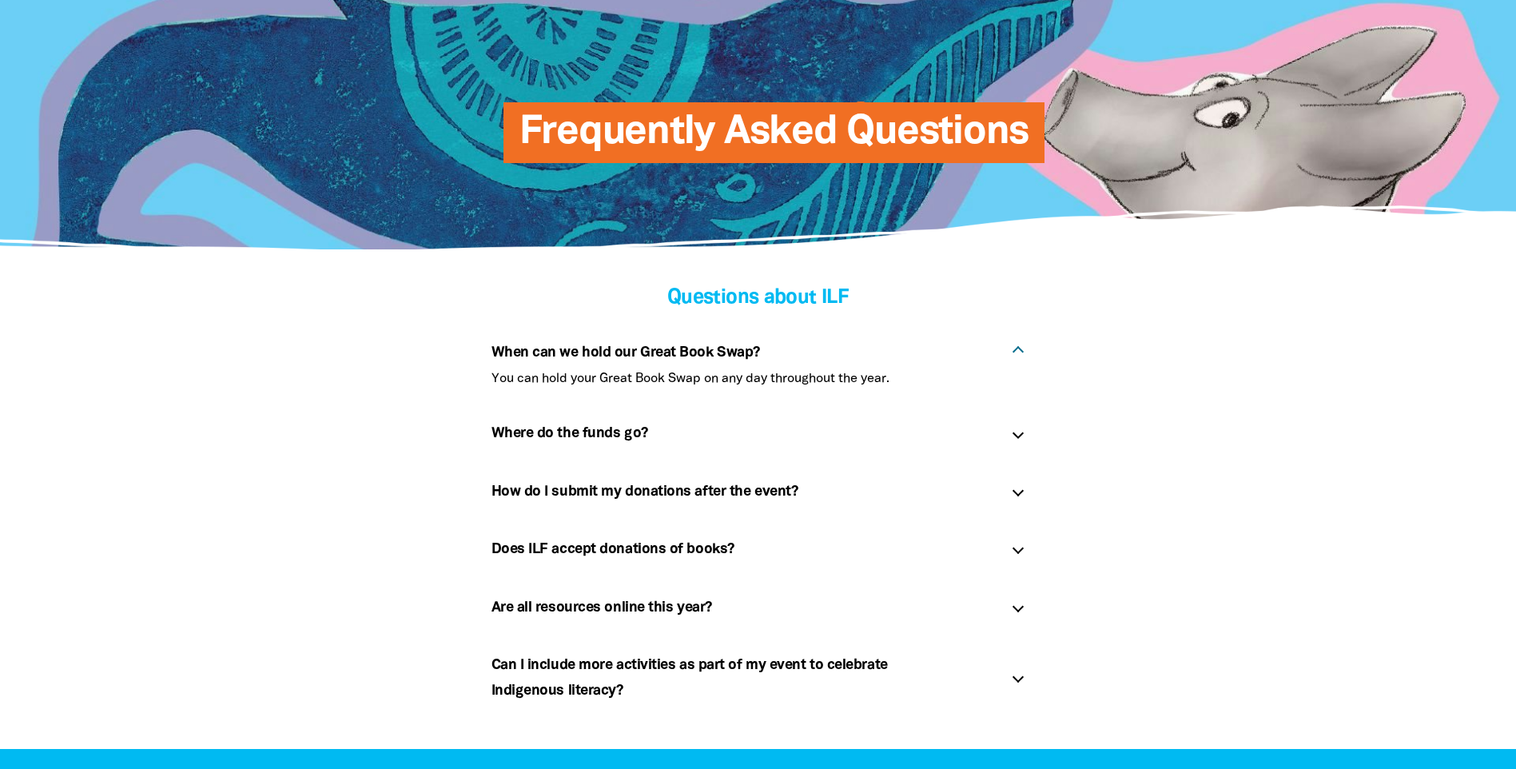
scroll to position [160, 0]
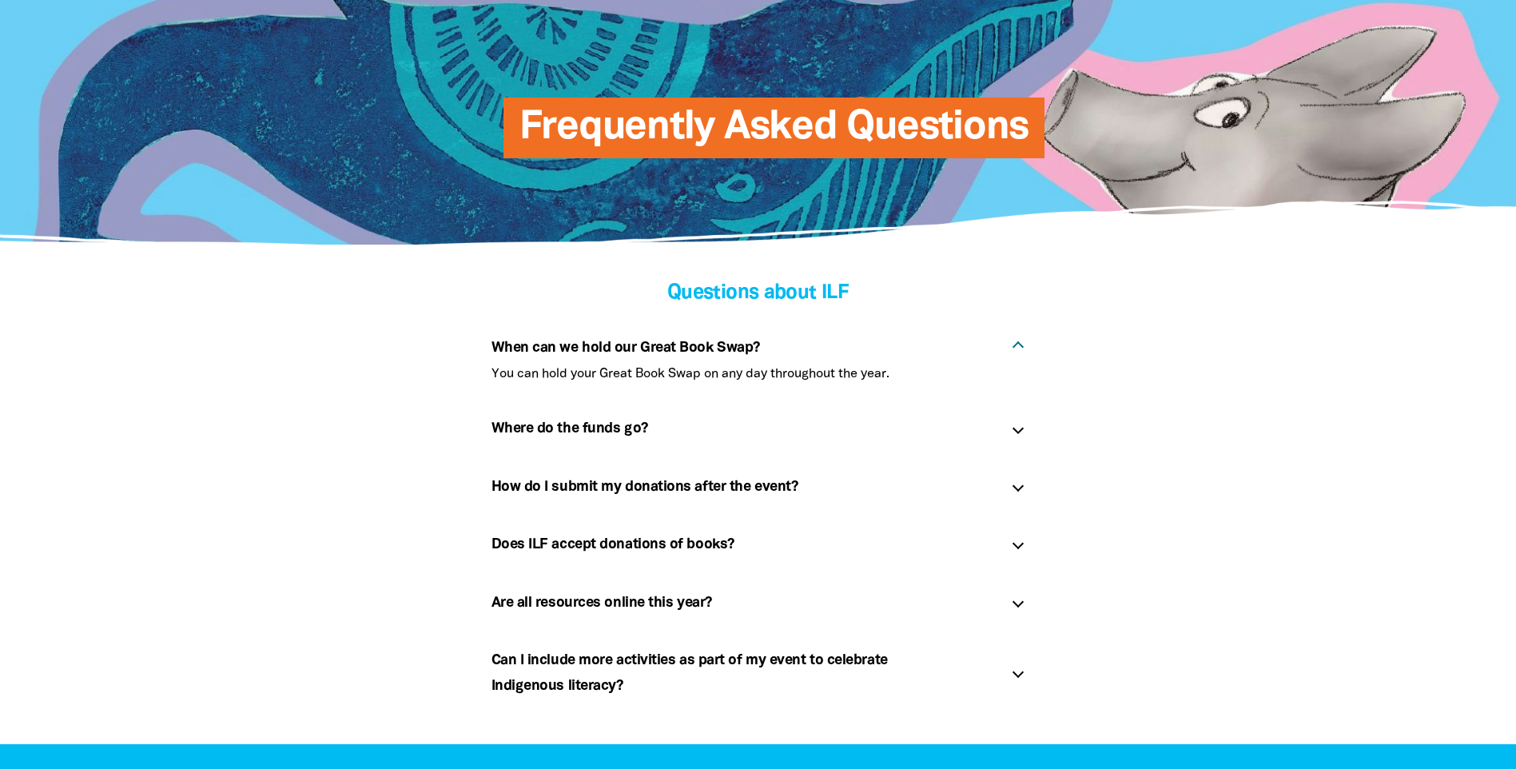
click at [1012, 432] on div "Where do the funds go? link" at bounding box center [758, 428] width 559 height 51
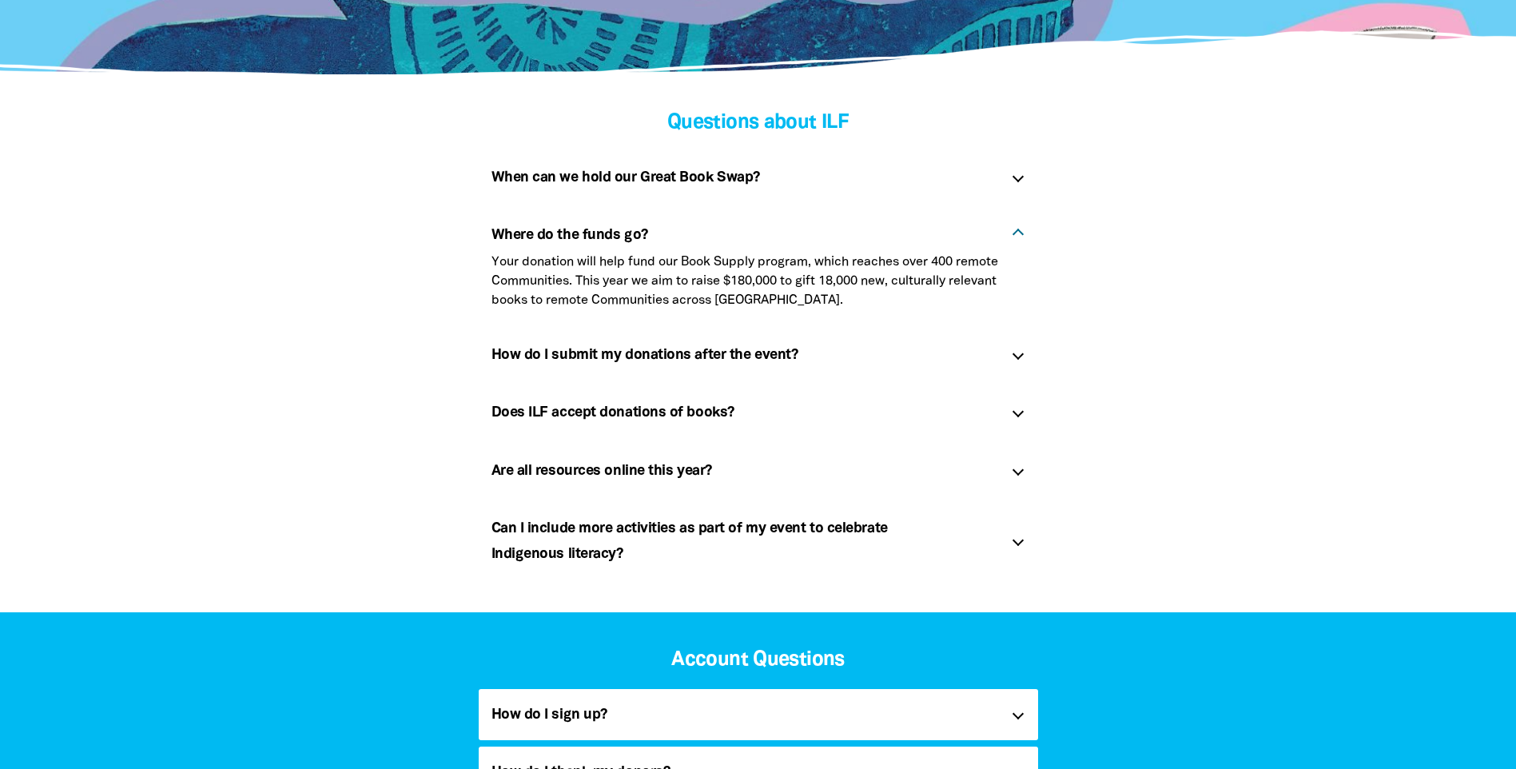
scroll to position [559, 0]
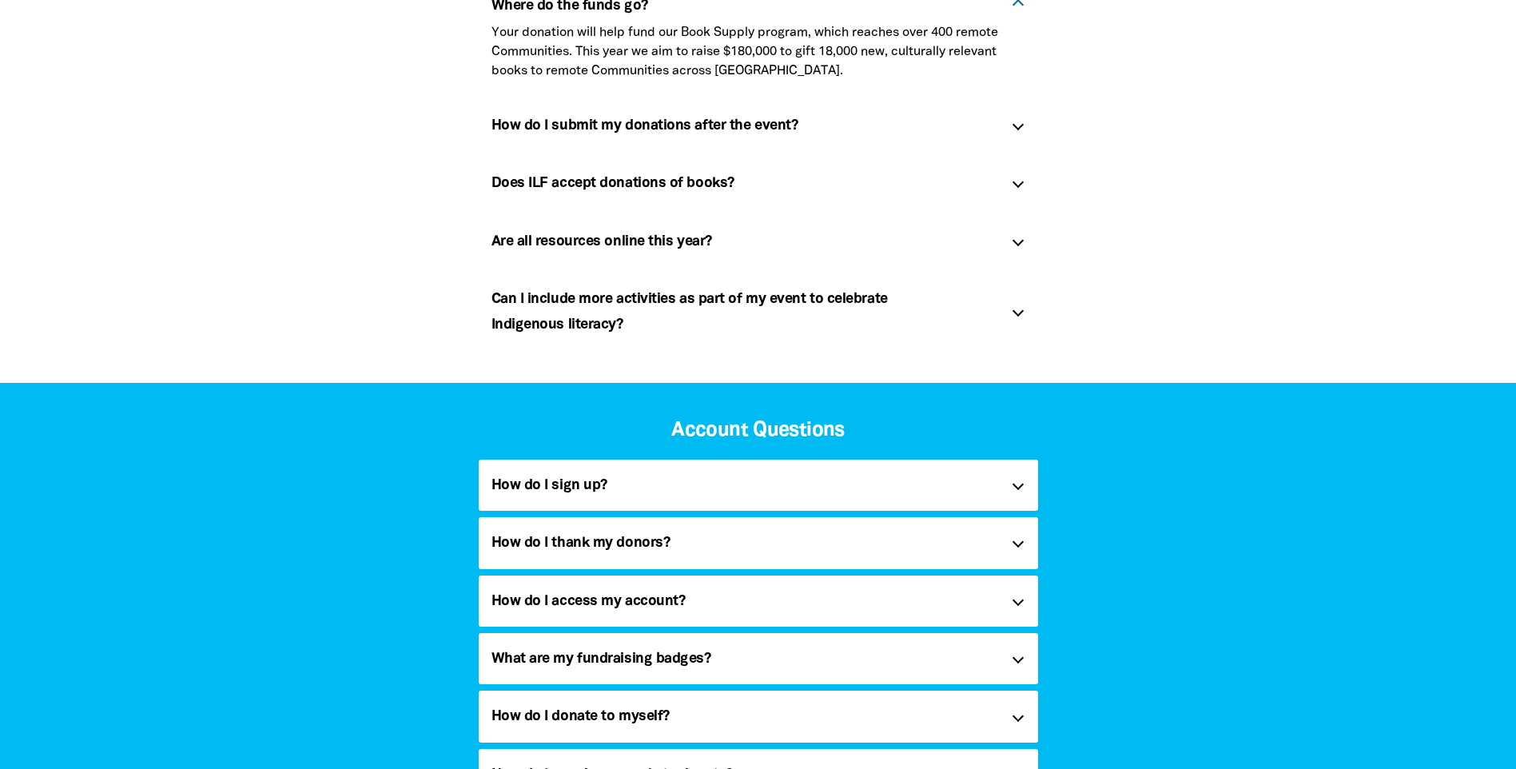
click at [1016, 130] on div "How do I submit my donations after the event? link" at bounding box center [758, 125] width 559 height 51
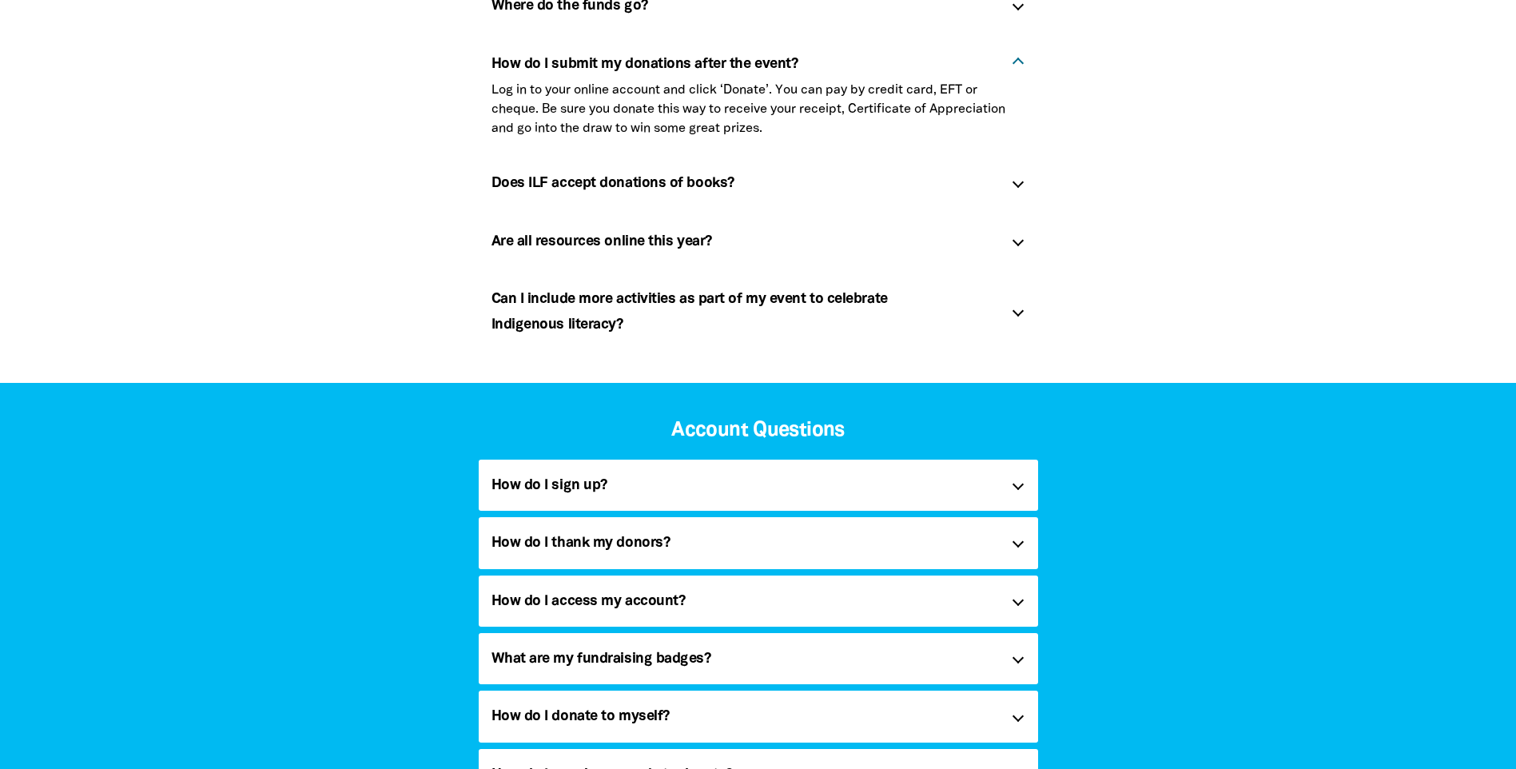
click at [1020, 188] on div "Does ILF accept donations of books? link" at bounding box center [758, 182] width 559 height 51
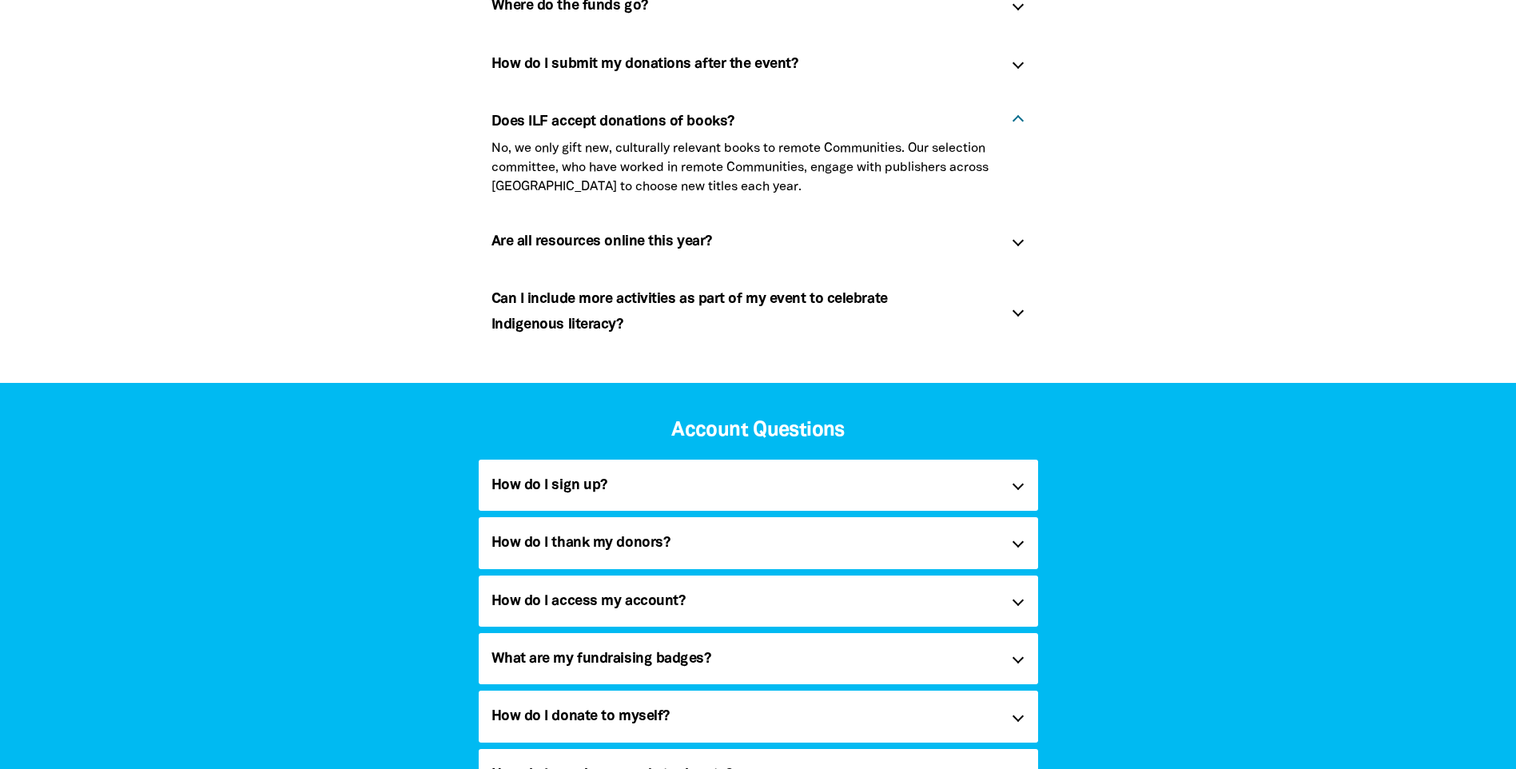
click at [1015, 245] on div "Are all resources online this year? link" at bounding box center [758, 241] width 559 height 51
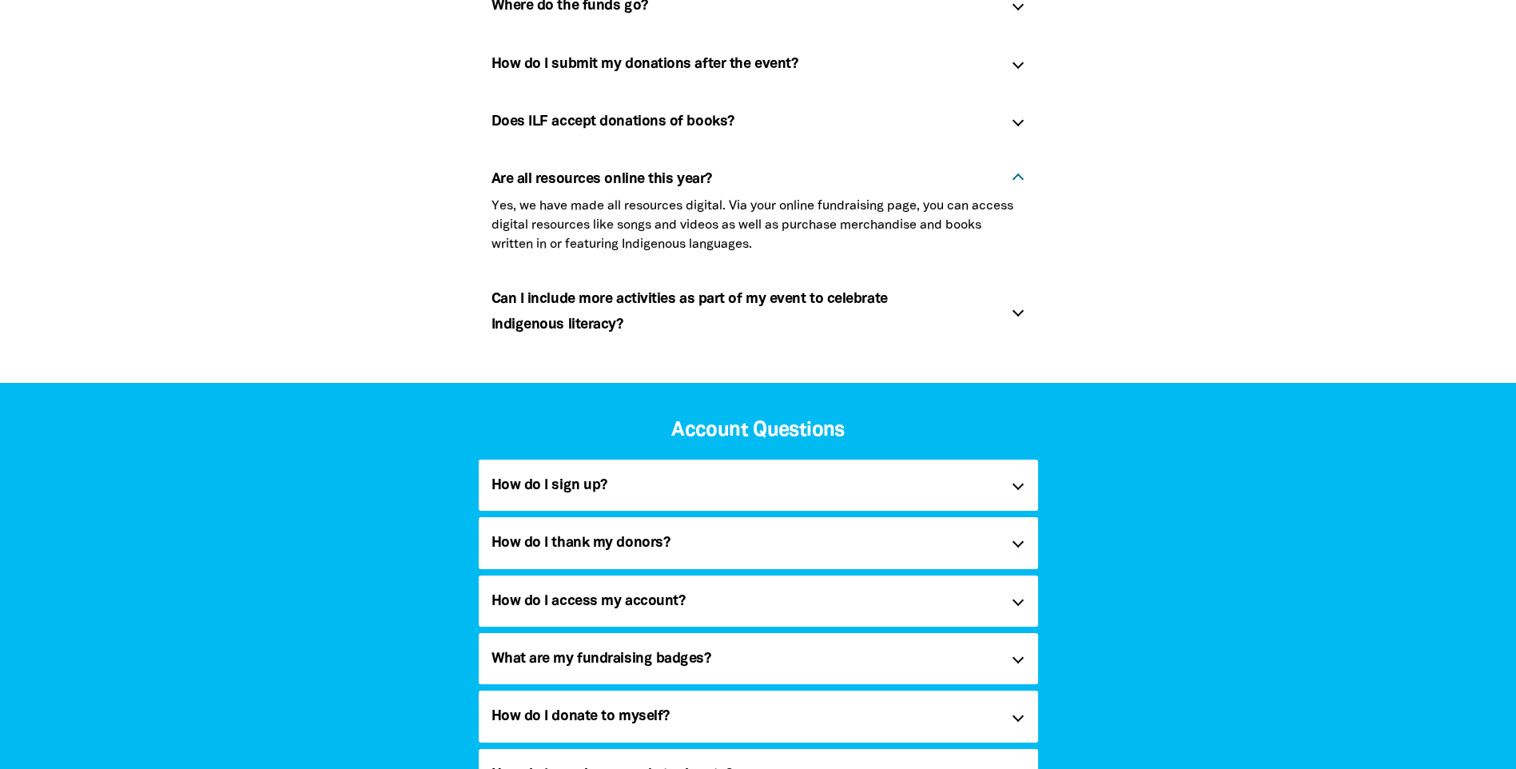
click at [1014, 312] on div at bounding box center [1017, 310] width 11 height 11
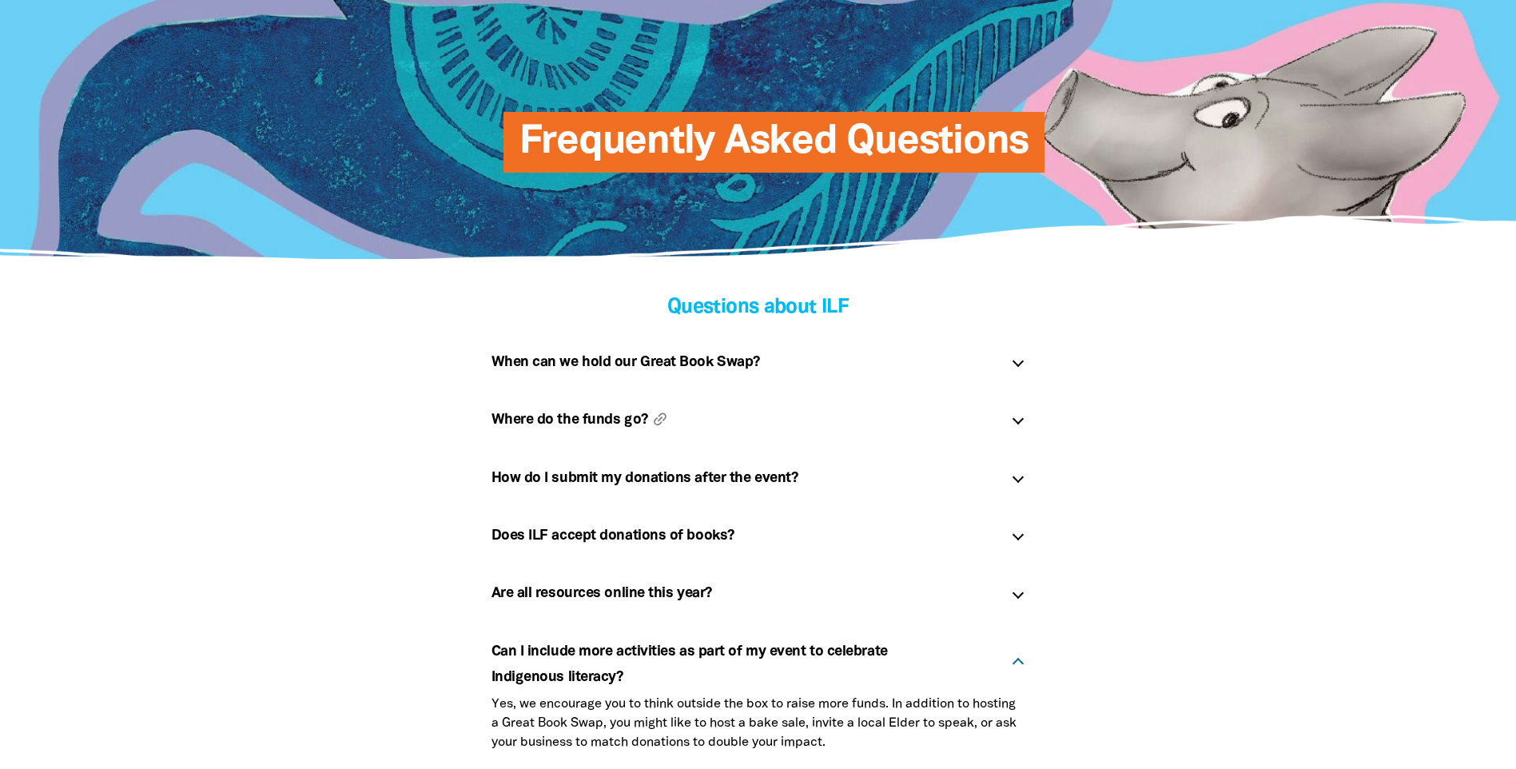
scroll to position [160, 0]
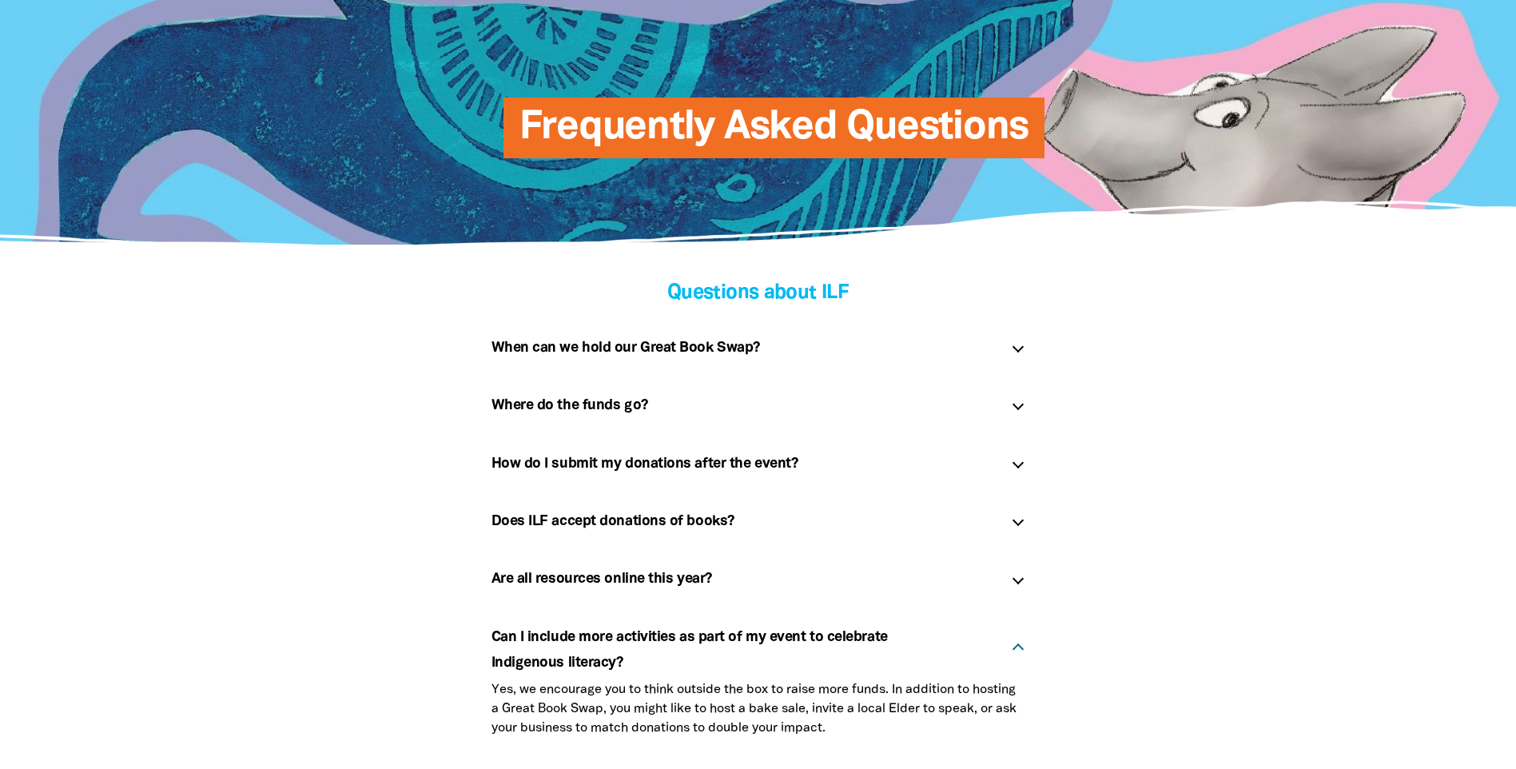
click at [1018, 404] on div at bounding box center [1017, 404] width 11 height 11
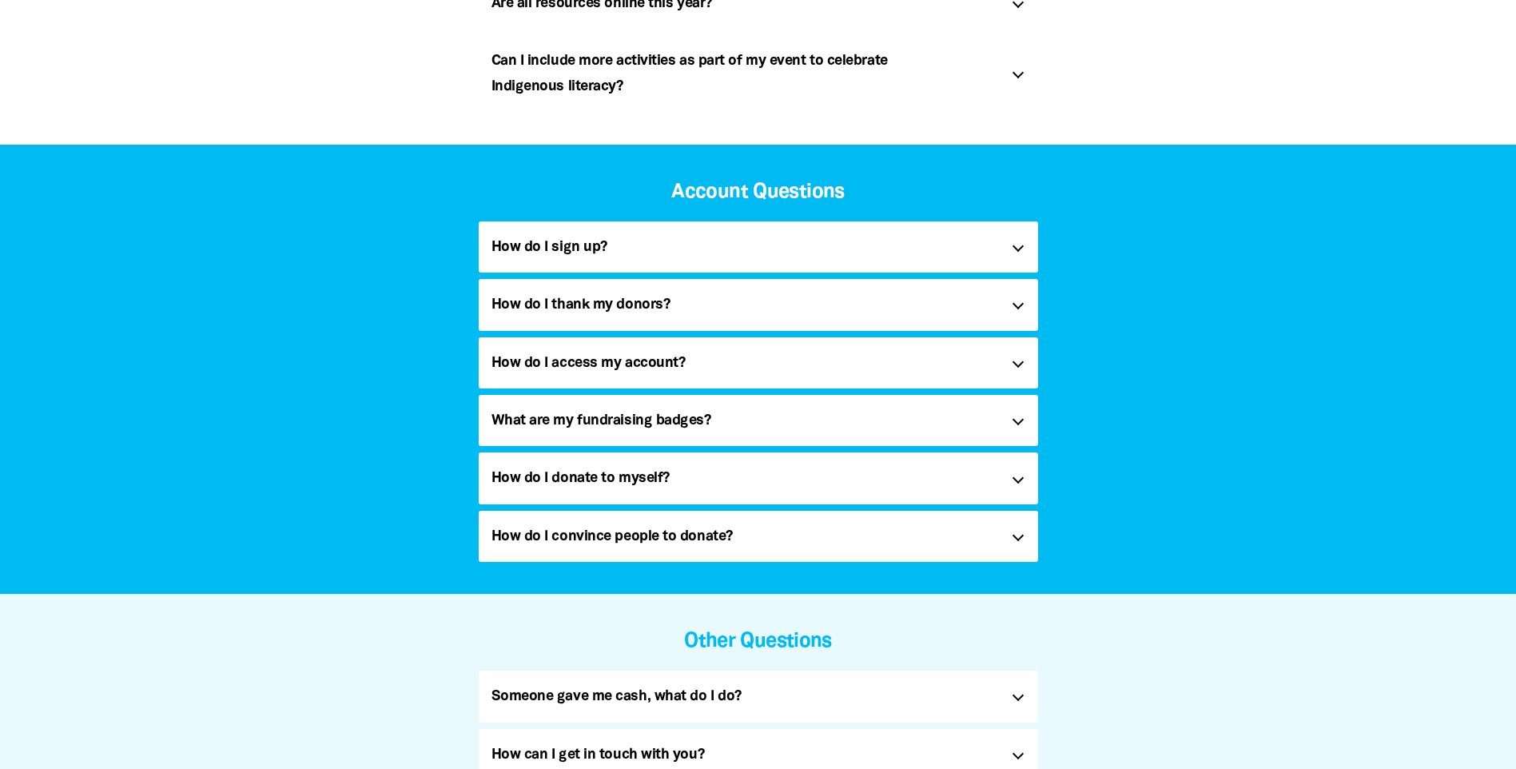
scroll to position [799, 0]
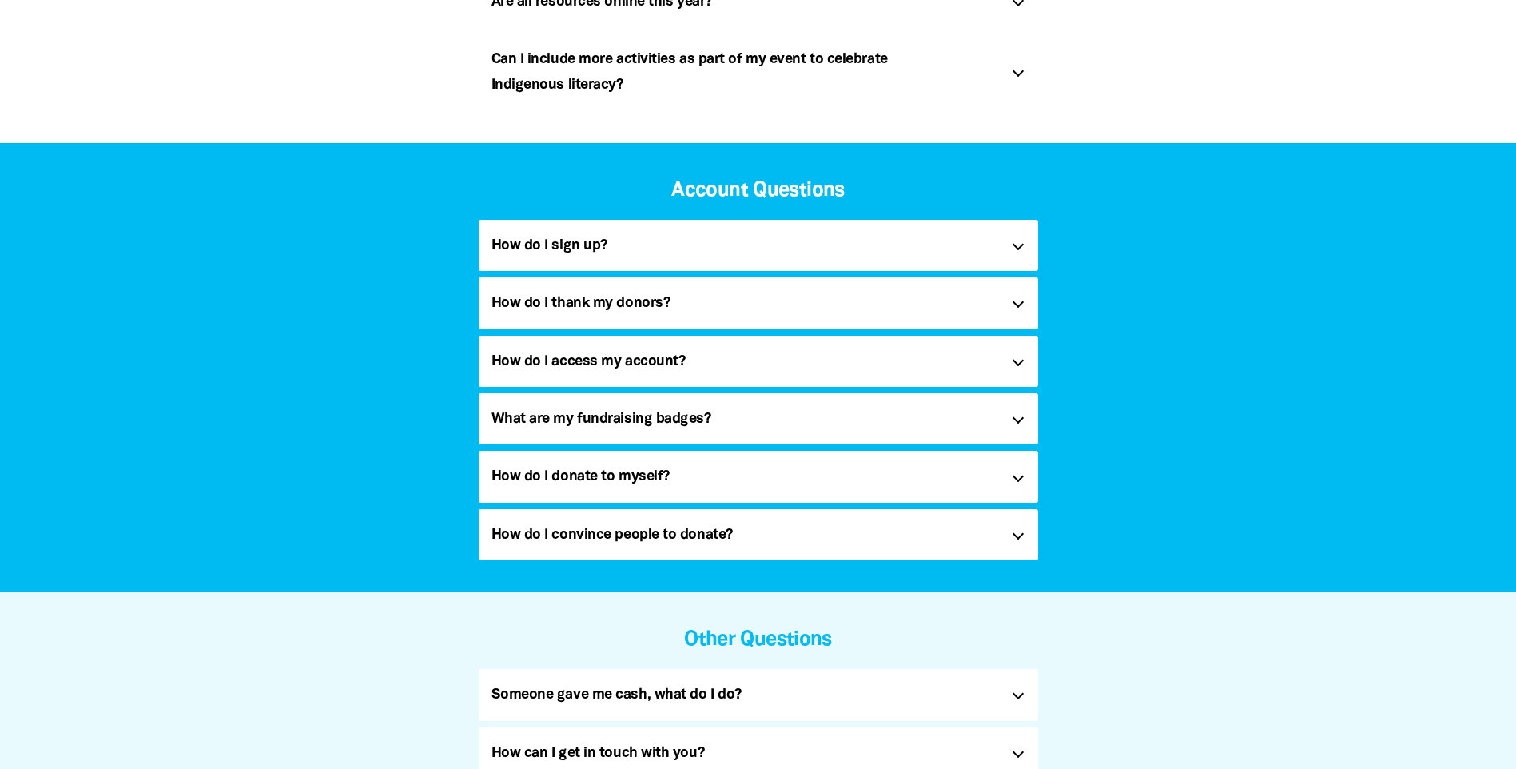
click at [1020, 419] on div at bounding box center [1017, 417] width 11 height 11
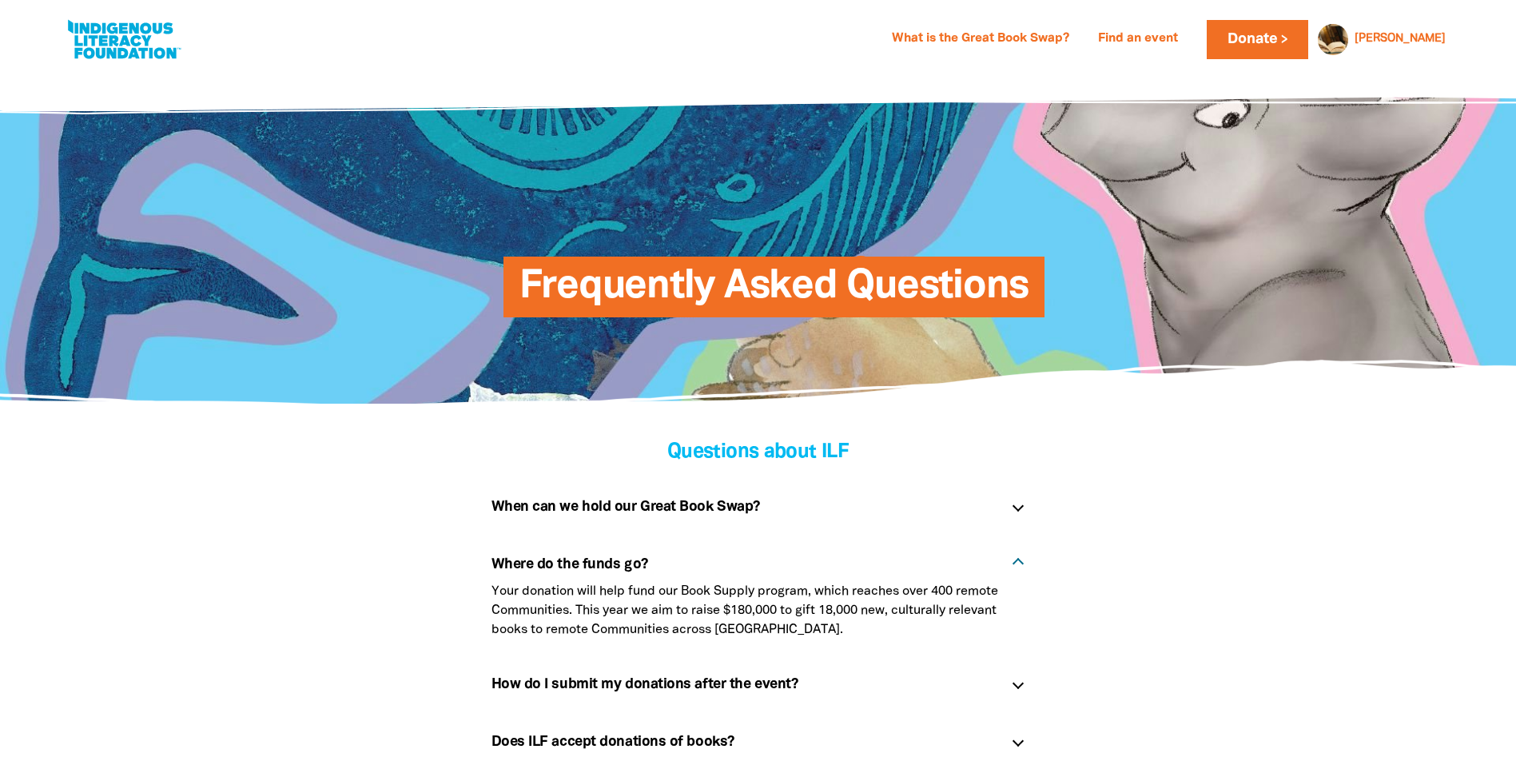
scroll to position [0, 0]
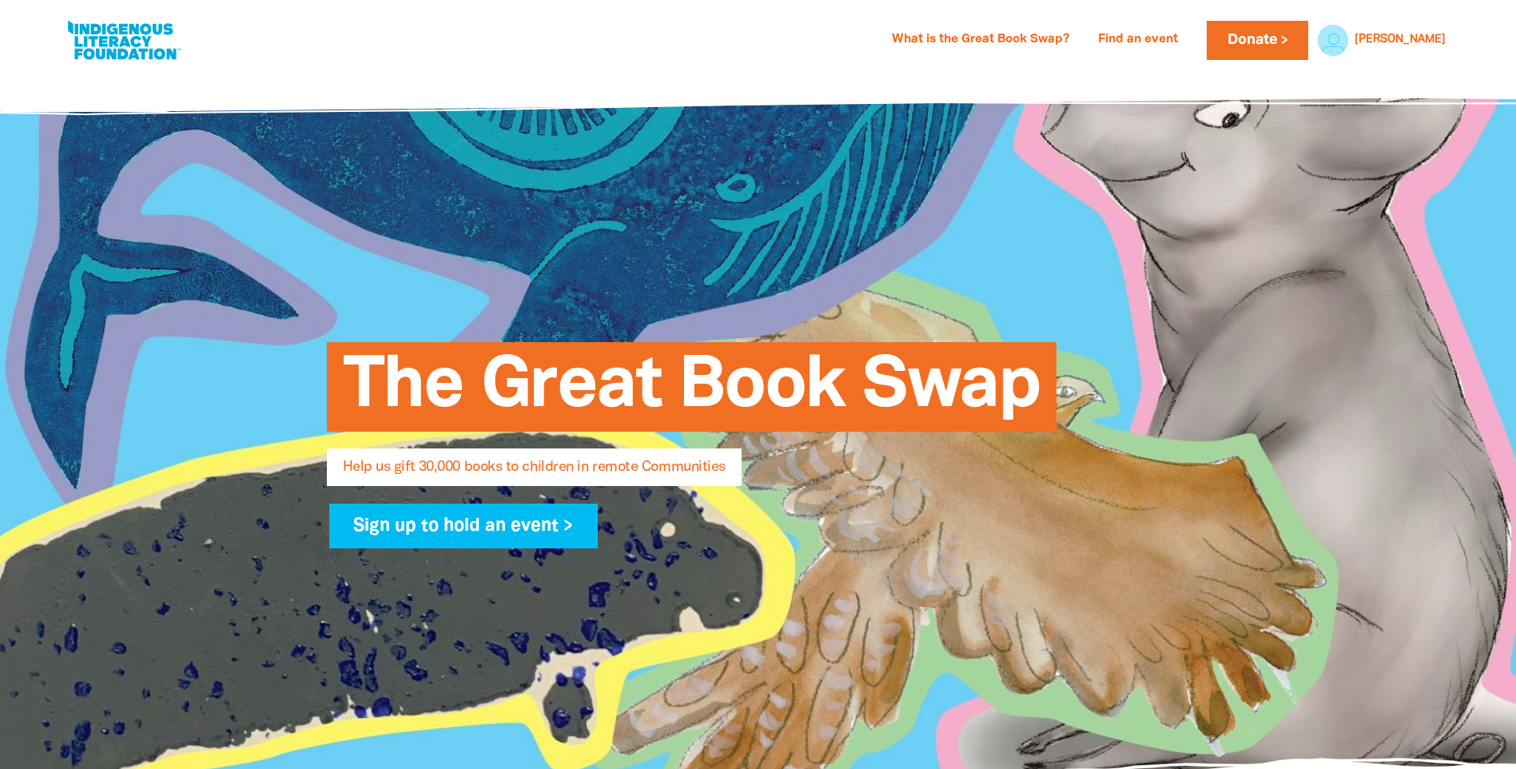
select select "AU"
